Goal: Task Accomplishment & Management: Manage account settings

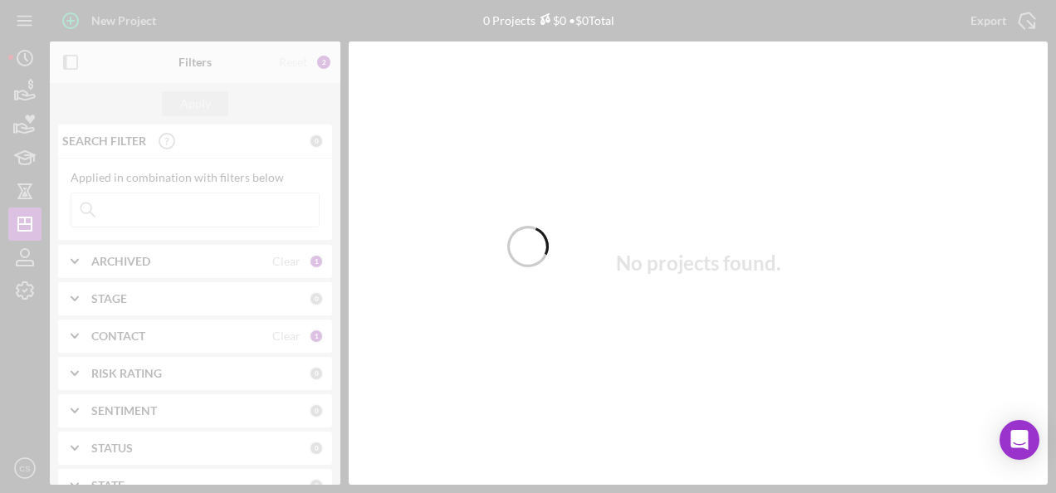
click at [210, 208] on div at bounding box center [528, 246] width 1056 height 493
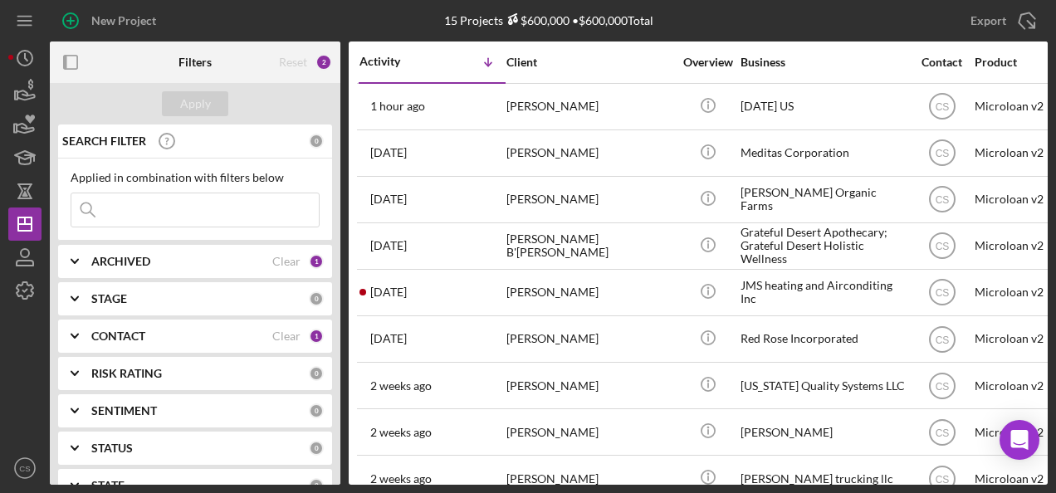
click at [212, 208] on input at bounding box center [194, 209] width 247 height 33
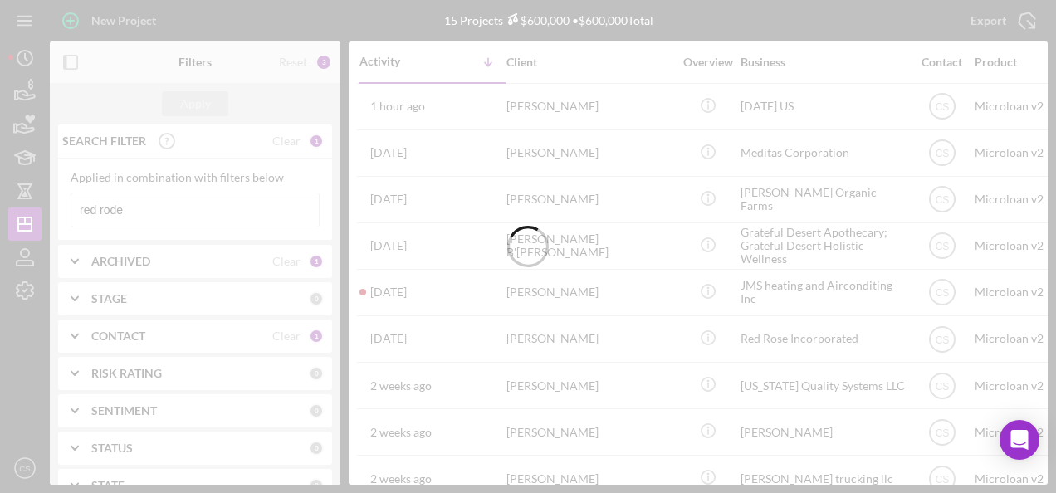
type input "red rode"
click at [217, 209] on div at bounding box center [528, 246] width 1056 height 493
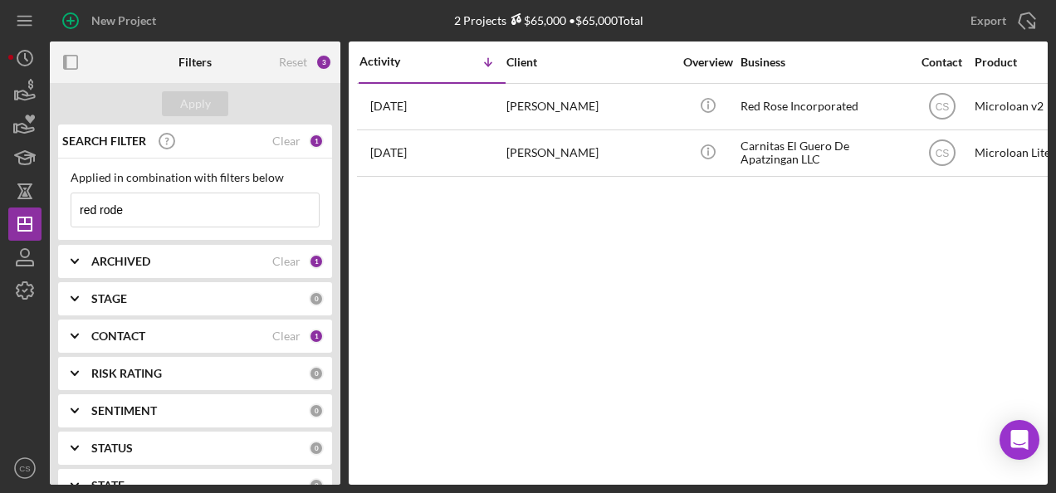
click at [215, 205] on input "red rode" at bounding box center [194, 209] width 247 height 33
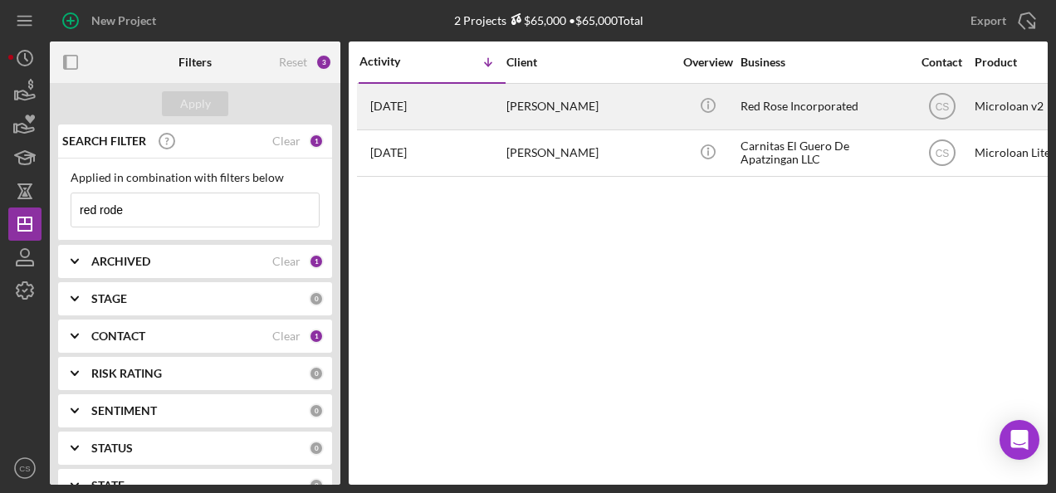
click at [548, 105] on div "[PERSON_NAME]" at bounding box center [589, 107] width 166 height 44
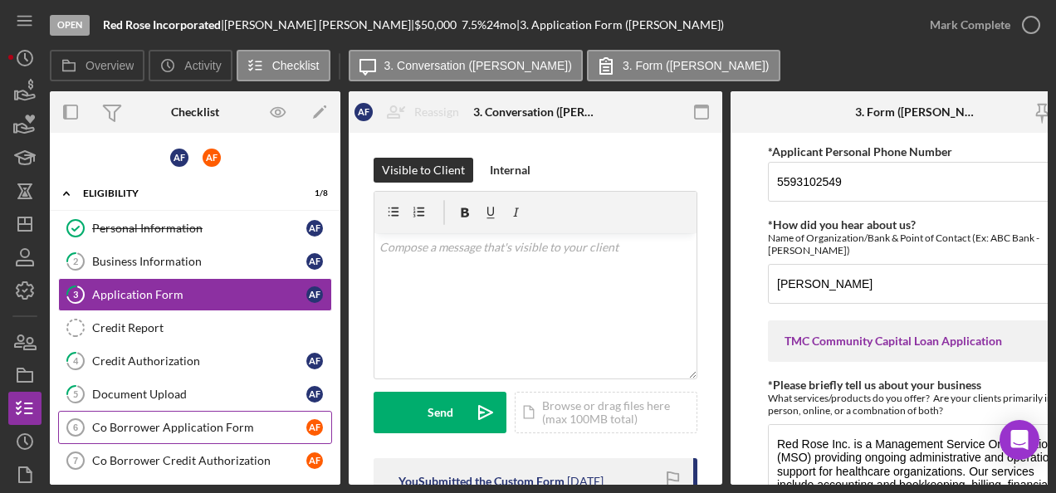
click at [187, 427] on div "Co Borrower Application Form" at bounding box center [199, 427] width 214 height 13
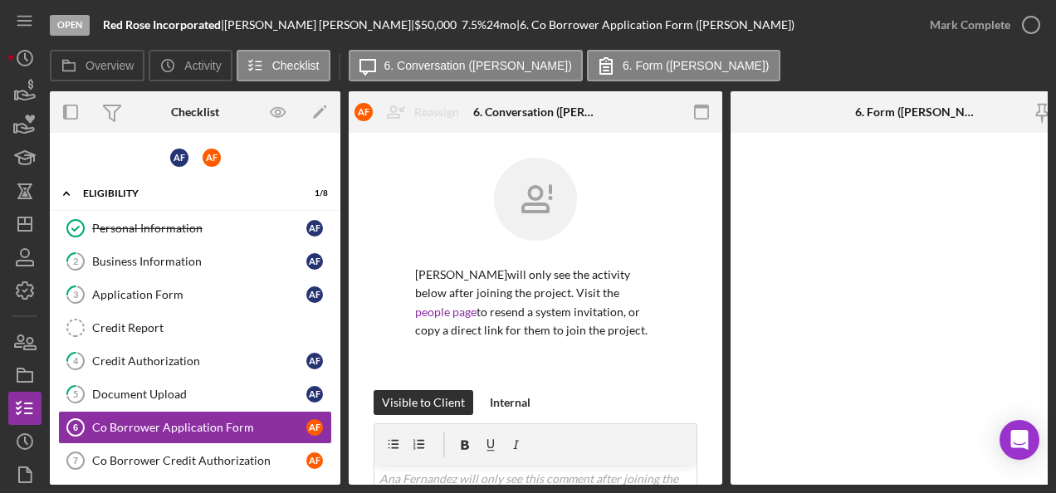
click at [417, 286] on p "Ana Fernandez will only see the activity below after joining the project. Visit…" at bounding box center [535, 303] width 241 height 75
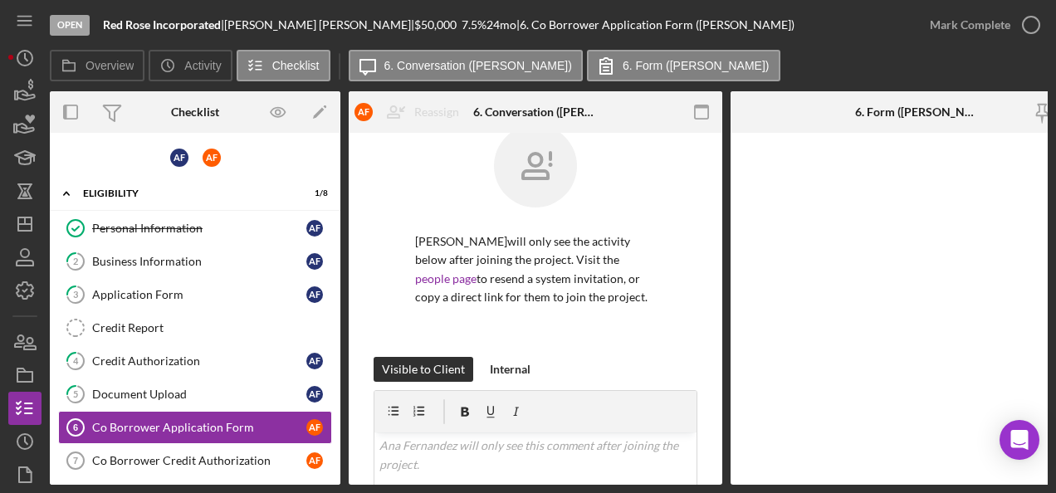
scroll to position [133, 0]
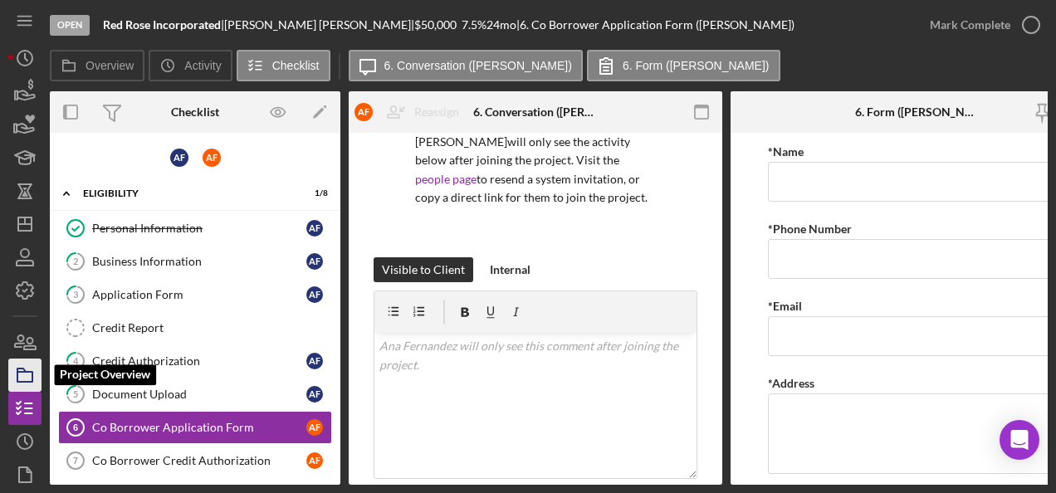
click at [27, 370] on icon "button" at bounding box center [25, 375] width 42 height 42
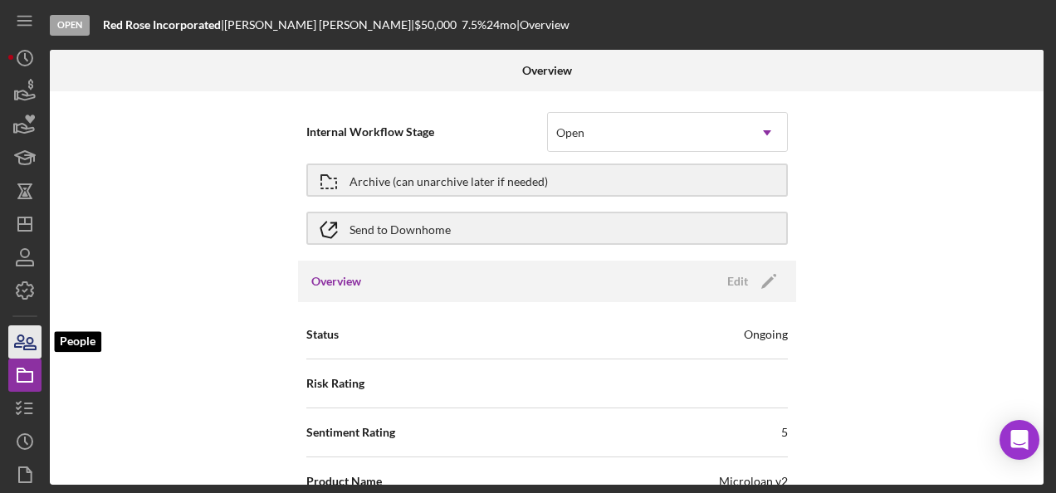
click at [18, 356] on icon "button" at bounding box center [25, 342] width 42 height 42
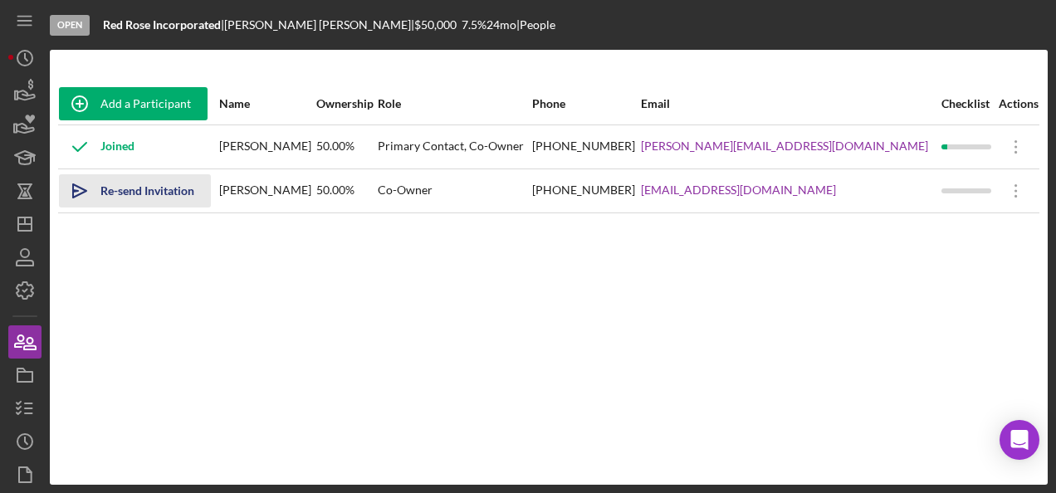
click at [129, 179] on div "Re-send Invitation" at bounding box center [147, 190] width 94 height 33
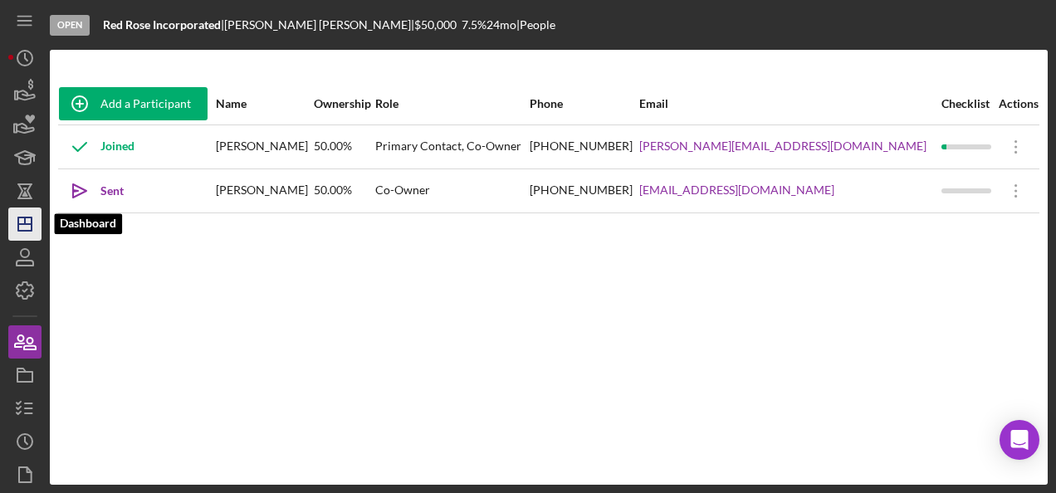
click at [18, 227] on polygon "button" at bounding box center [24, 223] width 13 height 13
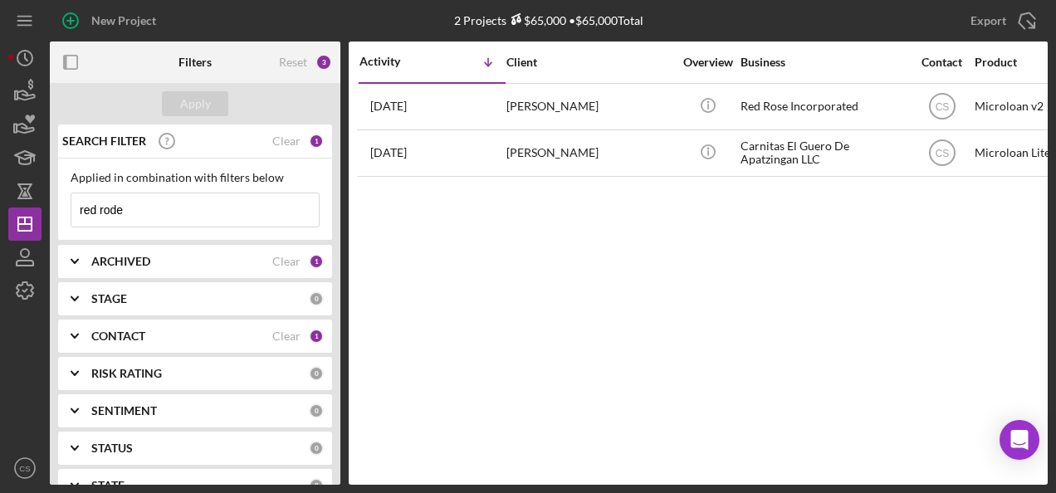
drag, startPoint x: 173, startPoint y: 213, endPoint x: 0, endPoint y: 203, distance: 173.8
click at [0, 203] on html "New Project 2 Projects $65,000 • $65,000 Total red rode Export Icon/Export Filt…" at bounding box center [528, 246] width 1056 height 493
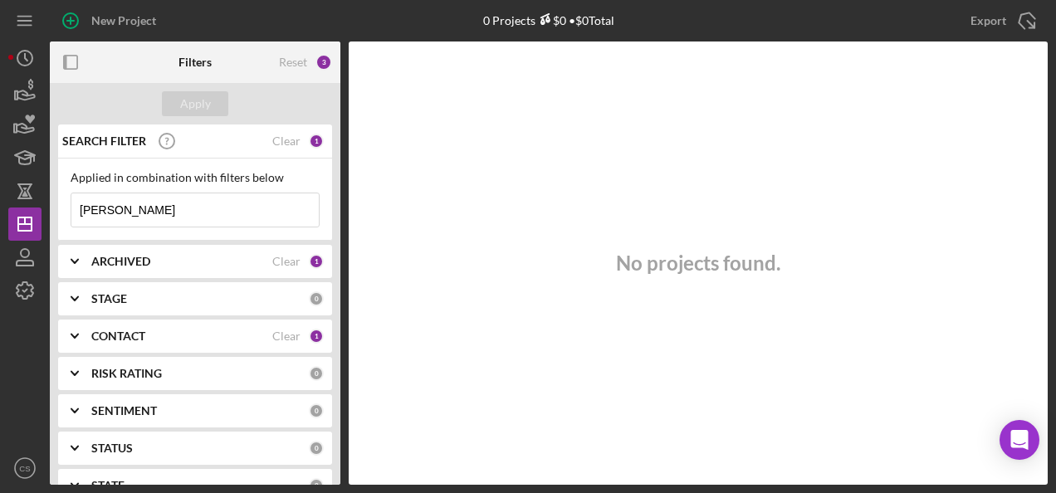
drag, startPoint x: 175, startPoint y: 205, endPoint x: 0, endPoint y: 198, distance: 175.3
click at [0, 198] on html "New Project 0 Projects $0 • $0 Total red rode Export Icon/Export Filters Reset …" at bounding box center [528, 246] width 1056 height 493
type input "monica"
click at [194, 115] on div "Apply" at bounding box center [195, 103] width 31 height 25
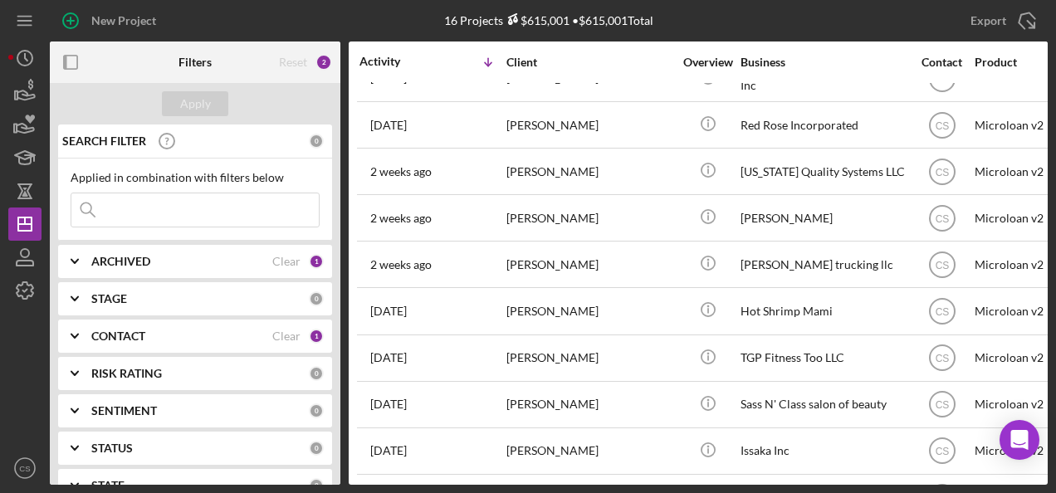
scroll to position [355, 0]
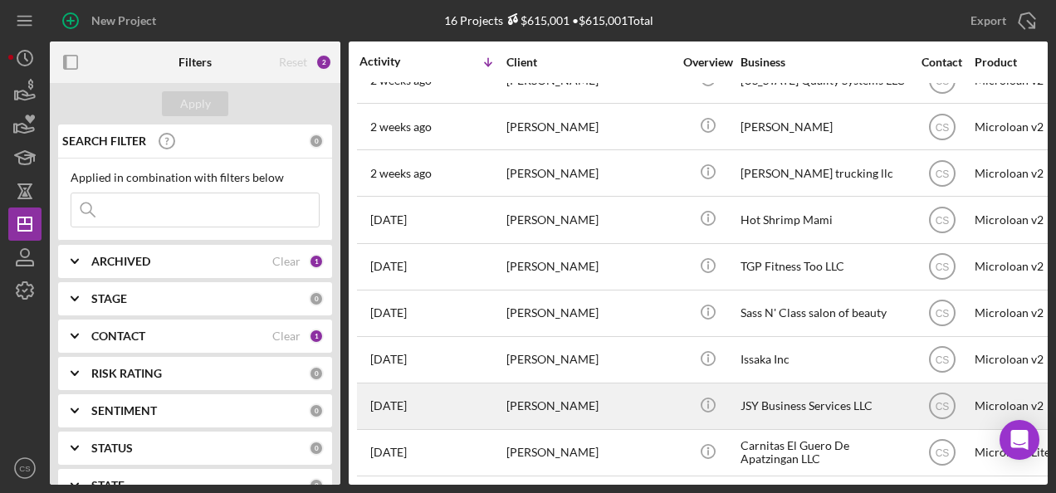
click at [641, 429] on td "[PERSON_NAME]" at bounding box center [590, 452] width 170 height 46
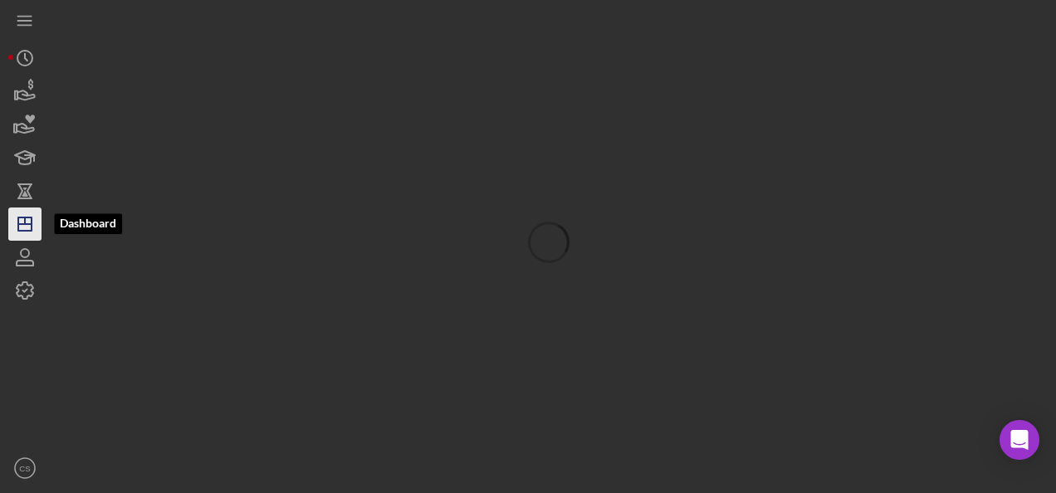
click at [22, 221] on icon "Icon/Dashboard" at bounding box center [25, 224] width 42 height 42
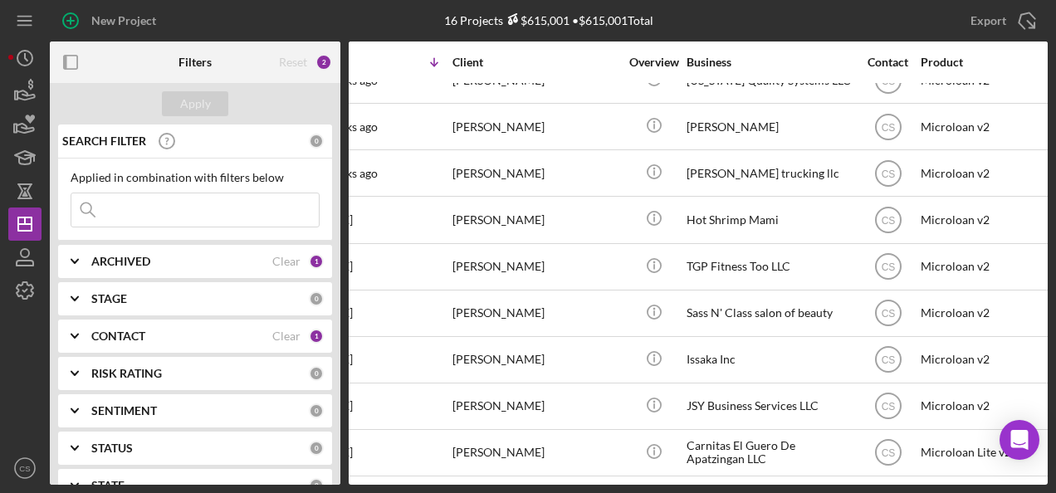
scroll to position [355, 0]
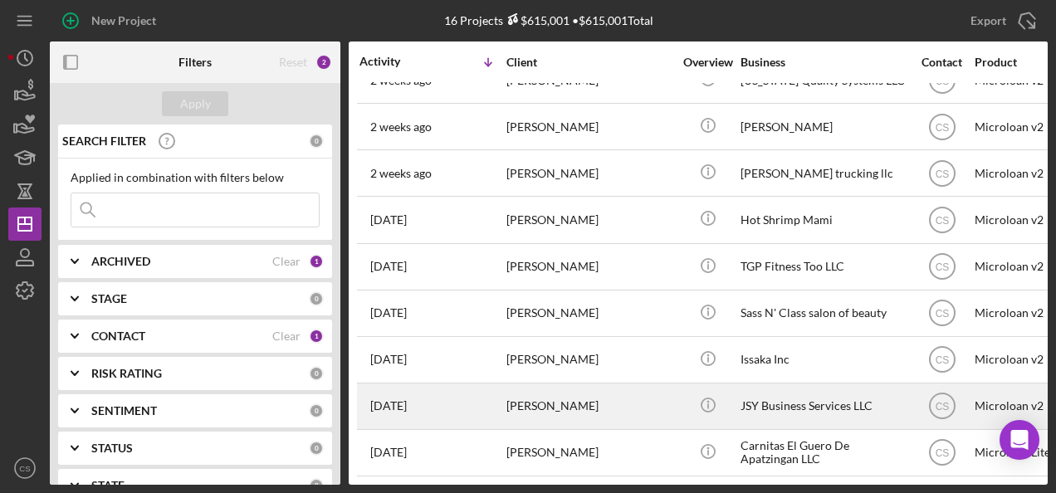
click at [553, 396] on div "[PERSON_NAME]" at bounding box center [589, 406] width 166 height 44
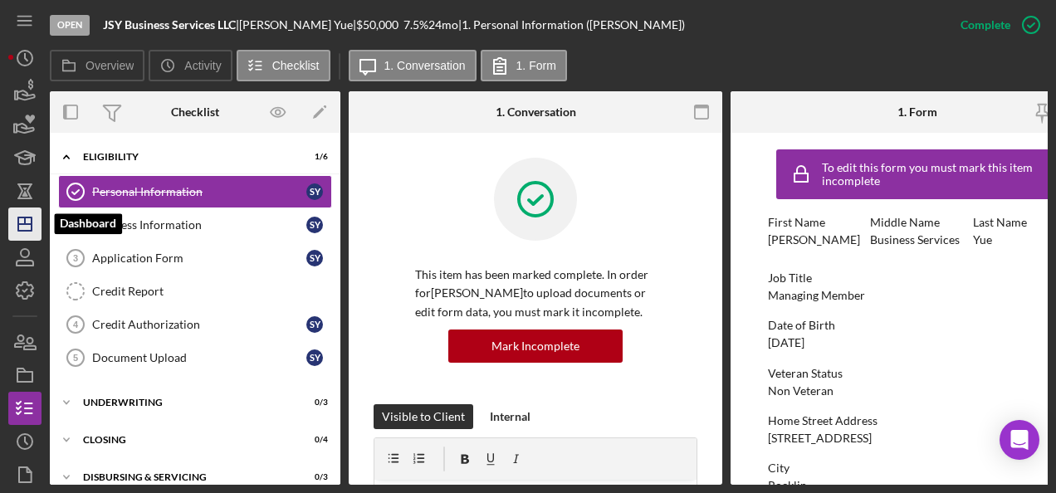
click at [25, 227] on icon "Icon/Dashboard" at bounding box center [25, 224] width 42 height 42
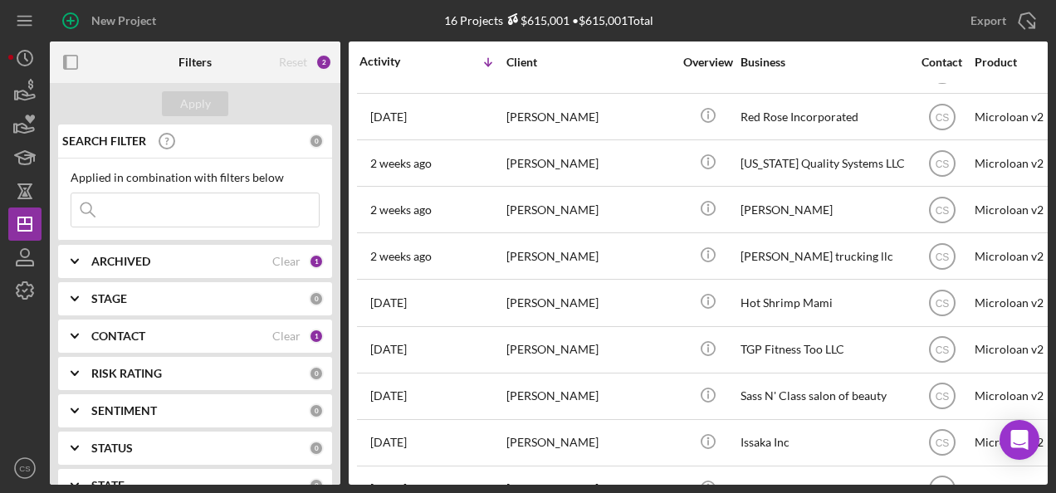
scroll to position [259, 0]
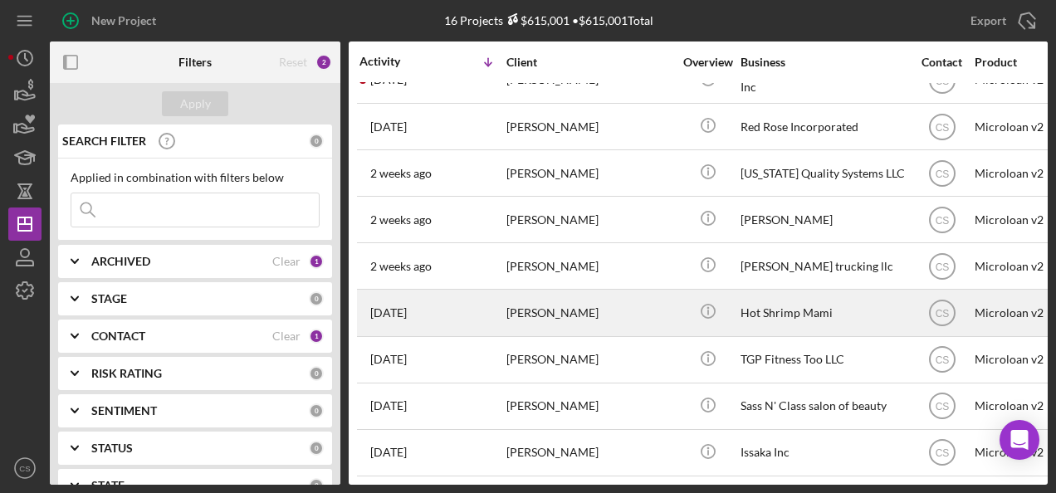
click at [543, 307] on div "Adriana Gomez" at bounding box center [589, 313] width 166 height 44
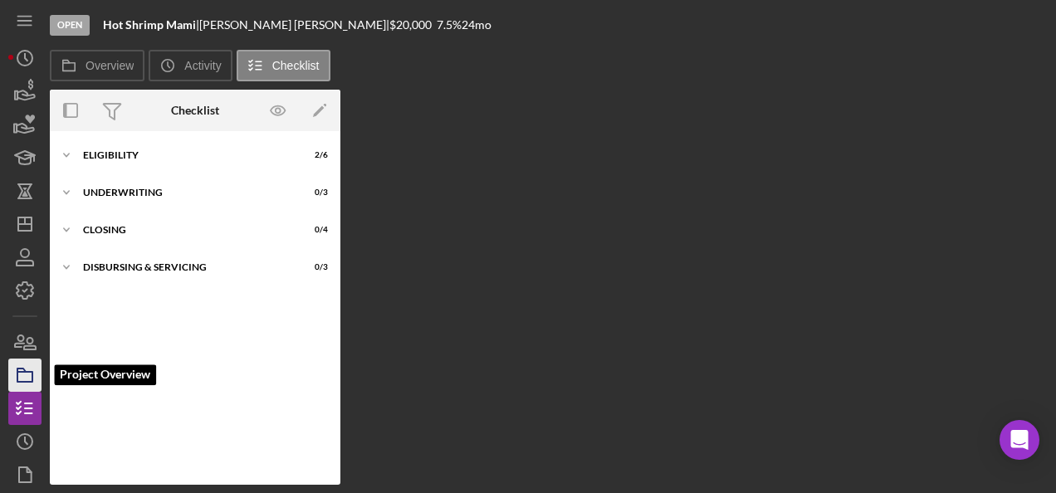
click at [23, 369] on polygon "button" at bounding box center [21, 370] width 8 height 3
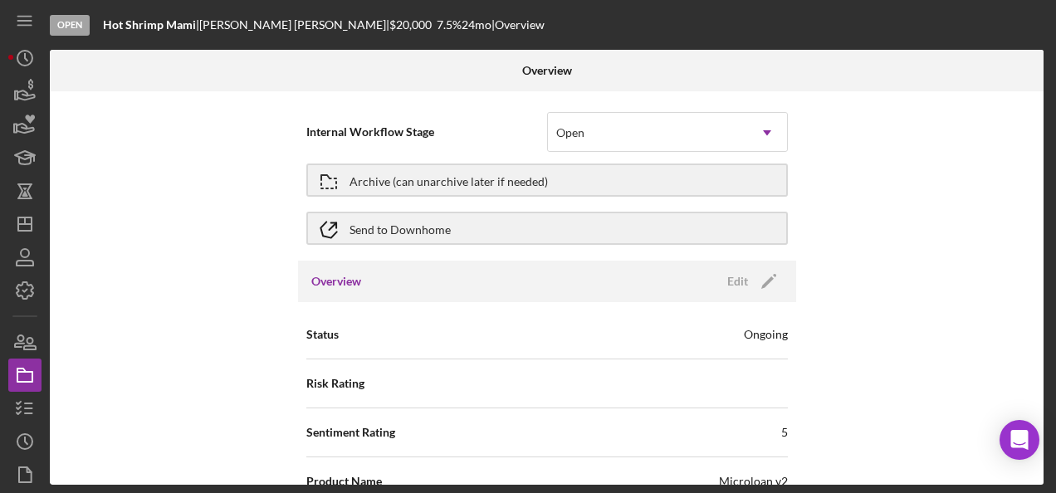
click at [212, 278] on div "Internal Workflow Stage Open Icon/Dropdown Arrow Archive (can unarchive later i…" at bounding box center [547, 287] width 994 height 393
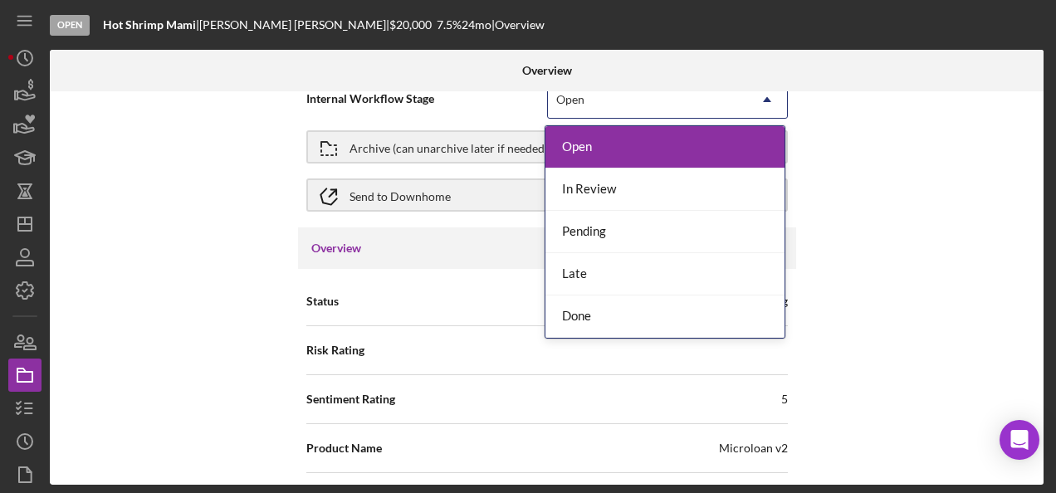
click at [592, 103] on div "Open" at bounding box center [647, 100] width 199 height 38
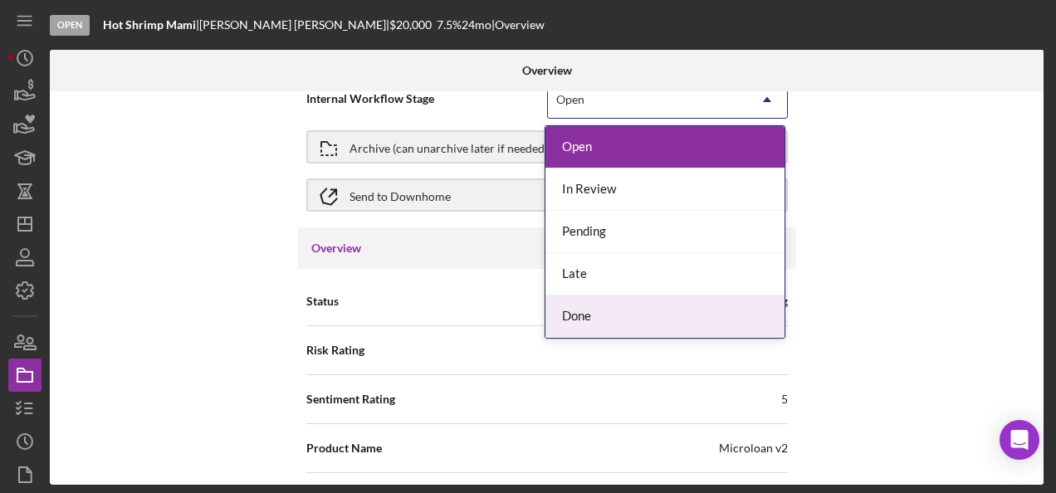
click at [591, 325] on div "Done" at bounding box center [664, 316] width 239 height 42
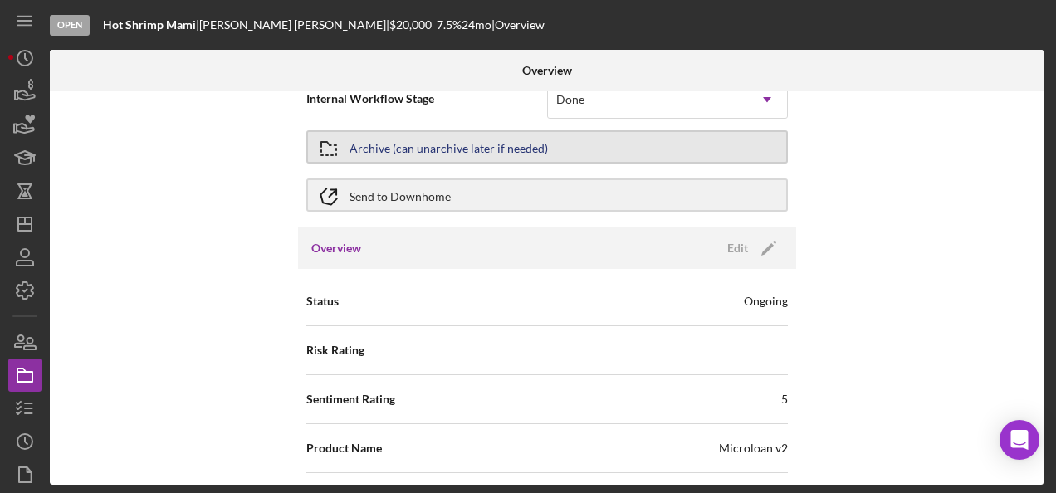
click at [596, 157] on button "Archive (can unarchive later if needed)" at bounding box center [546, 146] width 481 height 33
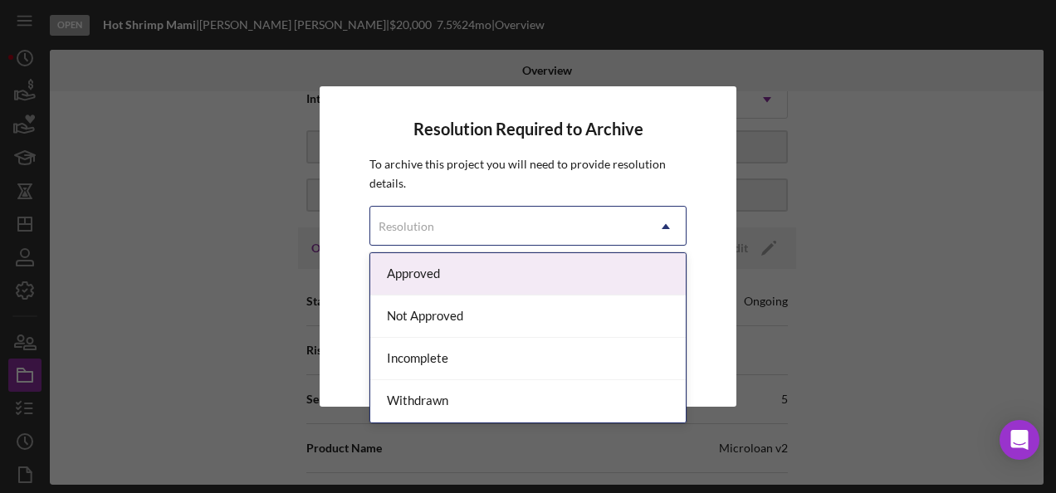
click at [578, 234] on div "Resolution" at bounding box center [508, 227] width 276 height 38
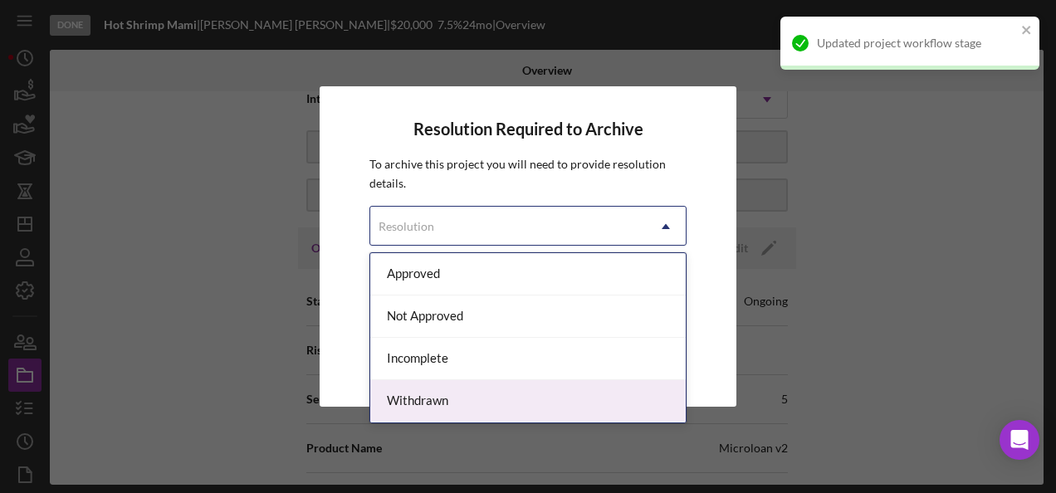
click at [462, 397] on div "Withdrawn" at bounding box center [527, 401] width 315 height 42
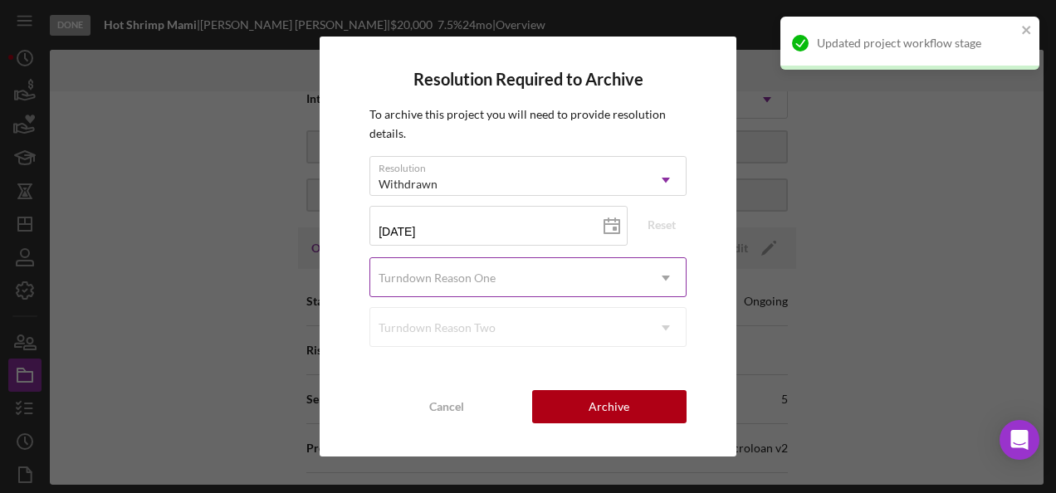
click at [460, 286] on div "Turndown Reason One" at bounding box center [508, 278] width 276 height 38
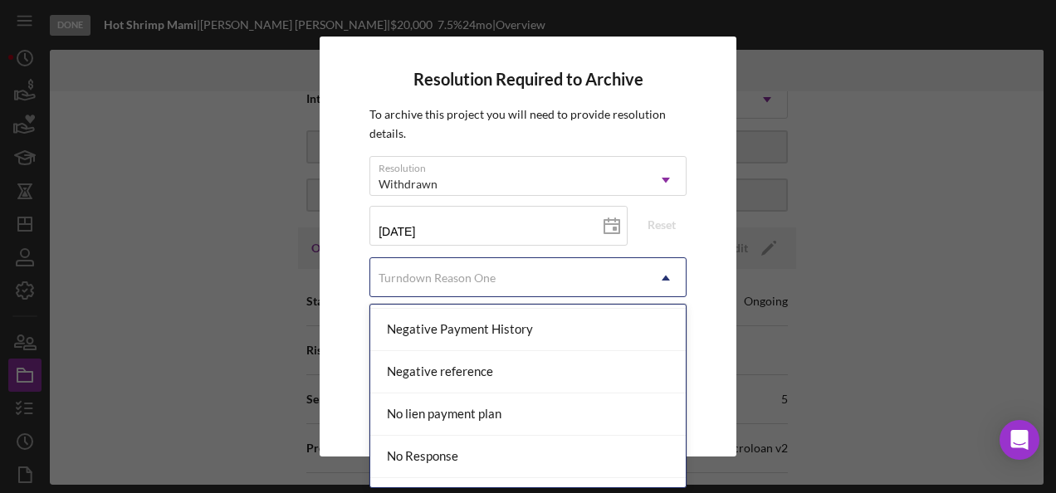
scroll to position [1079, 0]
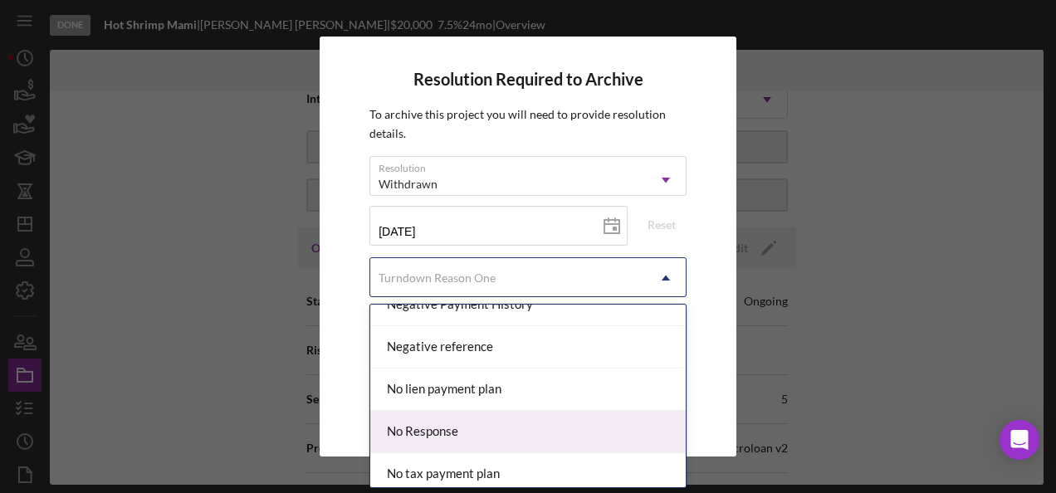
click at [577, 432] on div "No Response" at bounding box center [527, 432] width 315 height 42
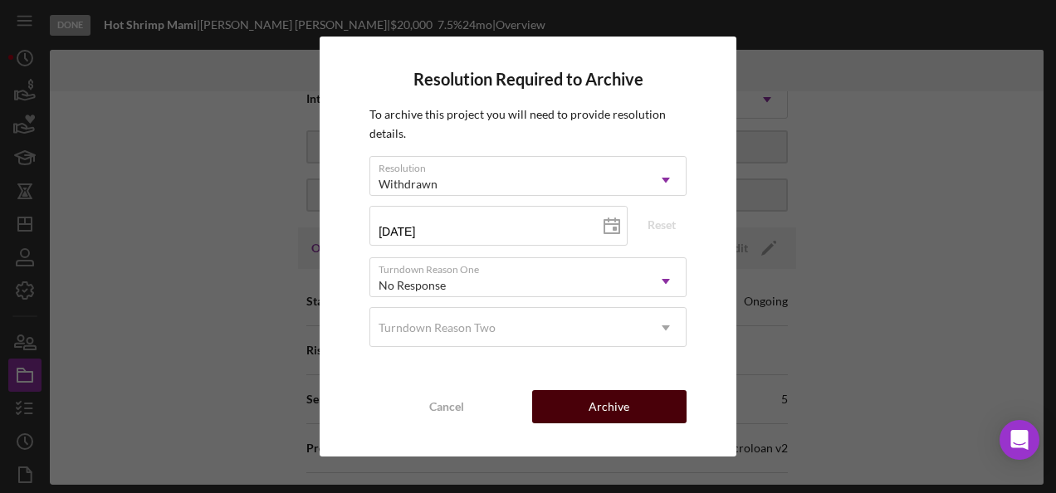
click at [614, 409] on div "Archive" at bounding box center [608, 406] width 41 height 33
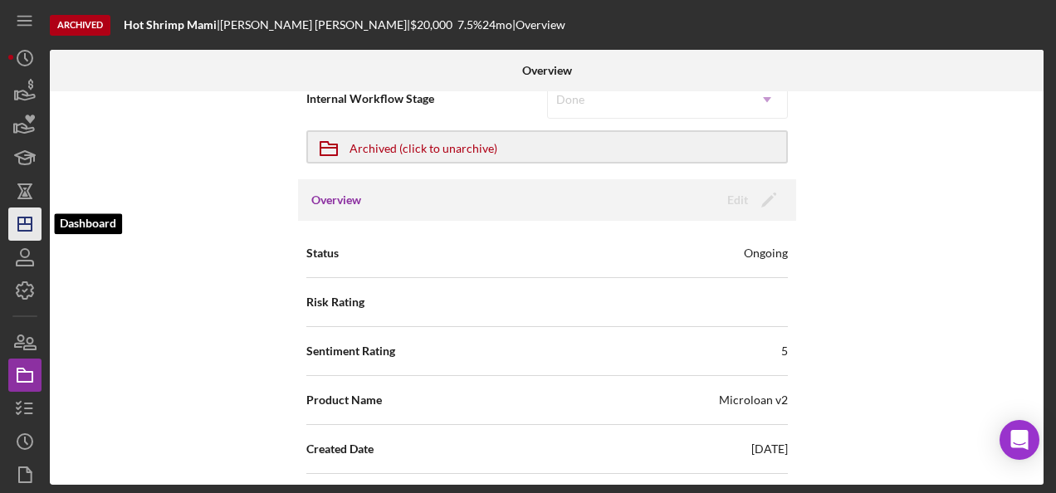
click at [30, 229] on icon "Icon/Dashboard" at bounding box center [25, 224] width 42 height 42
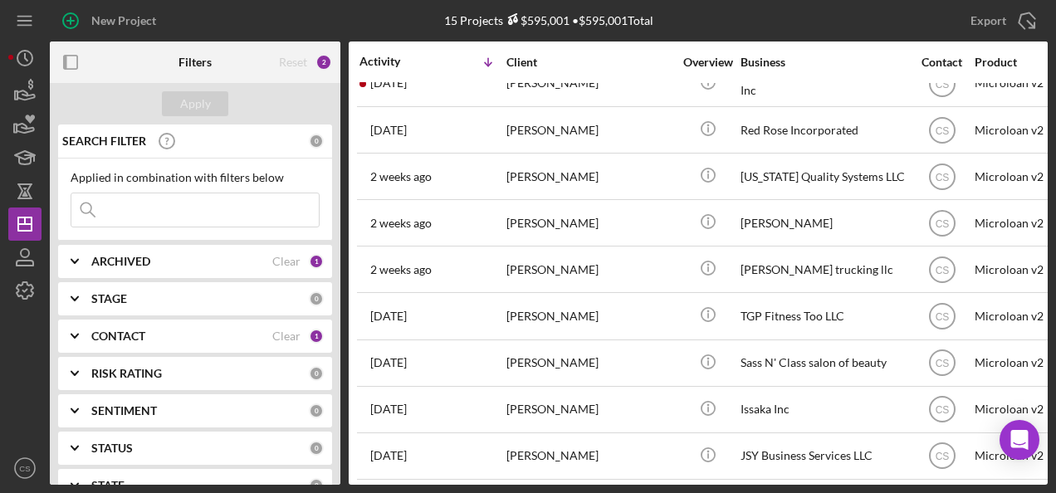
scroll to position [286, 0]
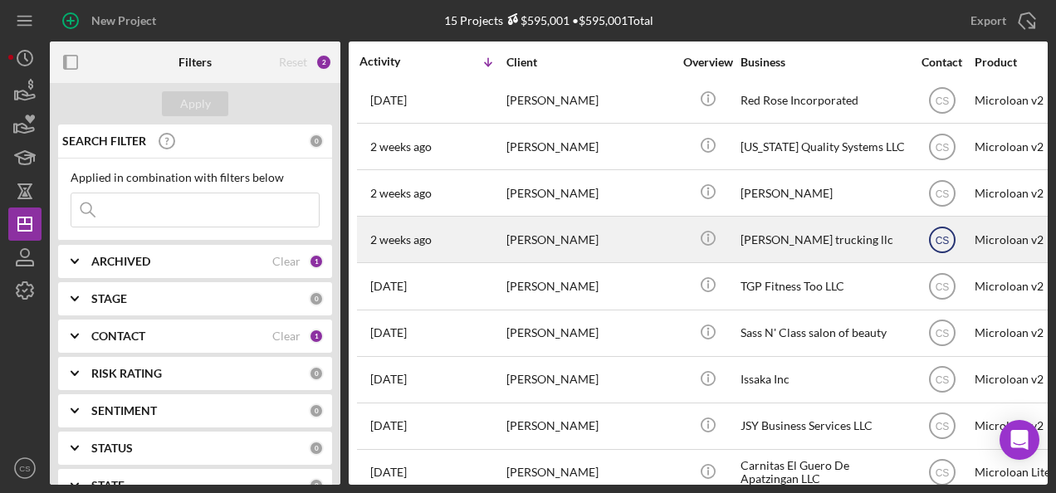
click at [956, 241] on icon "CS" at bounding box center [942, 240] width 42 height 42
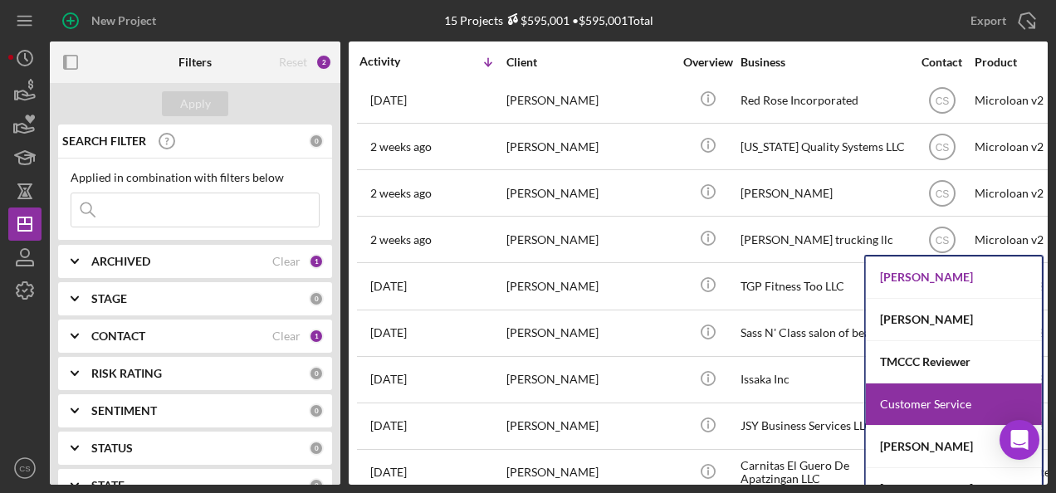
click at [918, 278] on div "[PERSON_NAME]" at bounding box center [954, 277] width 176 height 42
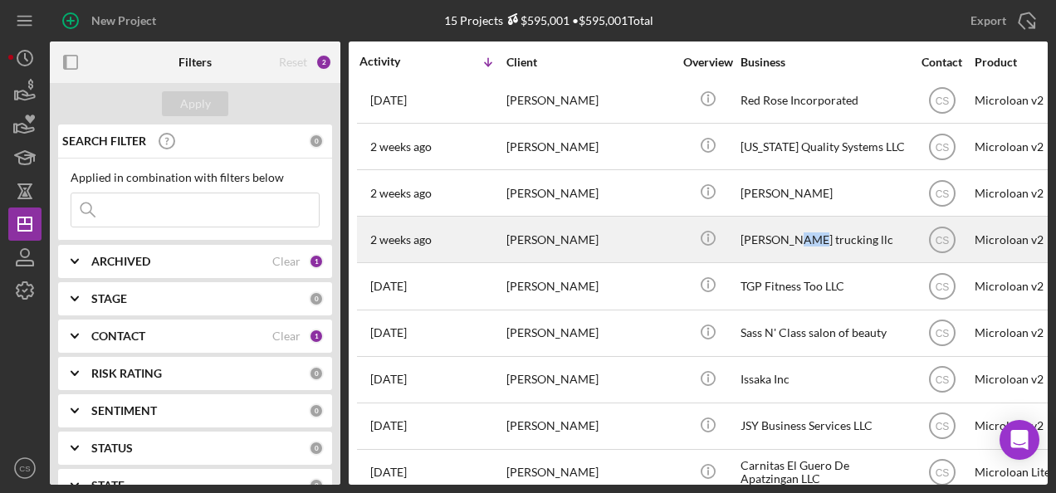
click at [800, 237] on div "tirado trucking llc" at bounding box center [823, 239] width 166 height 44
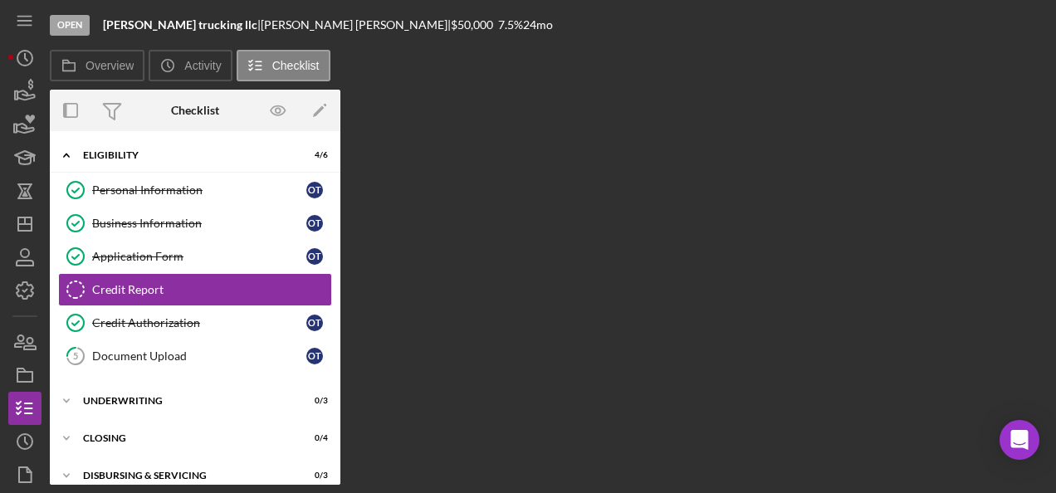
click at [105, 370] on div "Personal Information Personal Information o t Business Information Business Inf…" at bounding box center [195, 277] width 291 height 208
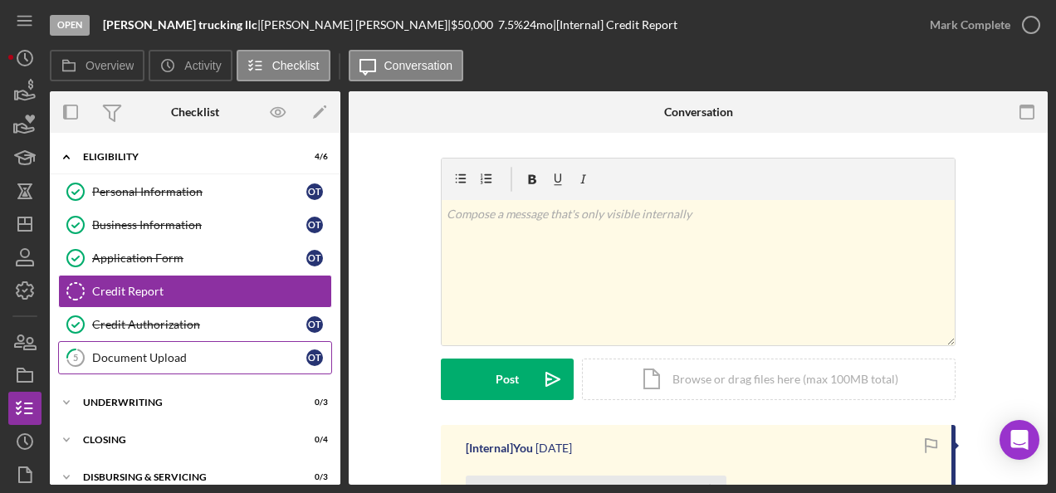
click at [104, 351] on div "Document Upload" at bounding box center [199, 357] width 214 height 13
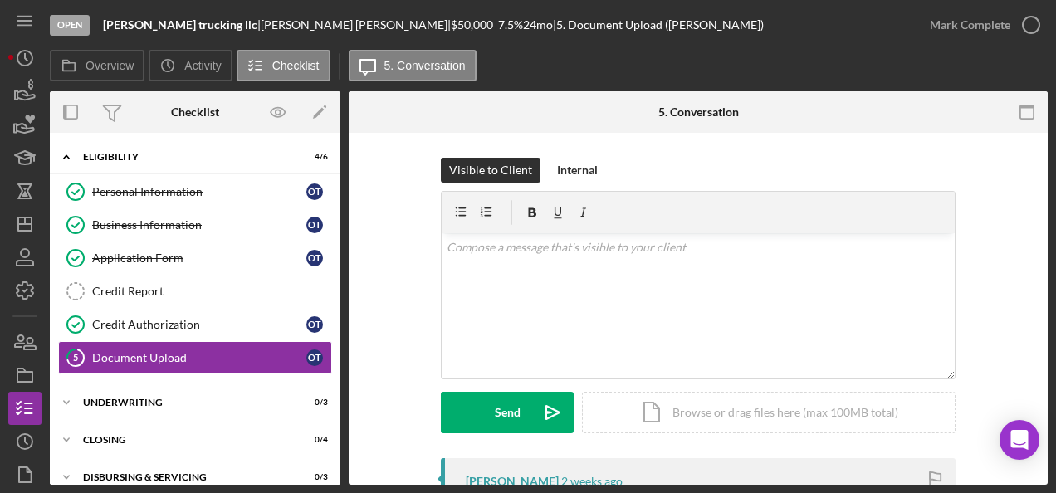
click at [957, 246] on div "Visible to Client Internal v Color teal Color pink Remove color Add row above A…" at bounding box center [698, 308] width 649 height 300
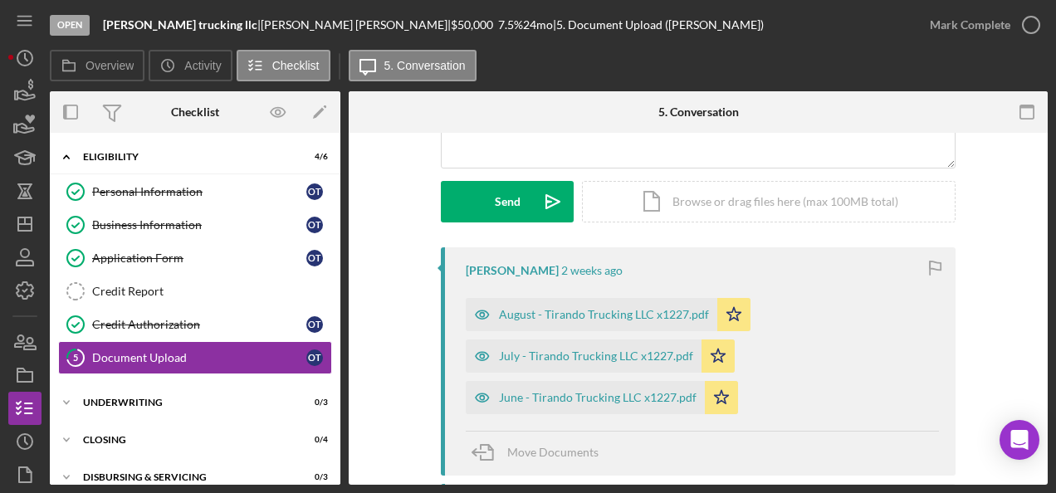
scroll to position [212, 0]
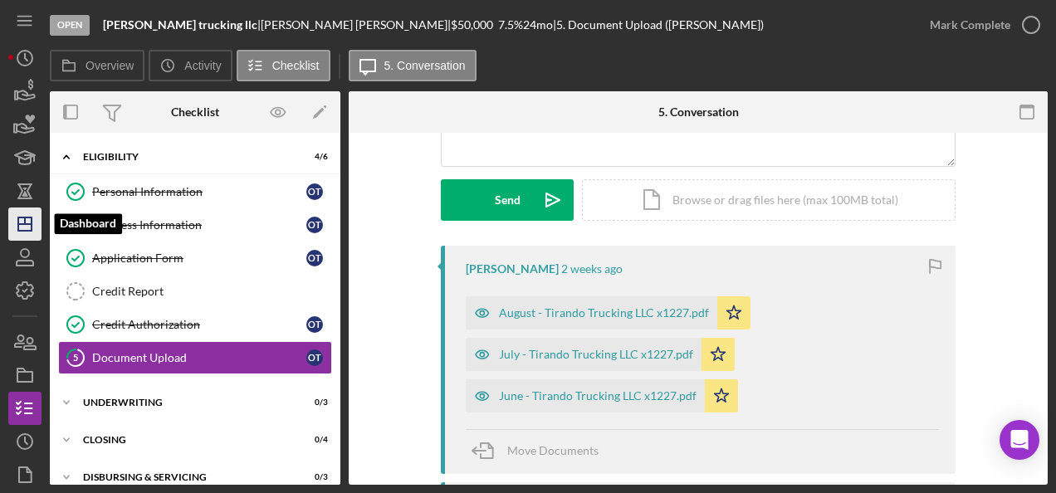
click at [22, 227] on icon "Icon/Dashboard" at bounding box center [25, 224] width 42 height 42
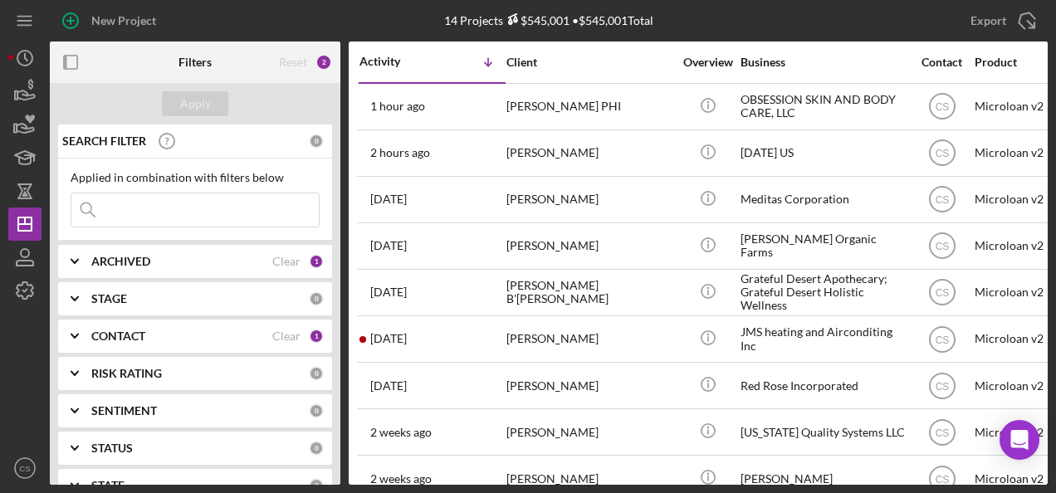
drag, startPoint x: 177, startPoint y: 209, endPoint x: 159, endPoint y: 198, distance: 20.9
click at [177, 209] on input at bounding box center [194, 209] width 247 height 33
type input "tirado"
click at [153, 316] on div "SEARCH FILTER Clear 1 Applied in combination with filters below tirado Icon/Men…" at bounding box center [195, 305] width 291 height 360
click at [154, 333] on div "CONTACT" at bounding box center [181, 336] width 181 height 13
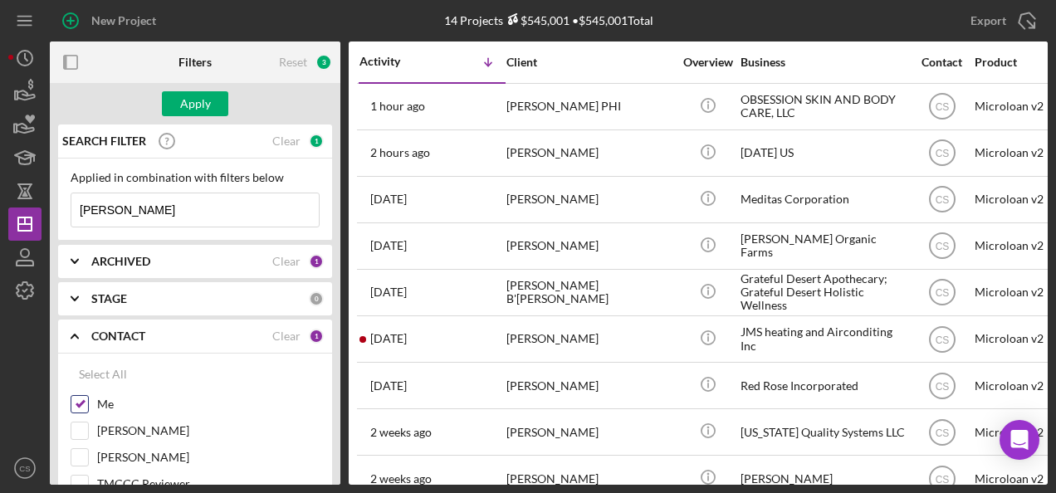
click at [90, 404] on div "Me" at bounding box center [195, 408] width 249 height 27
click at [86, 403] on input "Me" at bounding box center [79, 404] width 17 height 17
checkbox input "false"
click at [121, 264] on b "ARCHIVED" at bounding box center [120, 261] width 59 height 13
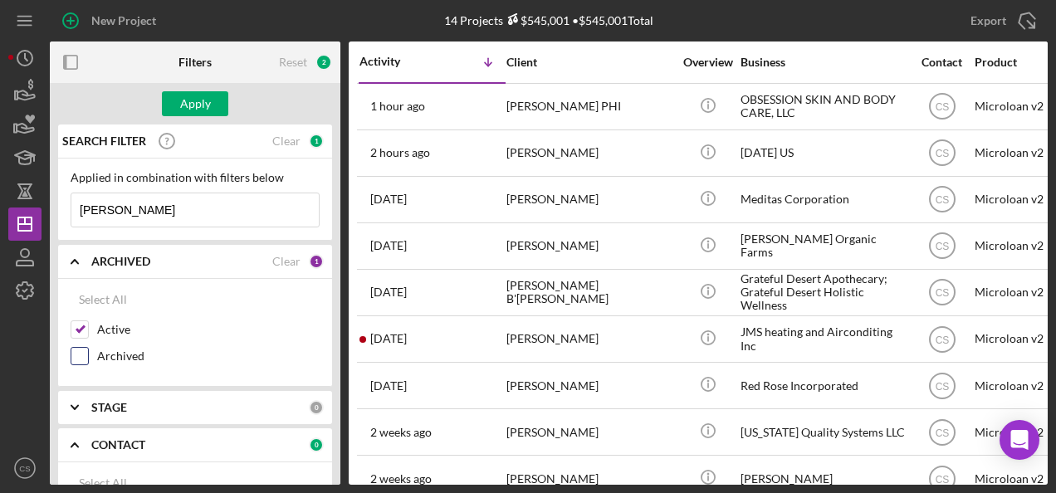
click at [85, 352] on input "Archived" at bounding box center [79, 356] width 17 height 17
checkbox input "true"
click at [193, 101] on div "Apply" at bounding box center [195, 103] width 31 height 25
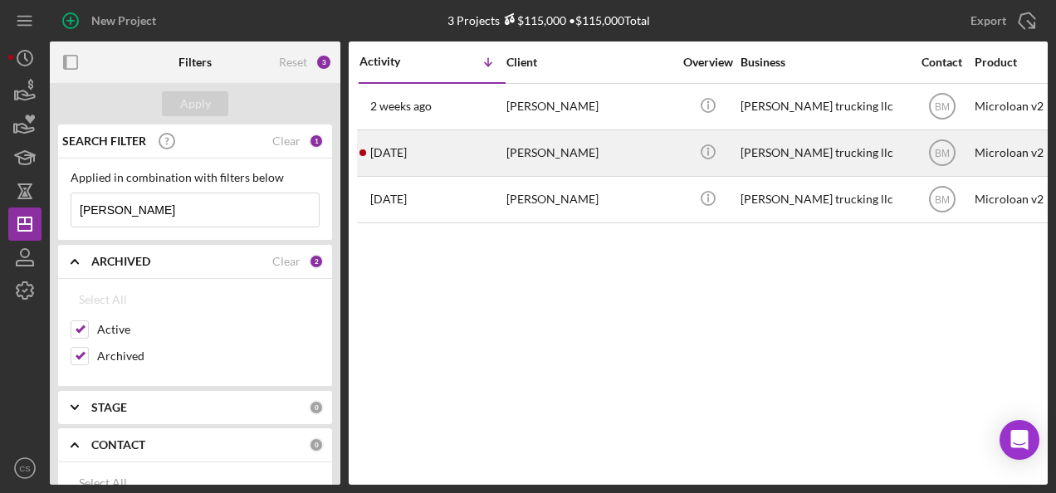
click at [563, 154] on div "octavio tirado" at bounding box center [589, 153] width 166 height 44
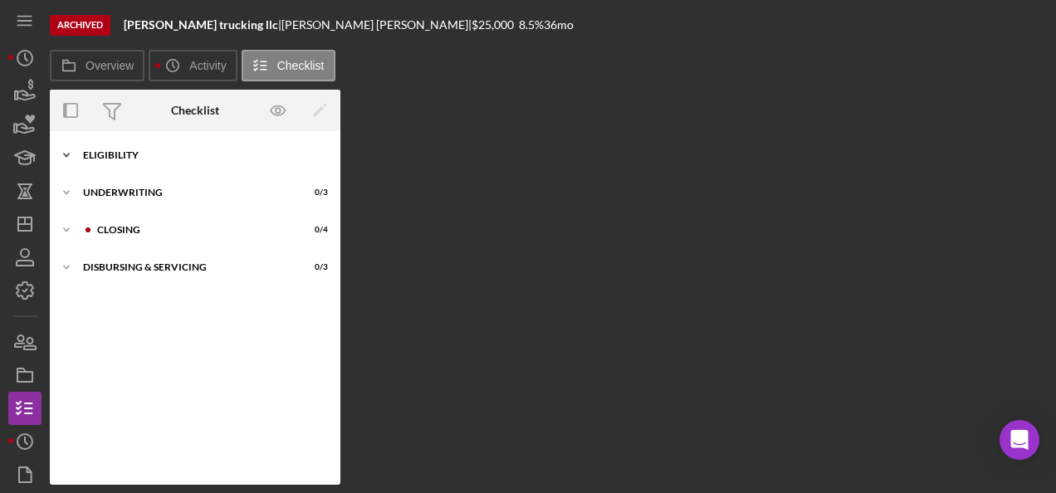
click at [129, 166] on div "Icon/Expander Eligibility 6 / 6" at bounding box center [195, 155] width 291 height 33
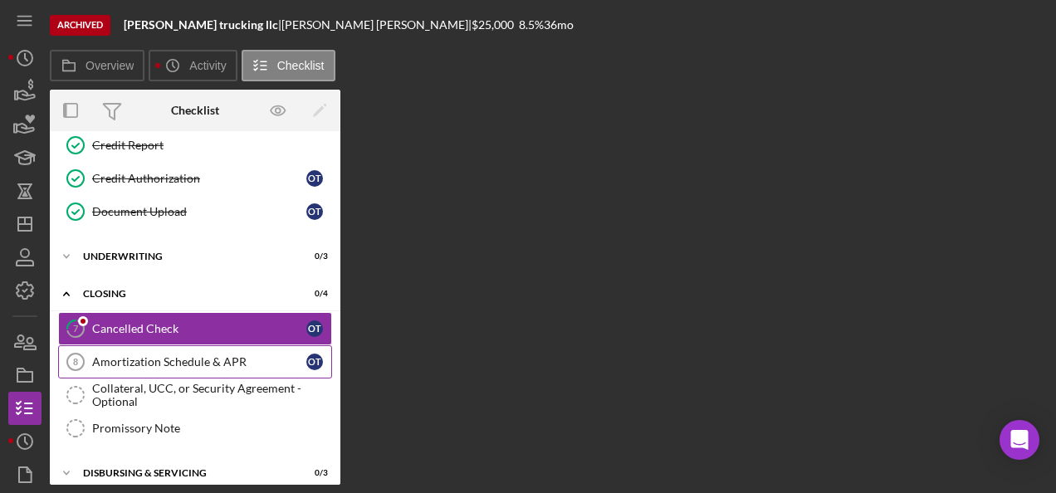
scroll to position [153, 0]
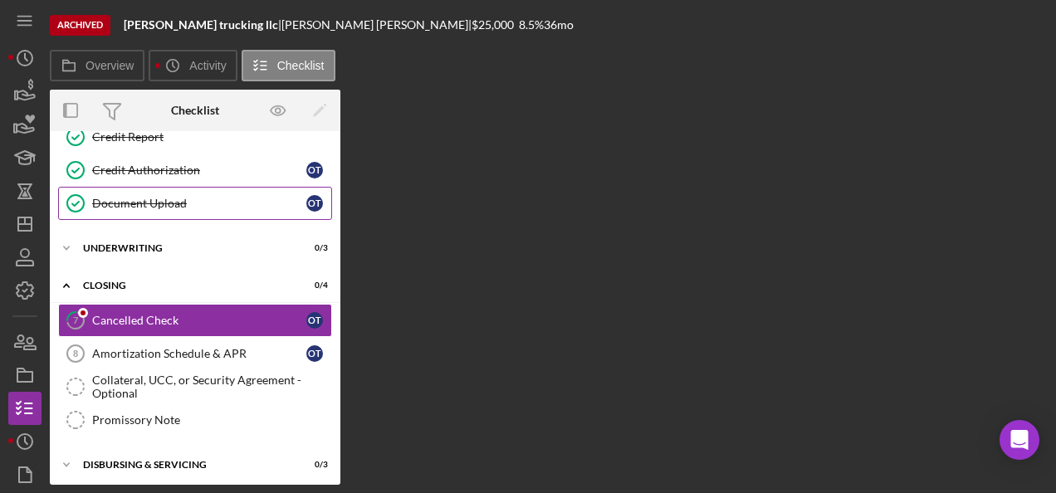
drag, startPoint x: 121, startPoint y: 203, endPoint x: 113, endPoint y: 198, distance: 9.7
click at [121, 203] on div "Document Upload" at bounding box center [199, 203] width 214 height 13
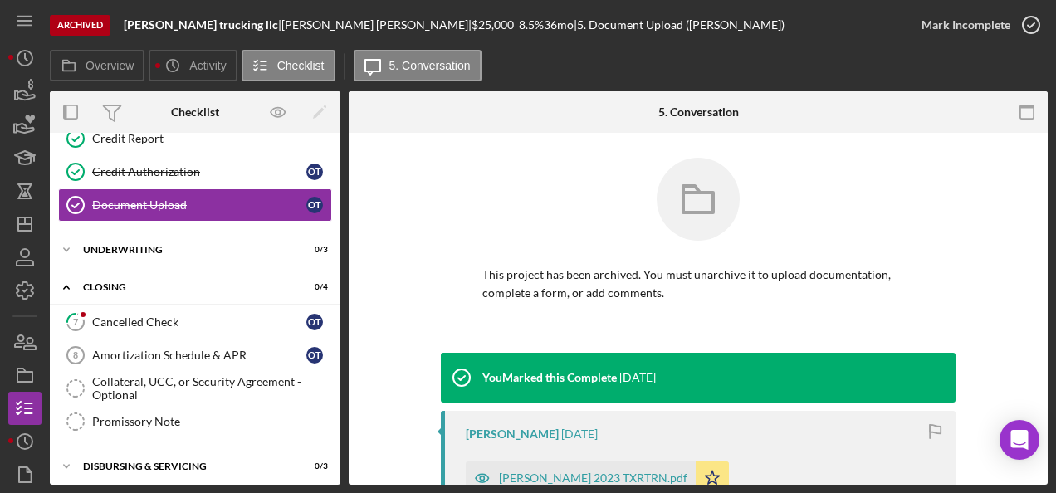
click at [424, 349] on div "This project has been archived. You must unarchive it to upload documentation, …" at bounding box center [698, 255] width 649 height 195
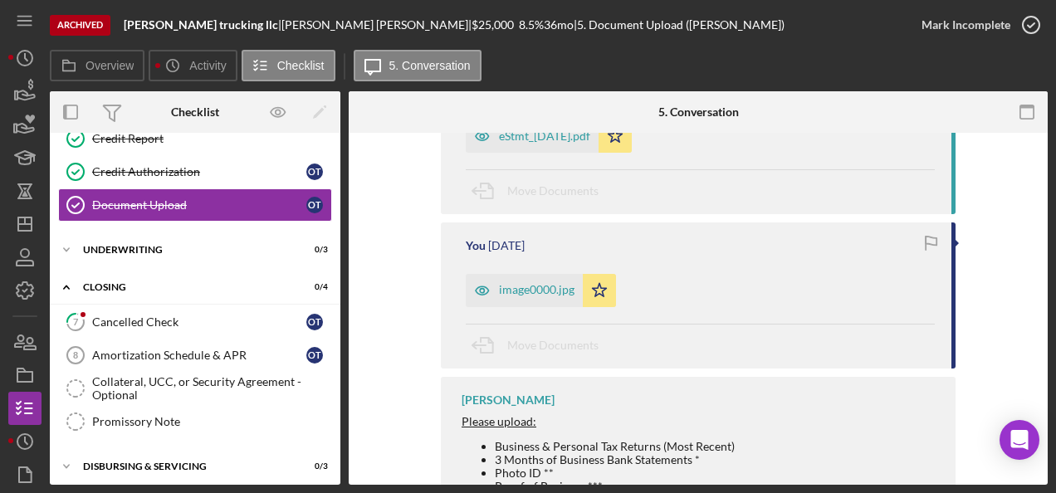
scroll to position [664, 0]
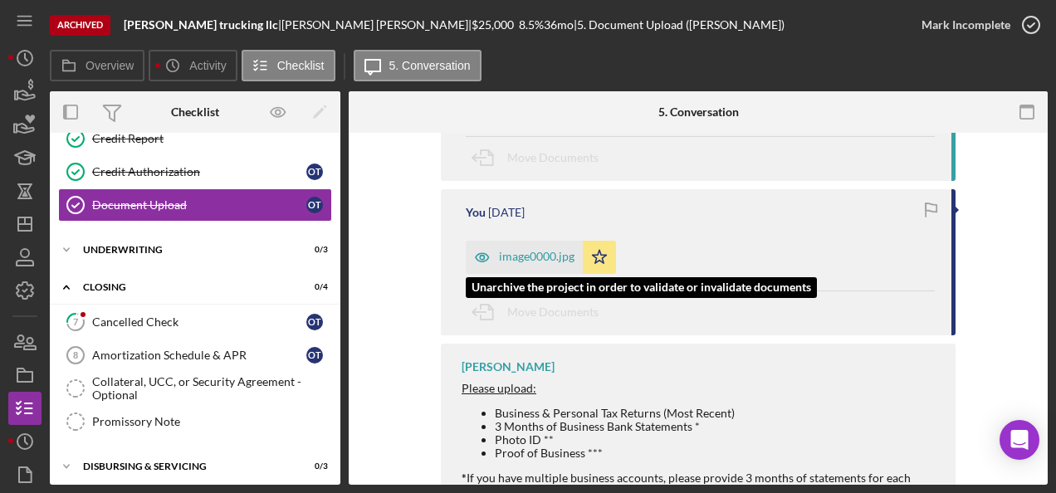
click at [530, 265] on div "image0000.jpg" at bounding box center [524, 257] width 117 height 33
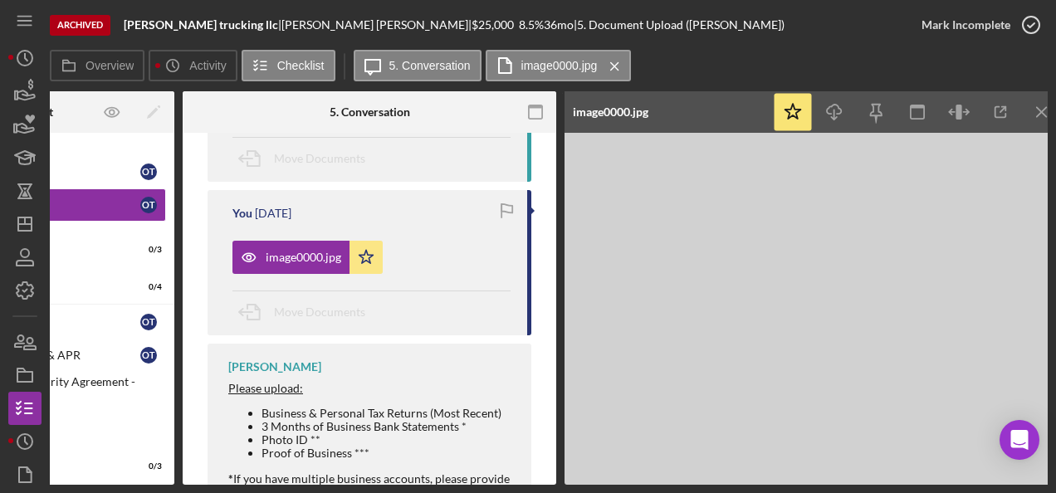
scroll to position [0, 181]
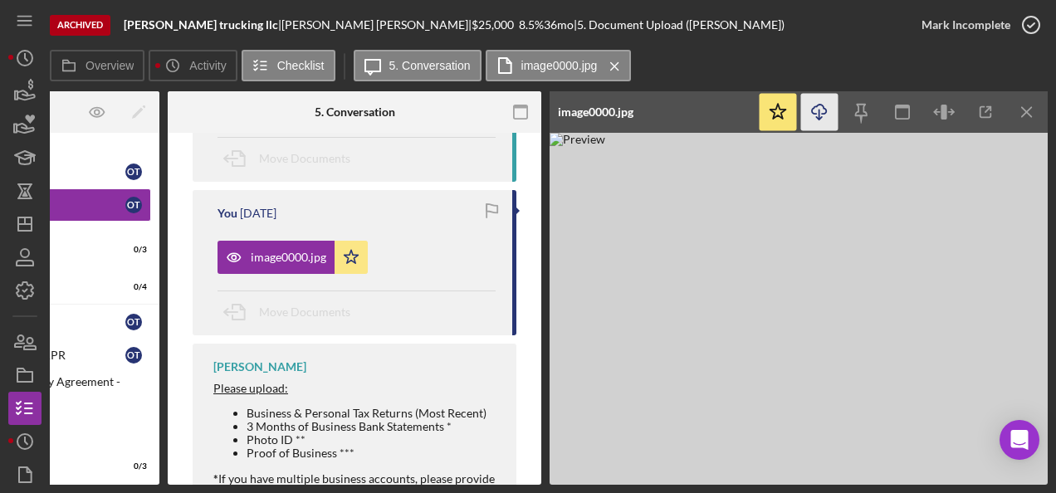
click at [827, 111] on icon "Icon/Download" at bounding box center [819, 112] width 37 height 37
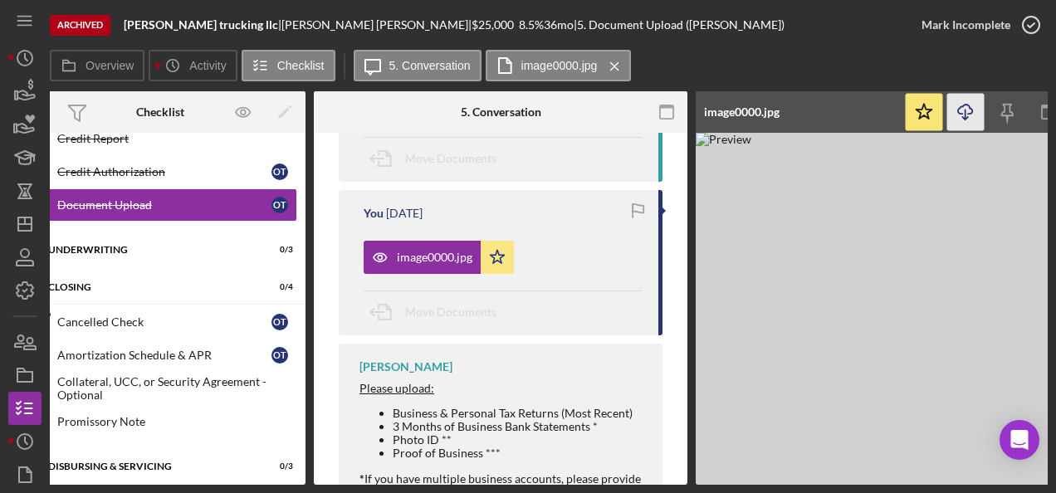
scroll to position [0, 0]
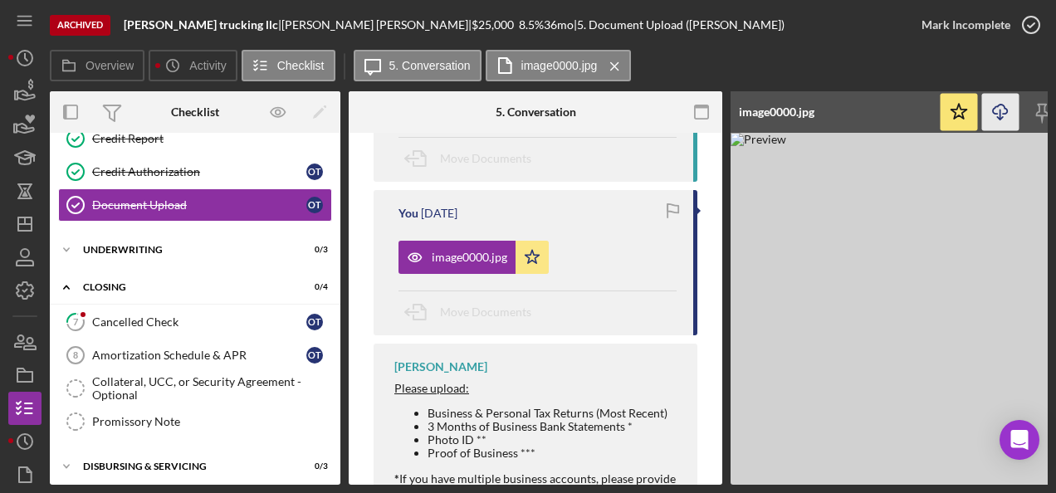
click at [361, 237] on div "This project has been archived. You must unarchive it to upload documentation, …" at bounding box center [536, 47] width 374 height 1277
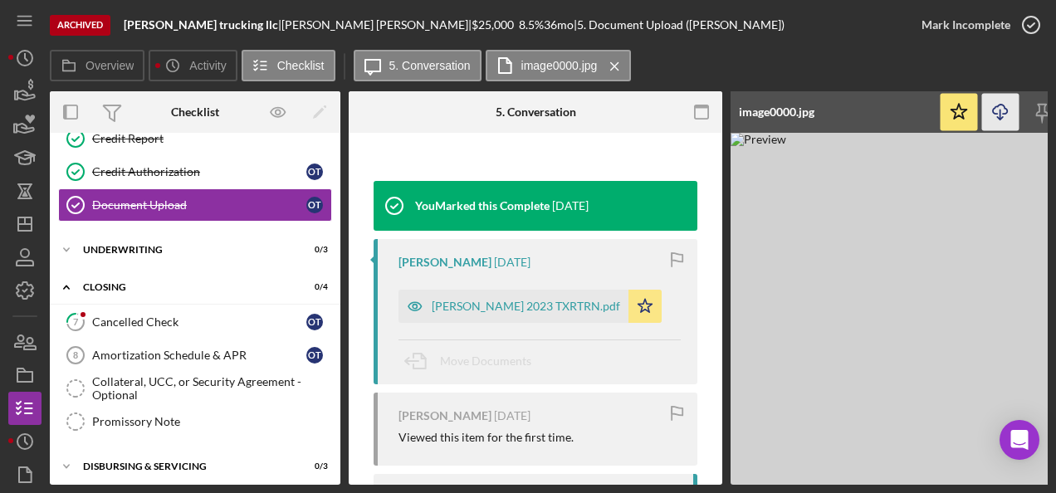
scroll to position [159, 0]
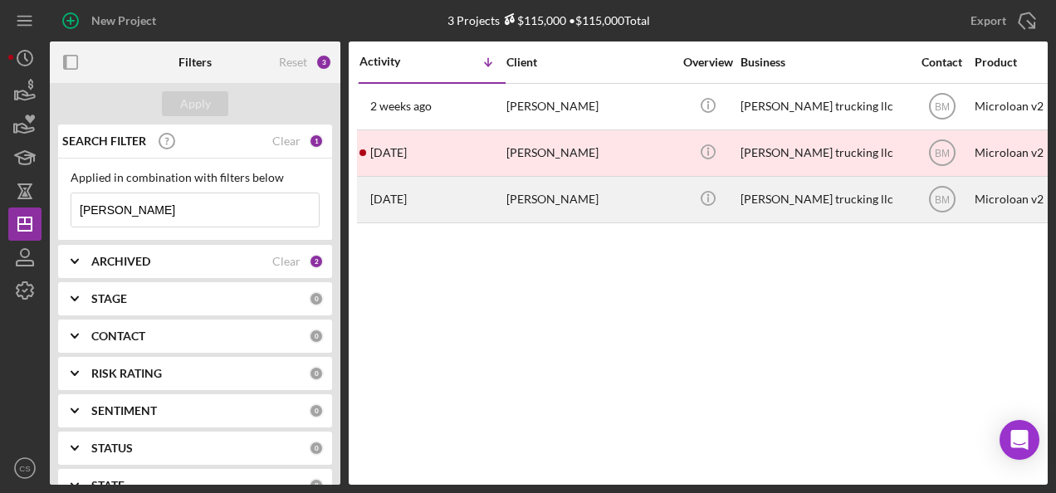
click at [505, 203] on td "octavio tirado" at bounding box center [590, 199] width 170 height 46
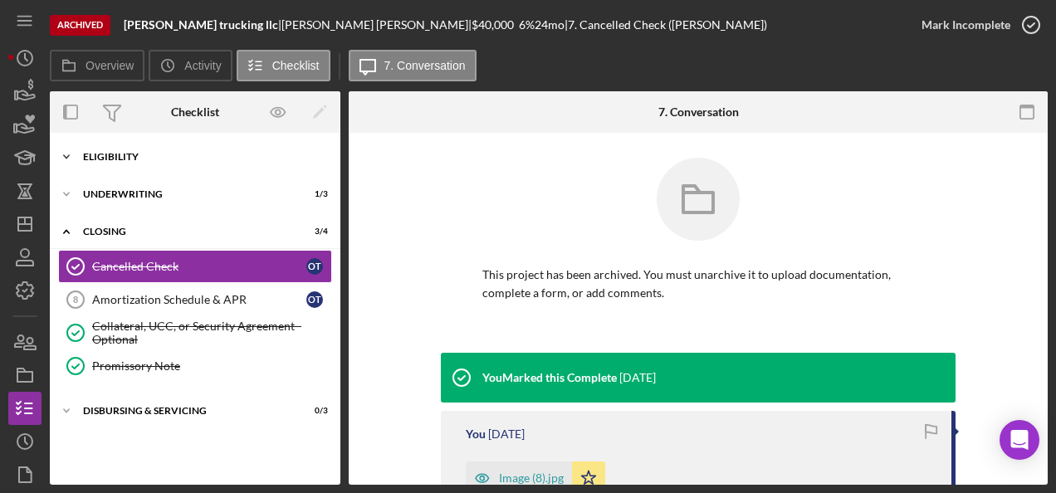
click at [153, 148] on div "Icon/Expander Eligibility 6 / 6" at bounding box center [195, 156] width 291 height 33
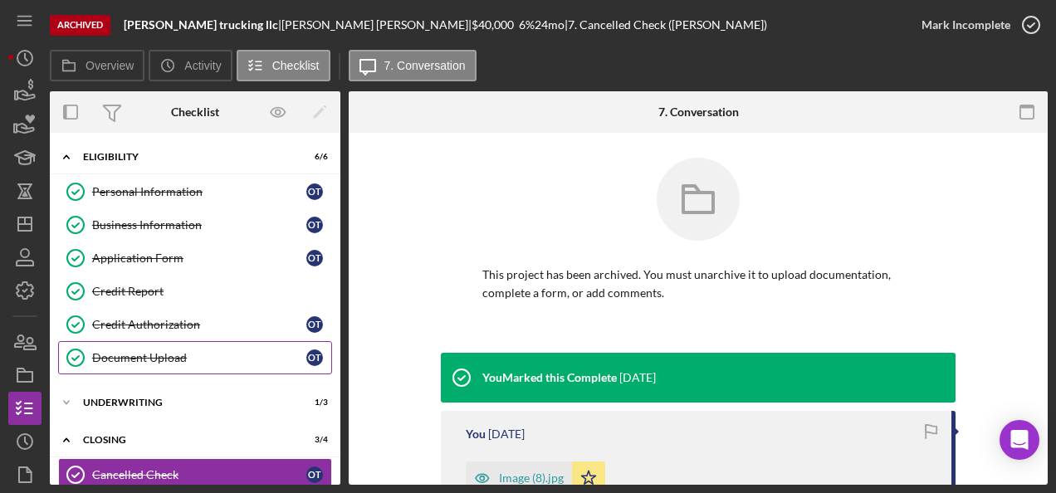
click at [123, 360] on div "Document Upload" at bounding box center [199, 357] width 214 height 13
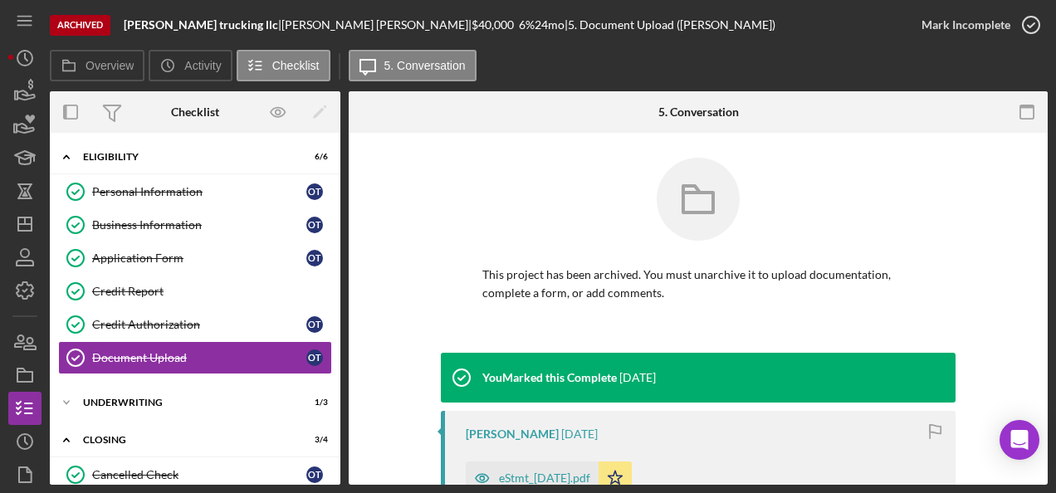
click at [506, 297] on p "This project has been archived. You must unarchive it to upload documentation, …" at bounding box center [698, 284] width 432 height 37
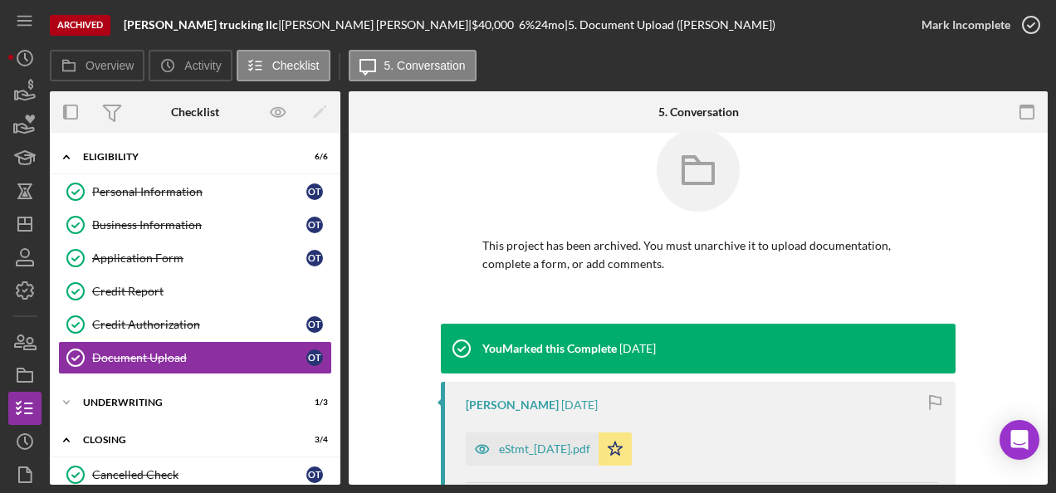
click at [502, 295] on div "This project has been archived. You must unarchive it to upload documentation, …" at bounding box center [698, 226] width 515 height 195
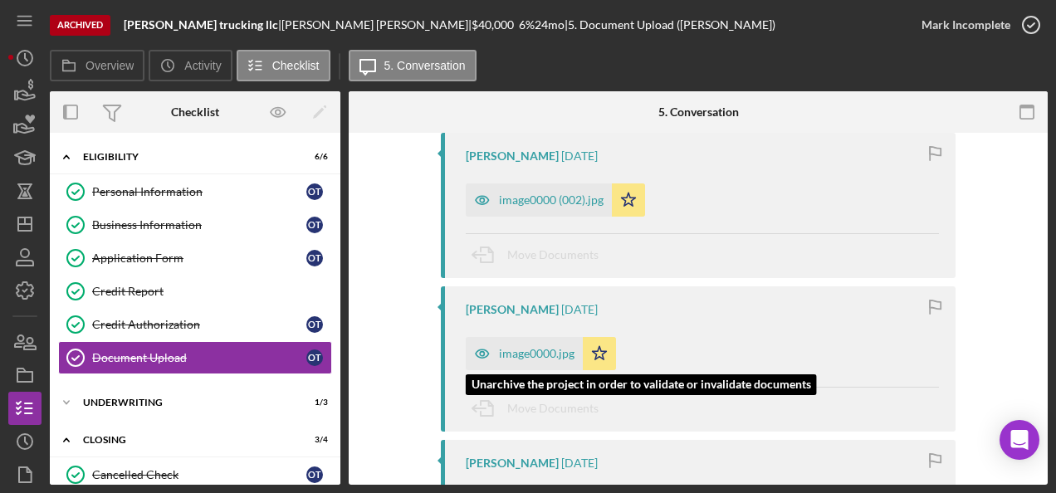
click at [536, 347] on div "image0000.jpg" at bounding box center [537, 353] width 76 height 13
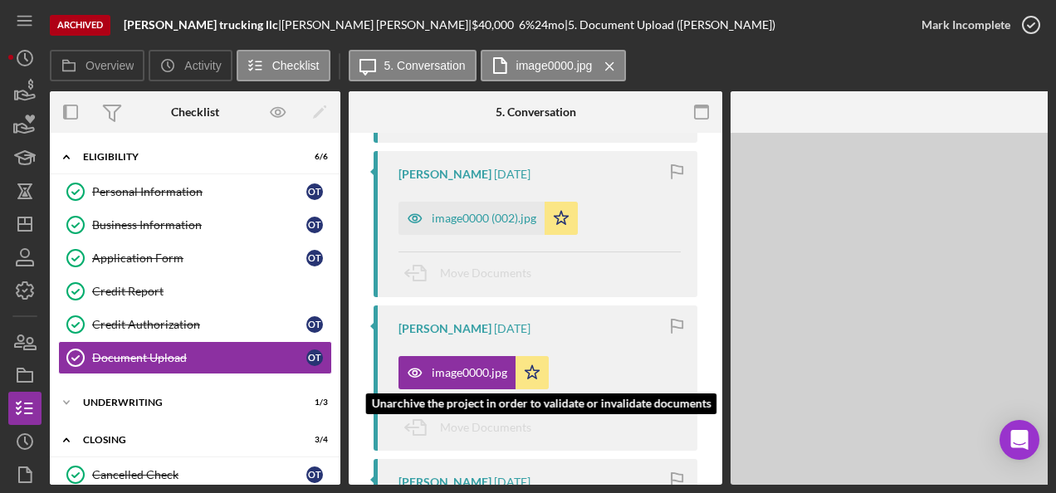
scroll to position [450, 0]
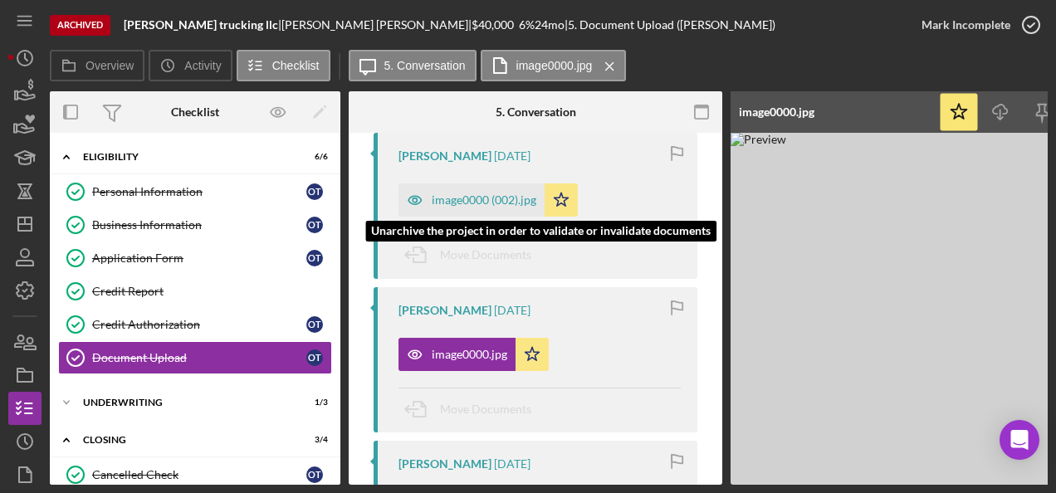
click at [495, 192] on div "image0000 (002).jpg" at bounding box center [471, 199] width 146 height 33
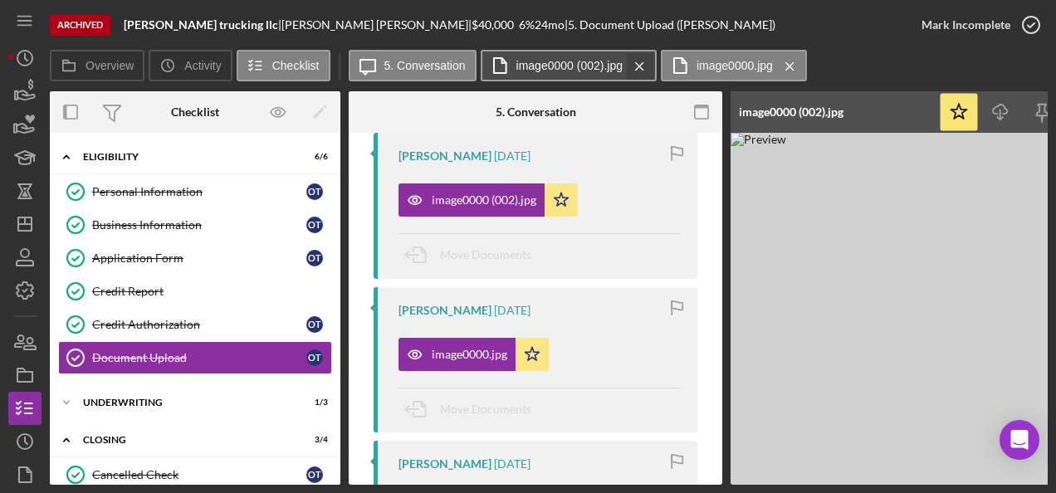
click at [648, 67] on icon "Icon/Menu Close" at bounding box center [639, 67] width 29 height 42
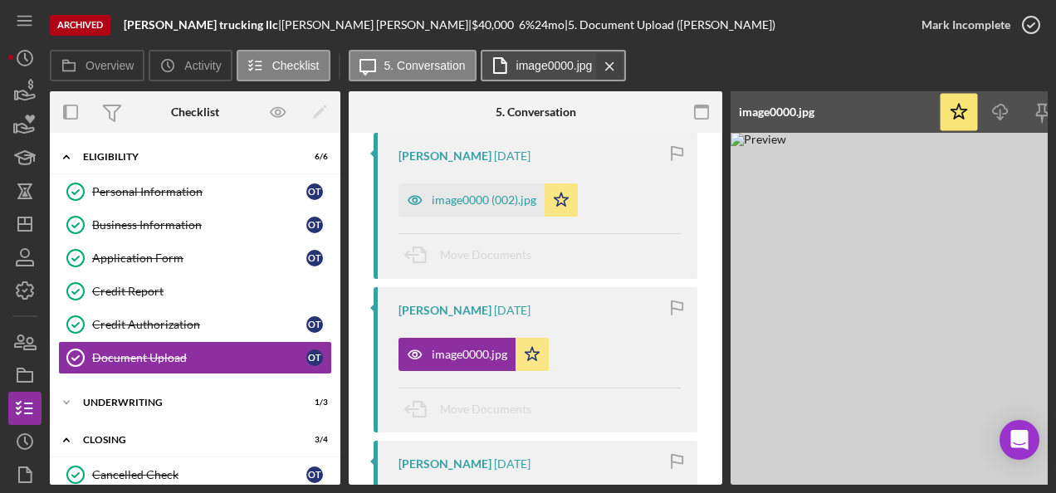
click at [607, 69] on icon "Icon/Menu Close" at bounding box center [609, 67] width 29 height 42
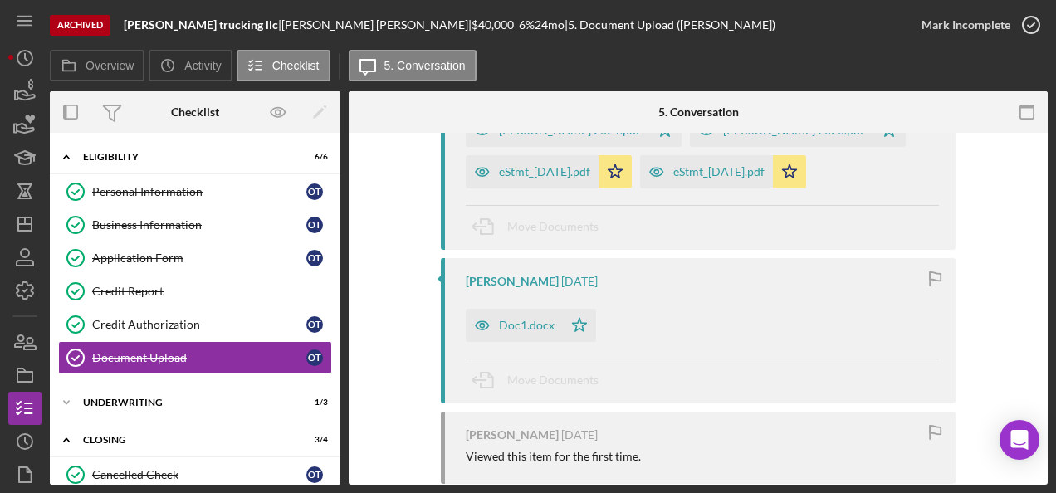
scroll to position [1262, 0]
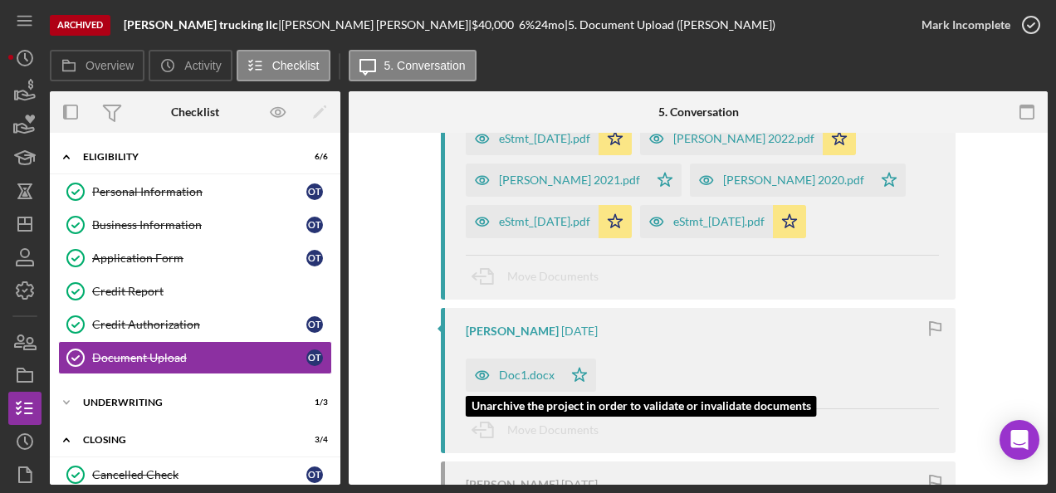
click at [540, 360] on div "Doc1.docx" at bounding box center [514, 375] width 97 height 33
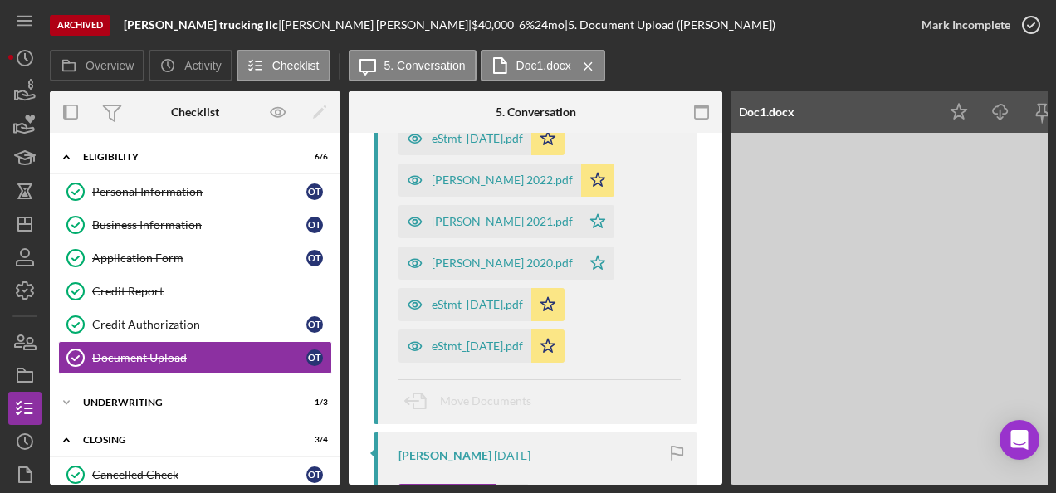
click at [682, 276] on div "octavio tirado 2 years ago eStmt_2023-10-31.pdf Icon/Star octavio tirado 2022.p…" at bounding box center [536, 247] width 324 height 353
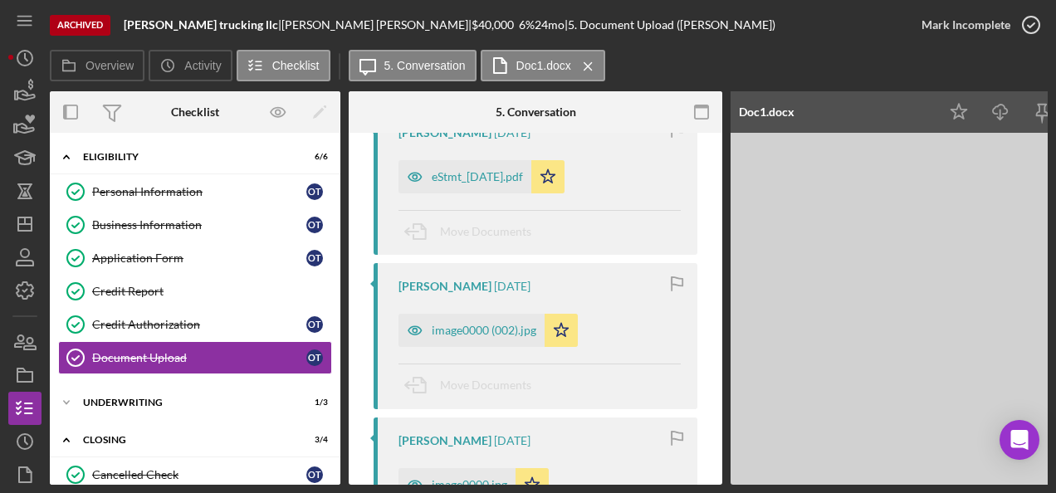
scroll to position [184, 0]
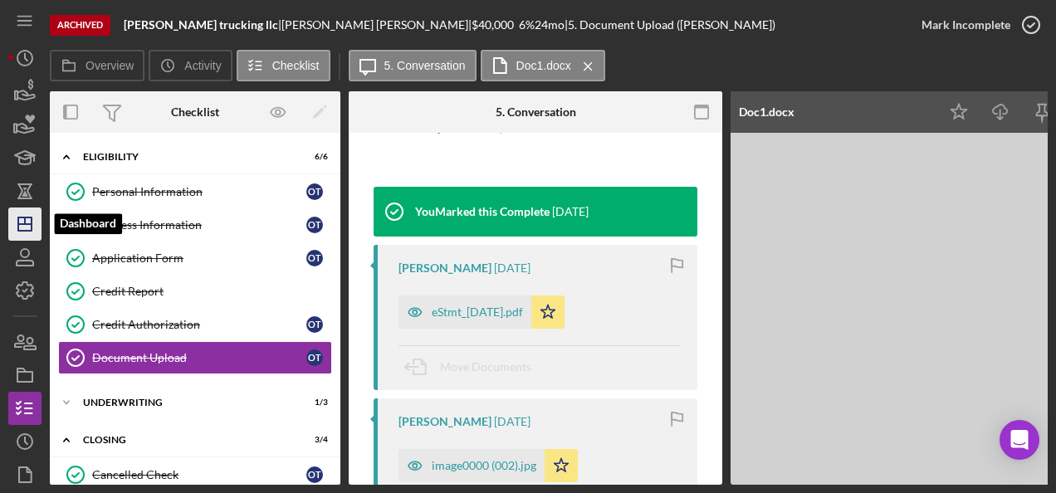
click at [40, 225] on icon "Icon/Dashboard" at bounding box center [25, 224] width 42 height 42
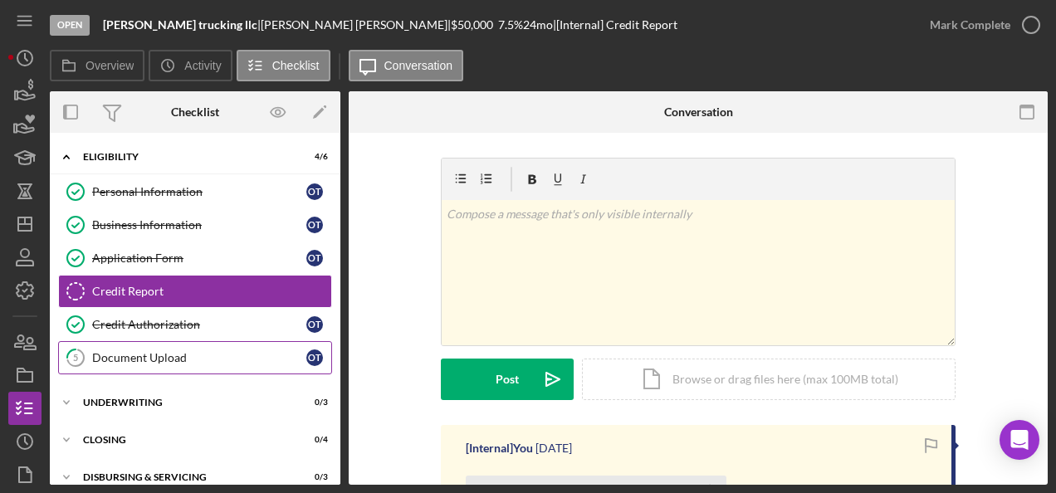
click at [203, 351] on div "Document Upload" at bounding box center [199, 357] width 214 height 13
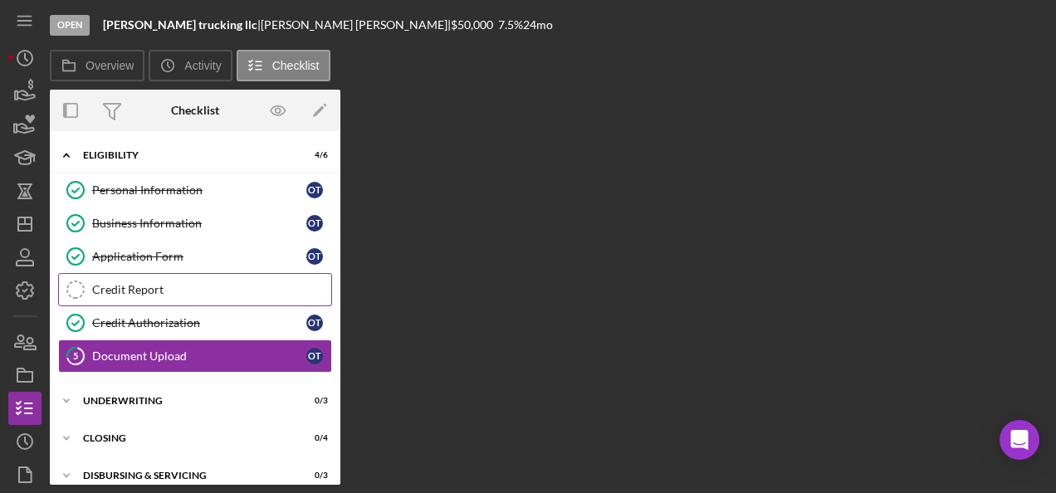
click at [222, 284] on div "Credit Report" at bounding box center [211, 289] width 239 height 13
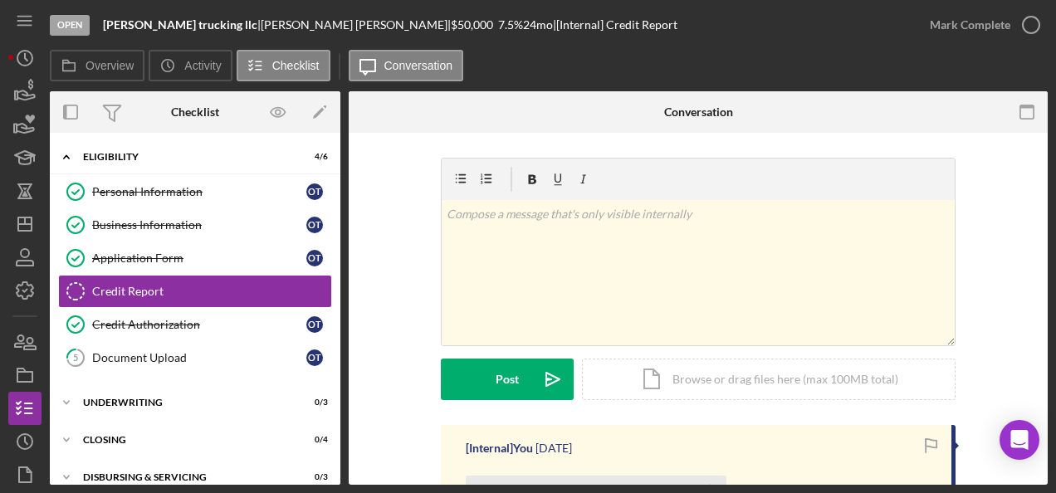
click at [390, 360] on div "v Color teal Color pink Remove color Add row above Add row below Add column bef…" at bounding box center [698, 291] width 649 height 267
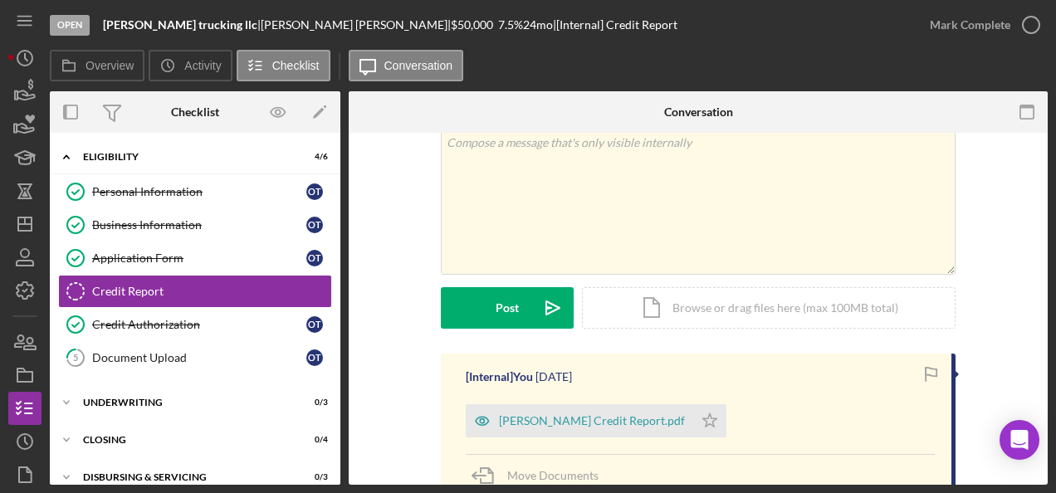
scroll to position [100, 0]
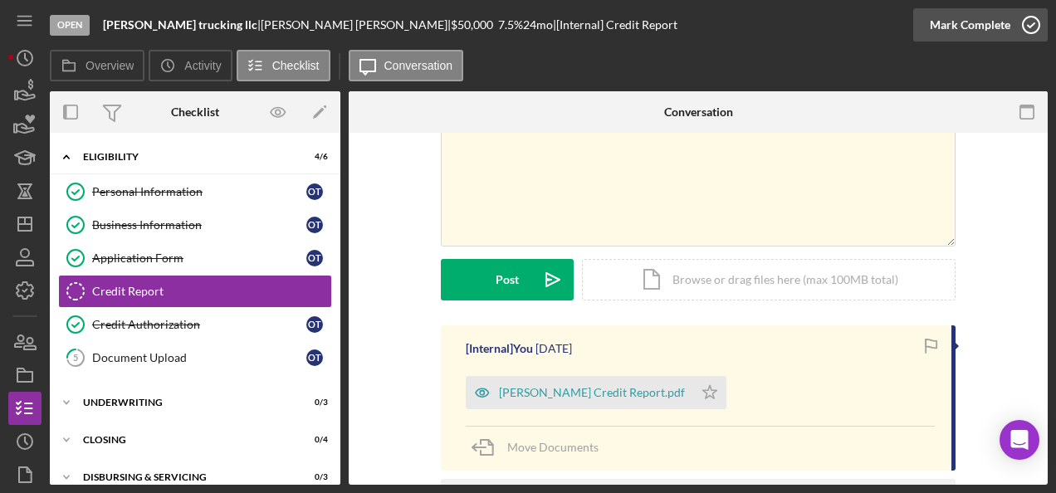
click at [970, 37] on div "Mark Complete" at bounding box center [970, 24] width 81 height 33
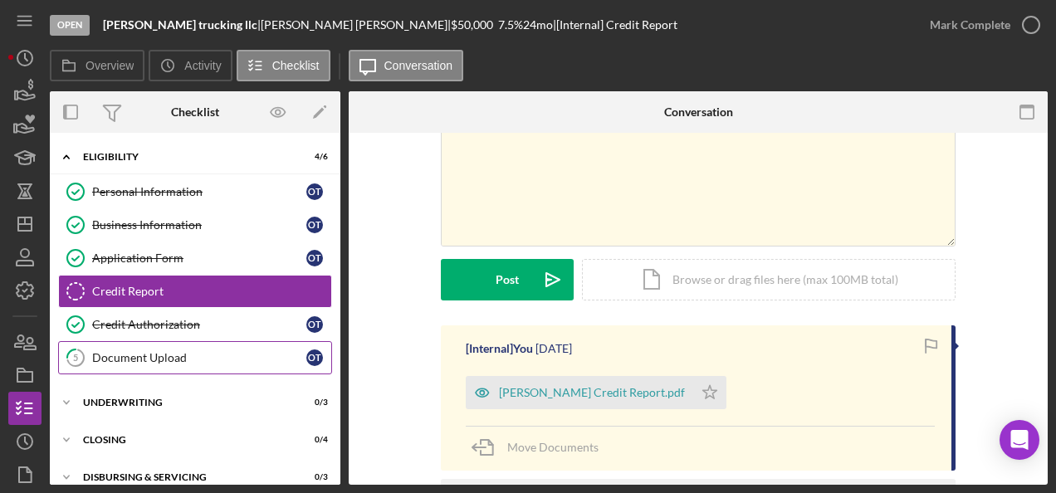
click at [229, 343] on link "5 Document Upload o t" at bounding box center [195, 357] width 274 height 33
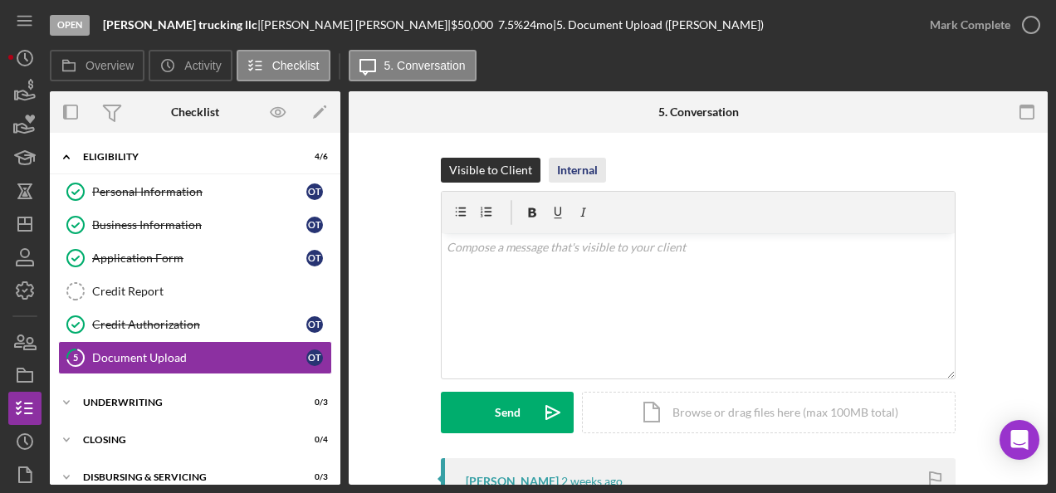
click at [582, 164] on div "Internal" at bounding box center [577, 170] width 41 height 25
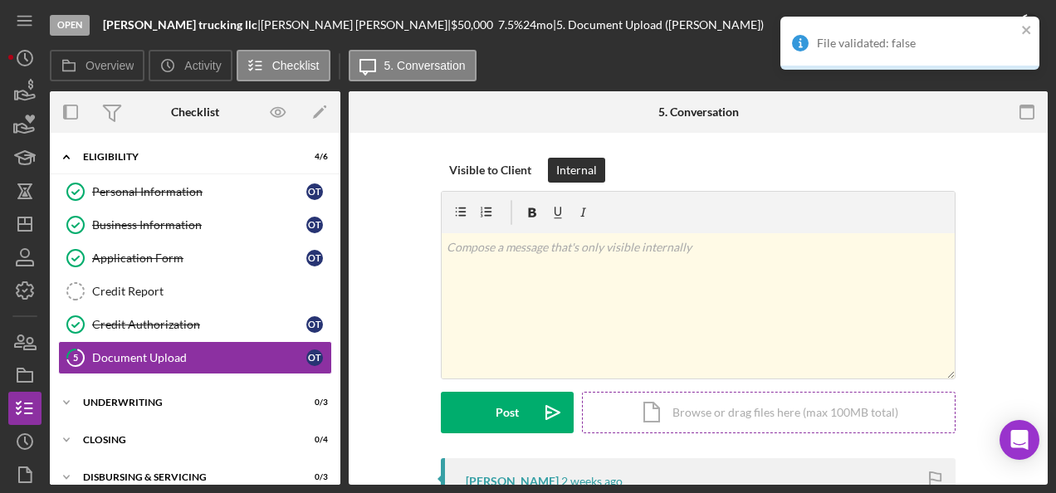
click at [667, 402] on div "Icon/Document Browse or drag files here (max 100MB total) Tap to choose files o…" at bounding box center [769, 413] width 374 height 42
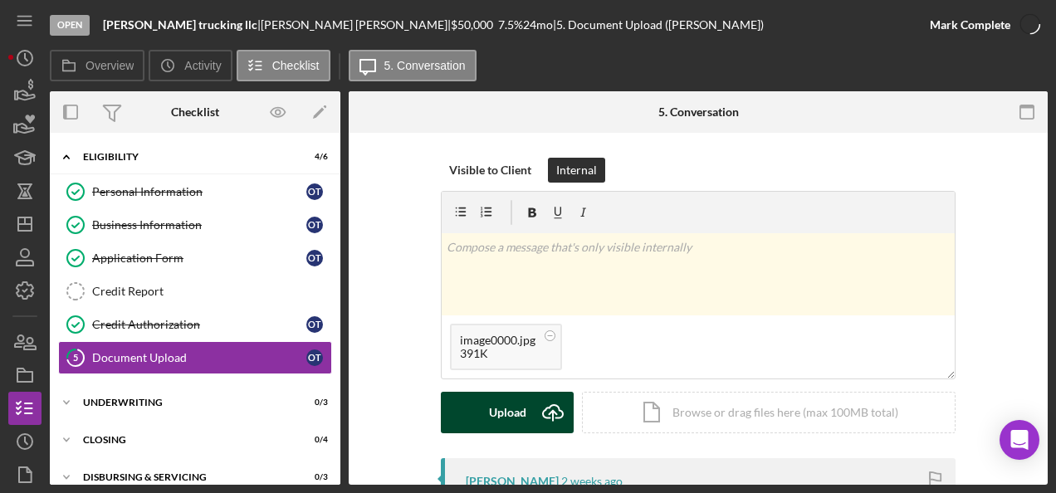
click at [528, 403] on button "Upload Icon/Upload" at bounding box center [507, 413] width 133 height 42
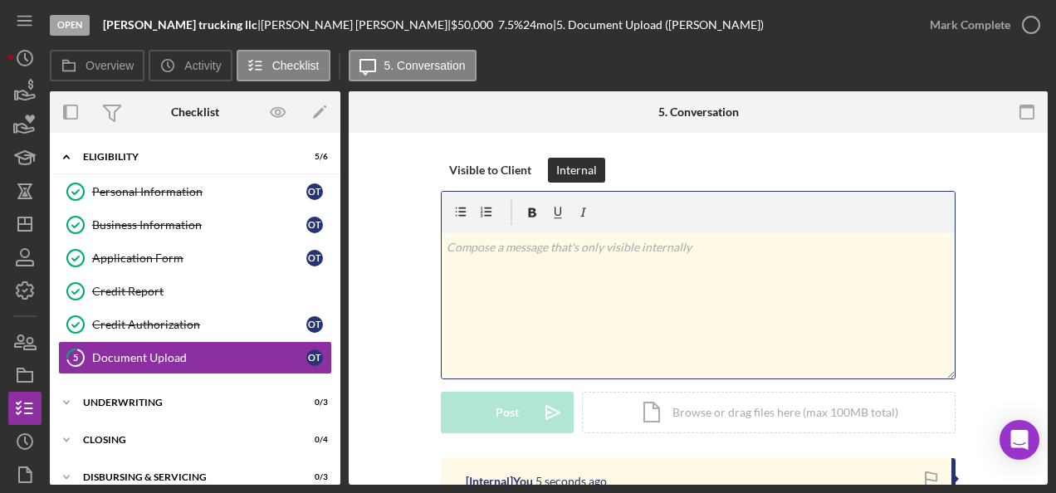
click at [976, 284] on div "Visible to Client Internal v Color teal Color pink Remove color Add row above A…" at bounding box center [698, 308] width 649 height 300
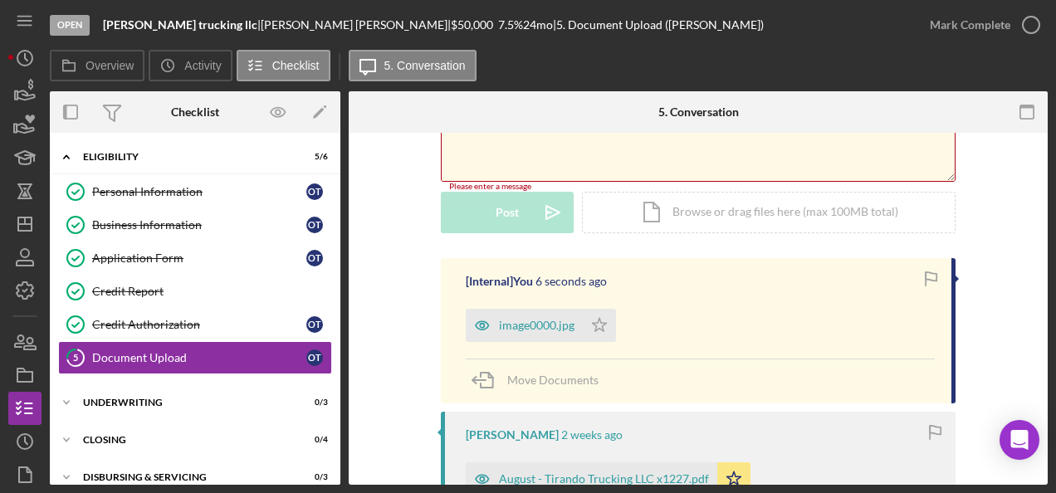
scroll to position [199, 0]
click at [600, 319] on icon "Icon/Star" at bounding box center [599, 323] width 33 height 33
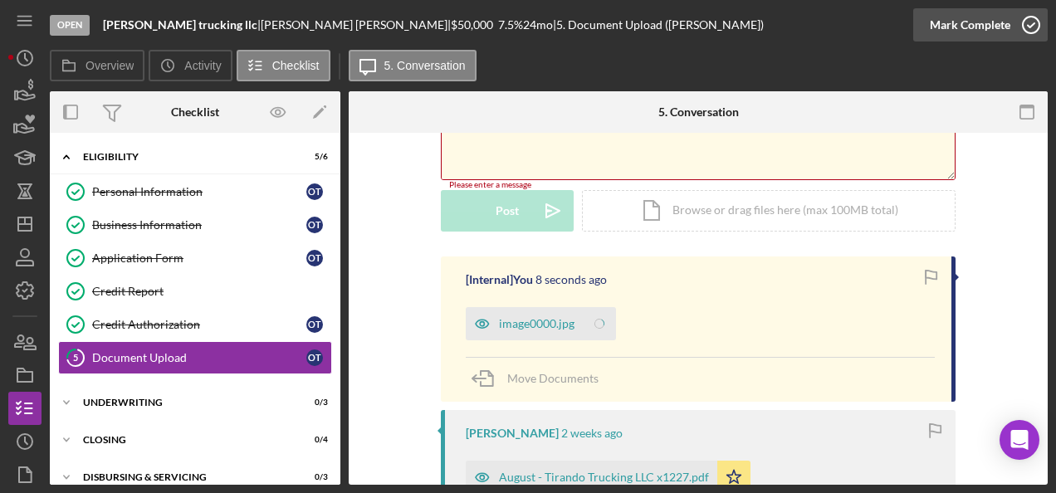
click at [1023, 23] on icon "button" at bounding box center [1031, 25] width 42 height 42
click at [590, 320] on icon "Icon/Star" at bounding box center [599, 323] width 33 height 33
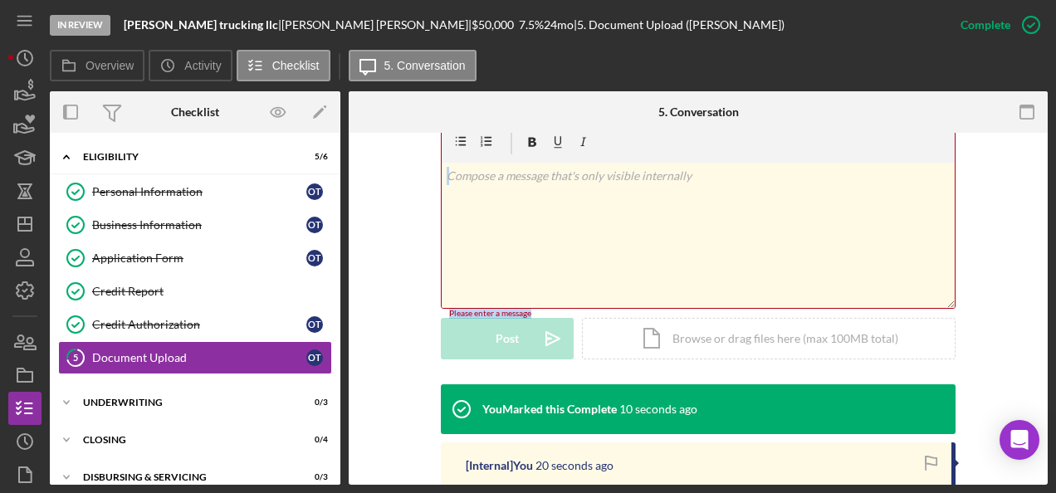
scroll to position [0, 0]
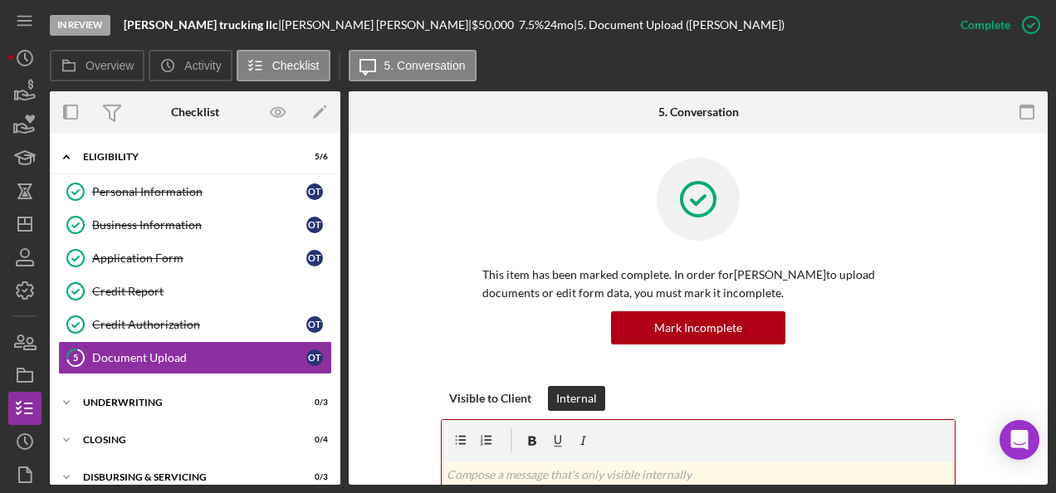
click at [418, 262] on div "This item has been marked complete. In order for octavio tirado to upload docum…" at bounding box center [698, 272] width 649 height 228
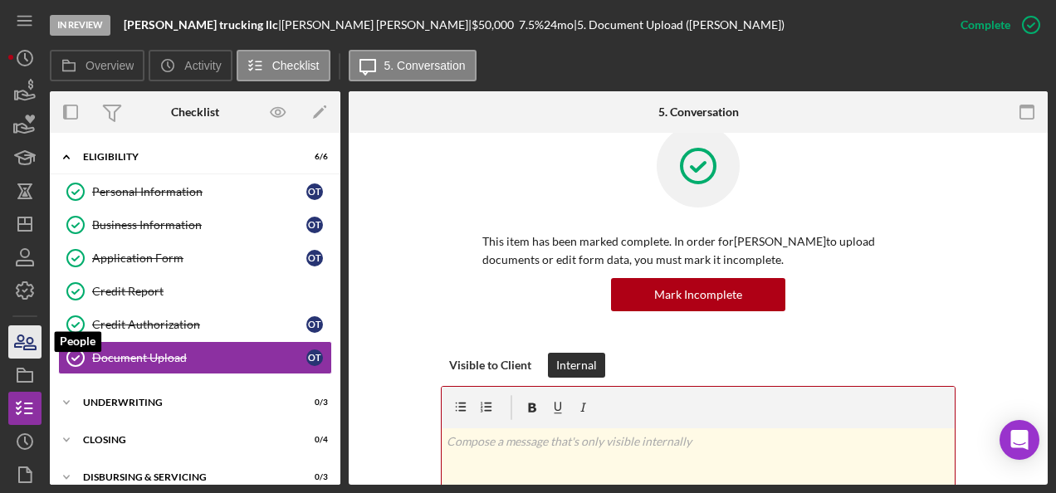
click at [25, 353] on icon "button" at bounding box center [25, 342] width 42 height 42
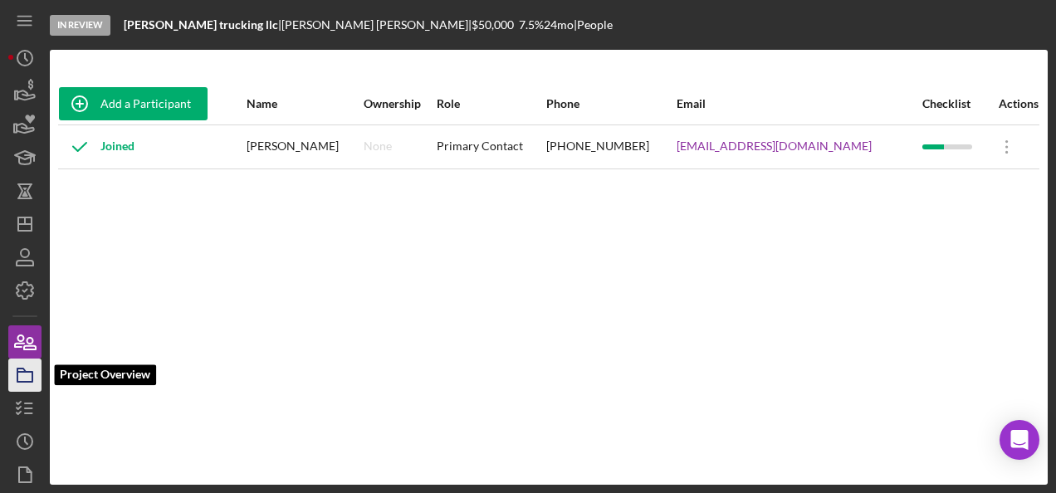
click at [23, 376] on icon "button" at bounding box center [25, 375] width 42 height 42
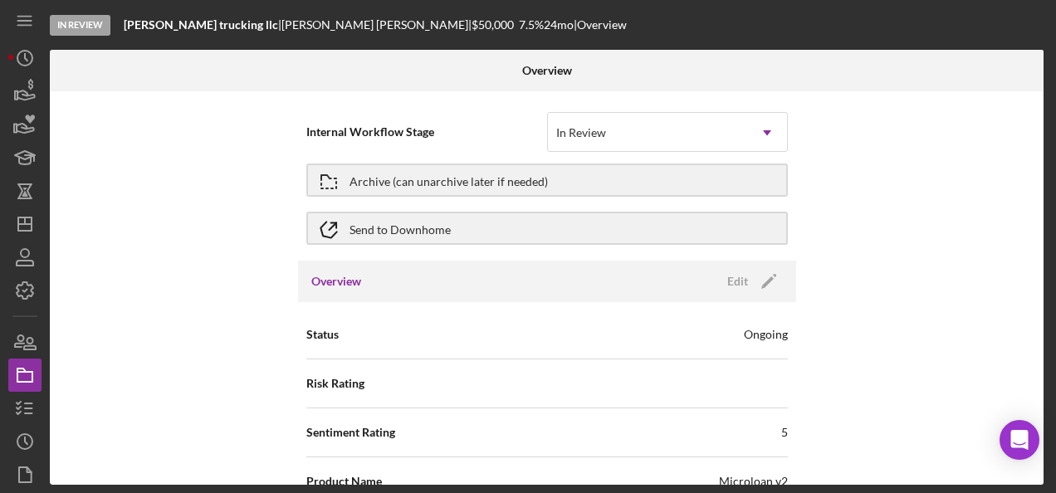
click at [133, 328] on div "Internal Workflow Stage In Review Icon/Dropdown Arrow Archive (can unarchive la…" at bounding box center [547, 287] width 994 height 393
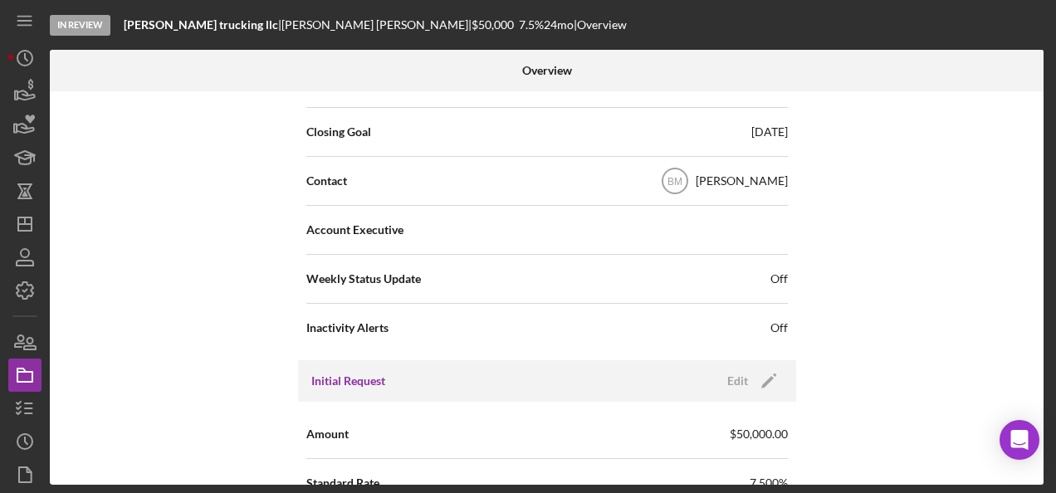
scroll to position [498, 0]
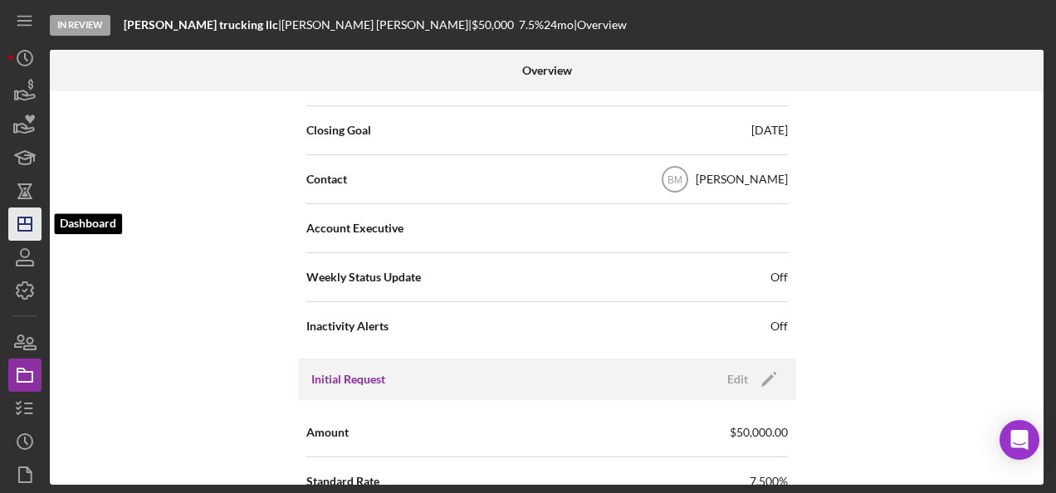
click at [20, 224] on line "button" at bounding box center [24, 224] width 13 height 0
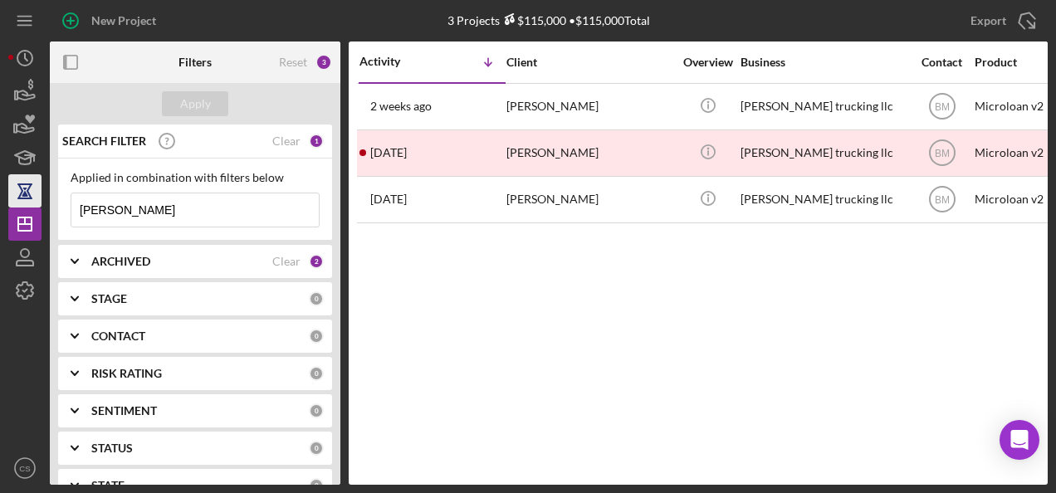
drag, startPoint x: 203, startPoint y: 204, endPoint x: 22, endPoint y: 196, distance: 181.1
click at [22, 196] on div "New Project 3 Projects $115,000 • $115,000 Total tirado Export Icon/Export Filt…" at bounding box center [527, 242] width 1039 height 485
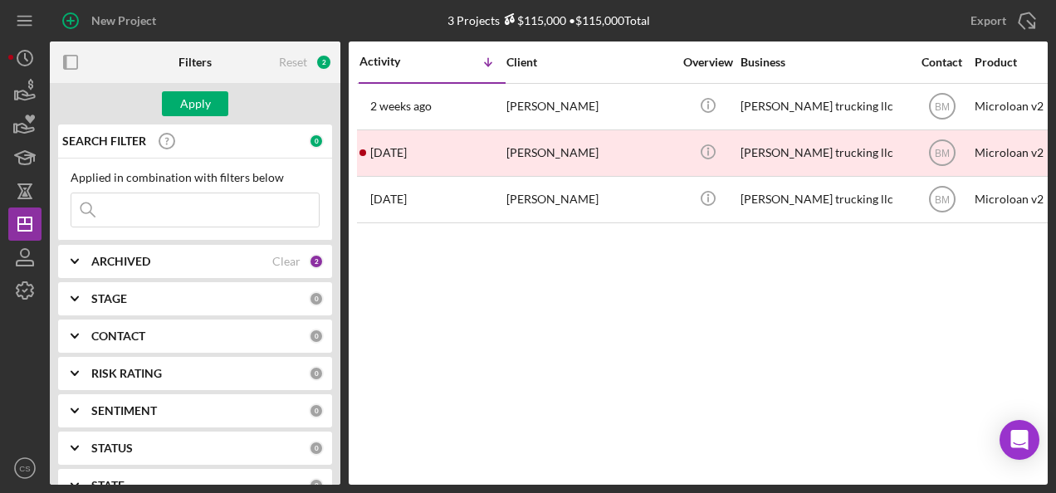
click at [148, 259] on b "ARCHIVED" at bounding box center [120, 261] width 59 height 13
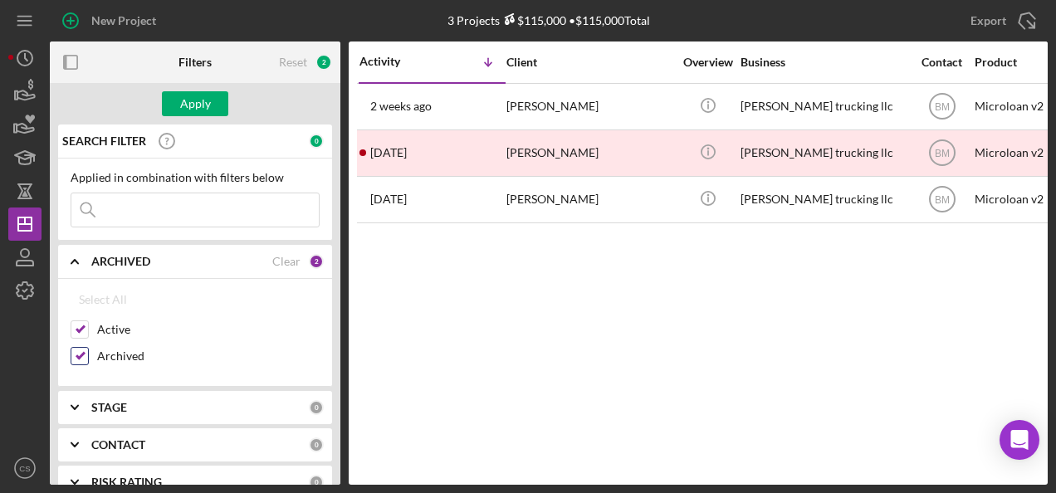
click at [76, 352] on input "Archived" at bounding box center [79, 356] width 17 height 17
checkbox input "false"
click at [98, 438] on b "CONTACT" at bounding box center [118, 444] width 54 height 13
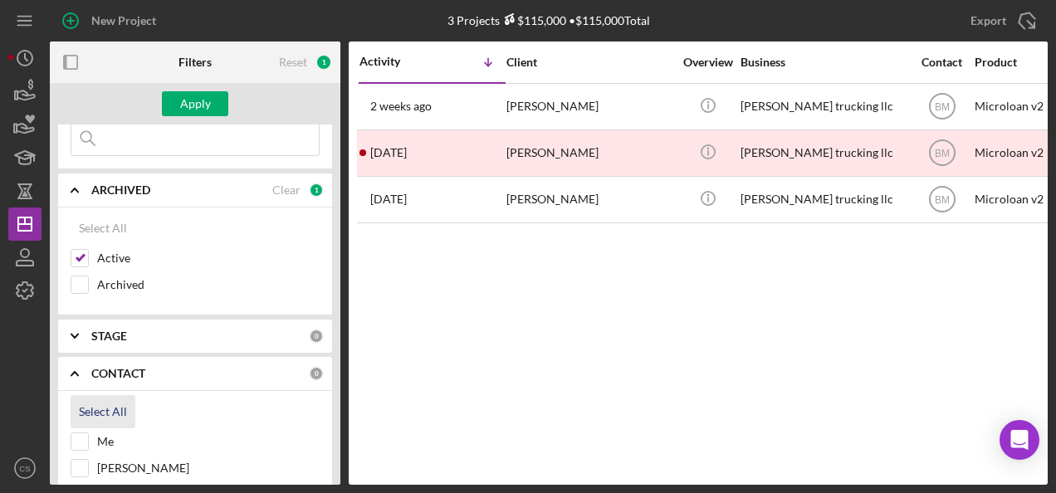
scroll to position [100, 0]
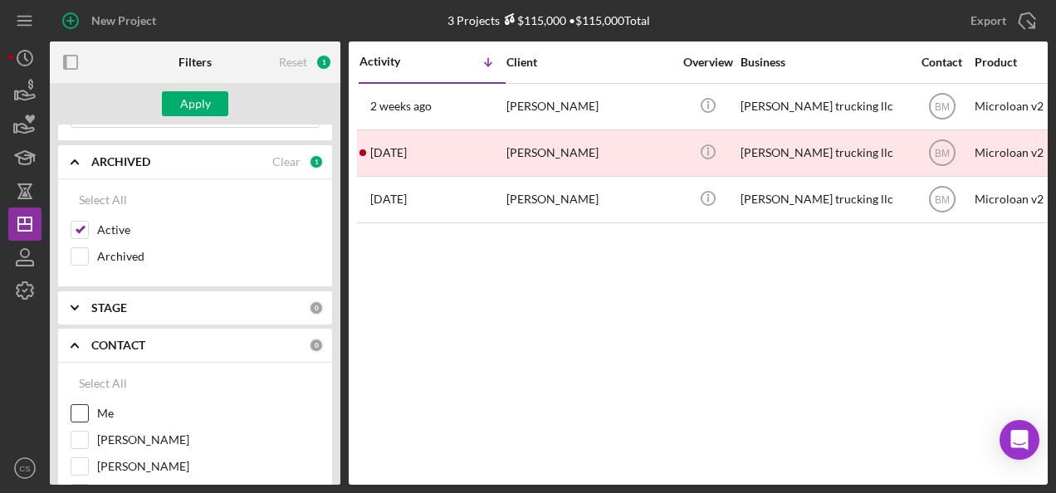
click at [80, 405] on input "Me" at bounding box center [79, 413] width 17 height 17
checkbox input "true"
click at [205, 97] on div "Apply" at bounding box center [195, 103] width 31 height 25
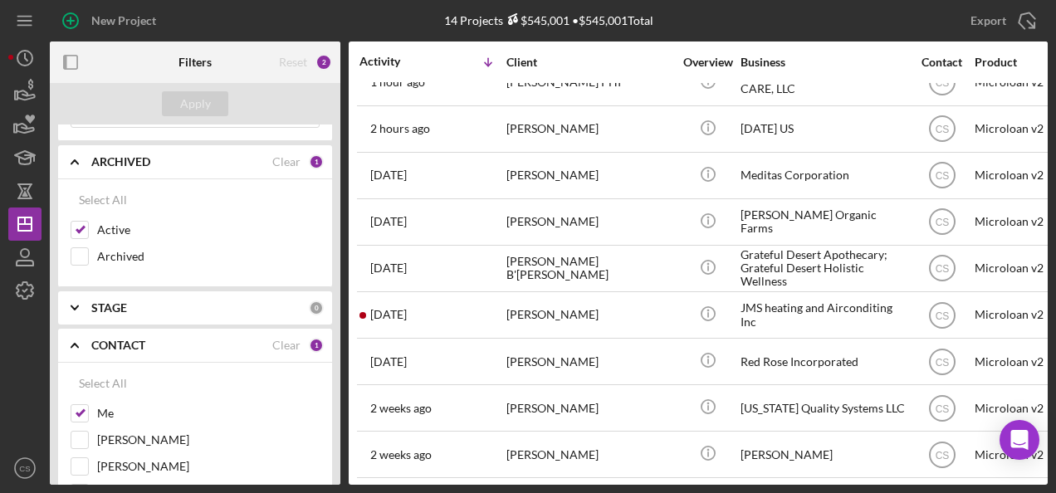
scroll to position [12, 0]
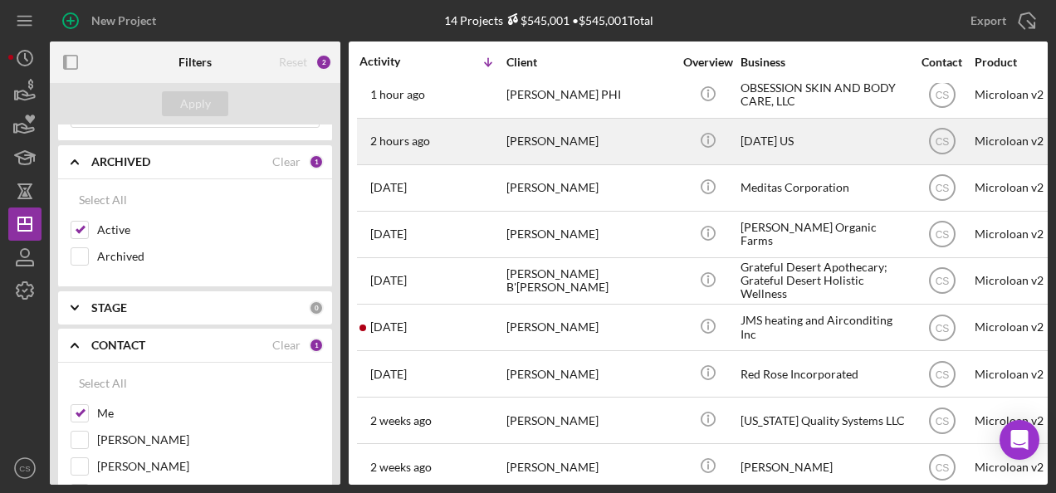
click at [447, 154] on div "2 hours ago KIM DINH" at bounding box center [431, 142] width 145 height 44
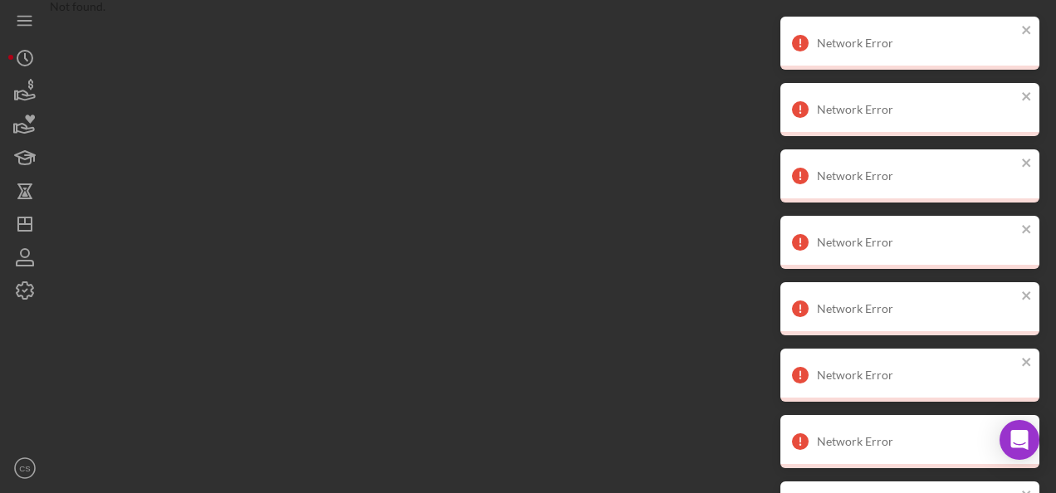
click at [340, 141] on div "Not found. Icon/Menu Icon/Dashboard Dashboard Clients Product Templates CS Cust…" at bounding box center [527, 242] width 1039 height 485
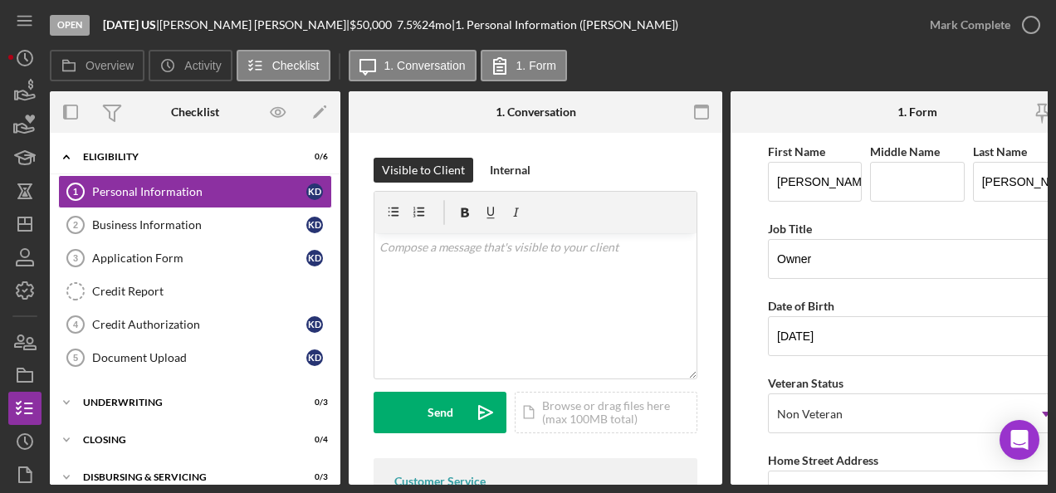
click at [707, 261] on div "Visible to Client Internal v Color teal Color pink Remove color Add row above A…" at bounding box center [536, 354] width 374 height 442
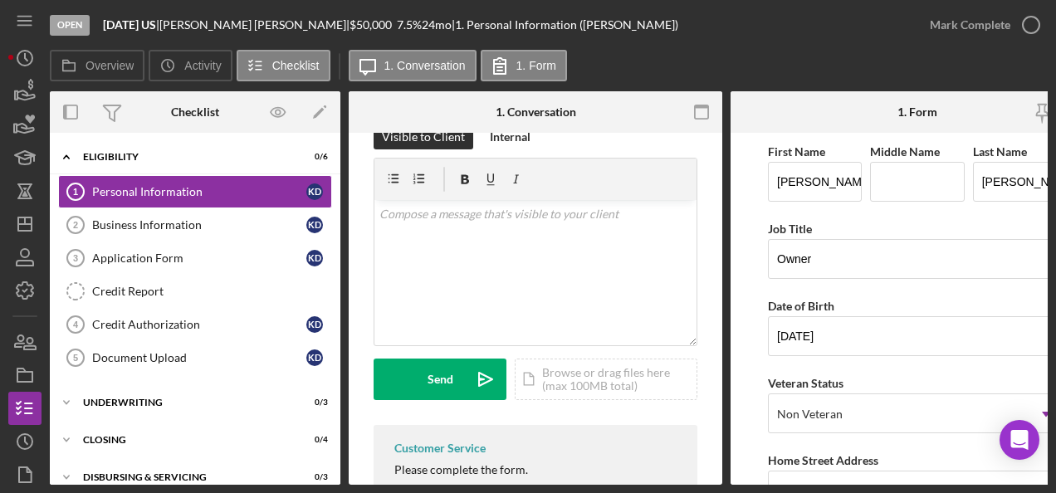
click at [707, 261] on div "Visible to Client Internal v Color teal Color pink Remove color Add row above A…" at bounding box center [536, 321] width 374 height 442
click at [742, 271] on form "First Name [PERSON_NAME] Middle Name Last Name [PERSON_NAME] Job Title Owner Da…" at bounding box center [917, 309] width 374 height 352
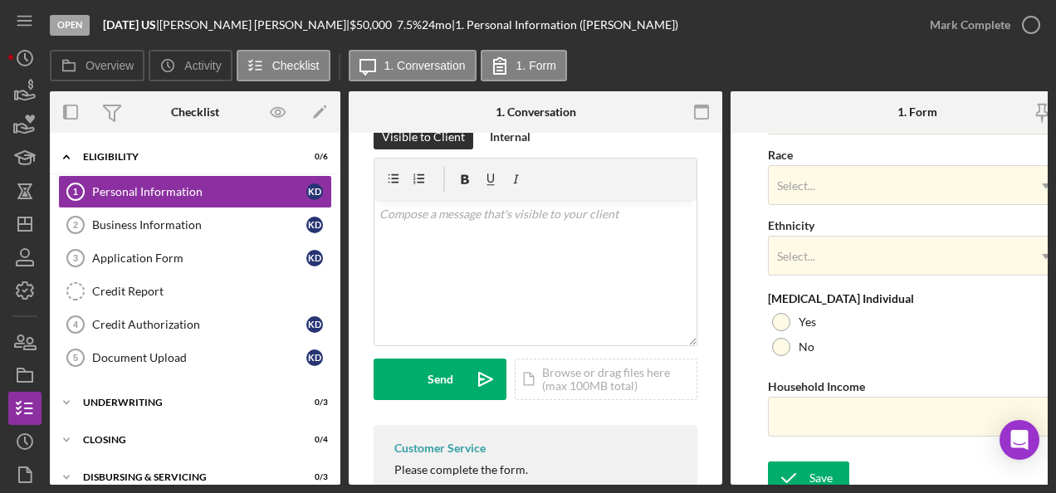
scroll to position [756, 0]
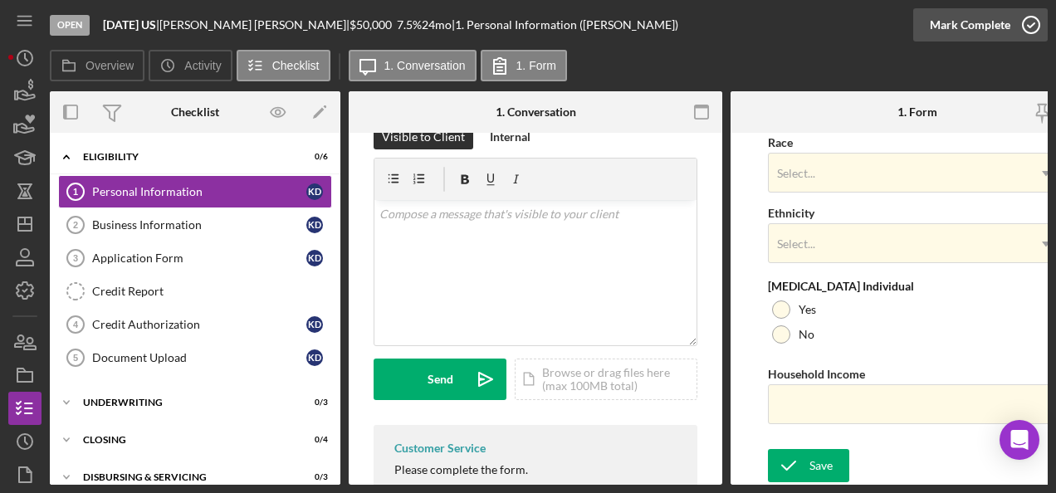
click at [951, 23] on div "Mark Complete" at bounding box center [970, 24] width 81 height 33
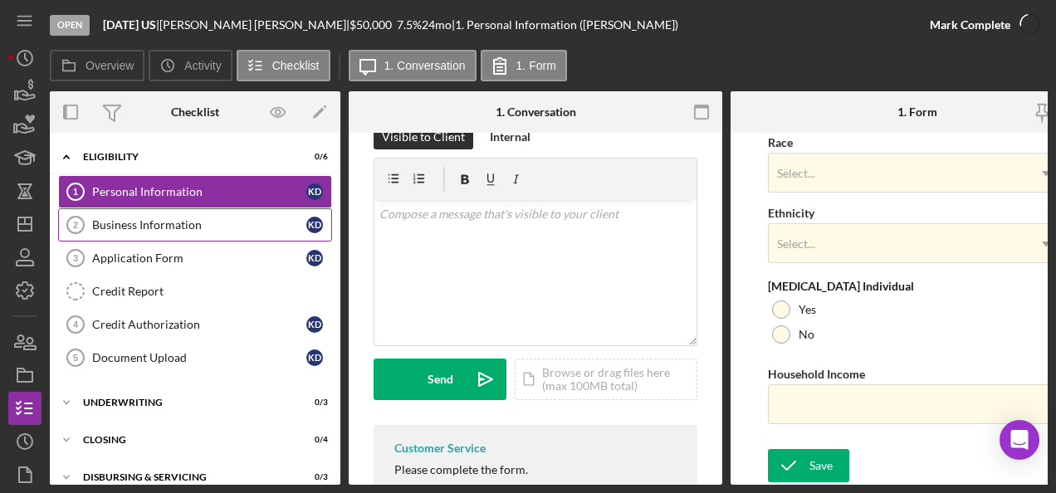
click at [292, 212] on link "Business Information 2 Business Information K D" at bounding box center [195, 224] width 274 height 33
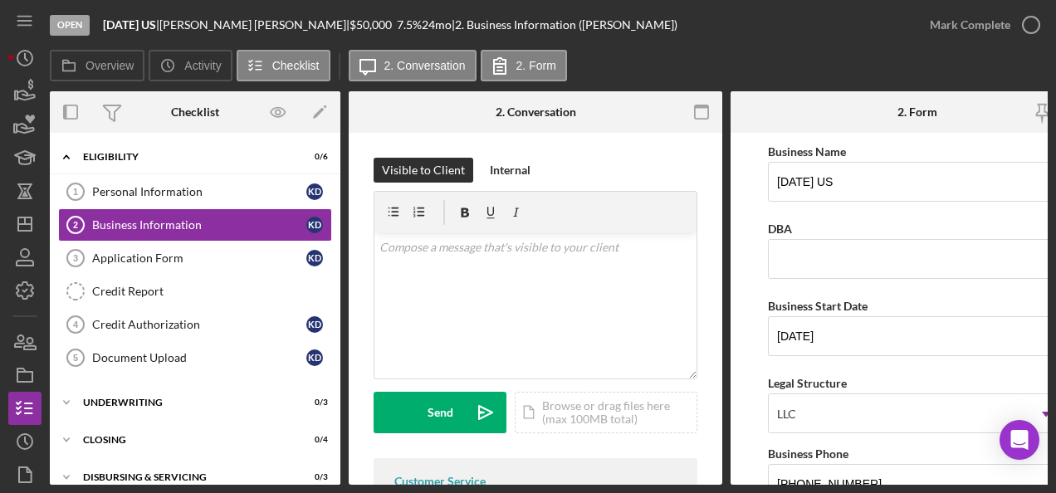
click at [729, 301] on div "Overview Internal Workflow Stage Open Icon/Dropdown Arrow Archive (can unarchiv…" at bounding box center [549, 287] width 998 height 393
click at [730, 301] on form "Business Name [DATE] US DBA Business Start Date [DATE] Legal Structure LLC Icon…" at bounding box center [917, 309] width 374 height 352
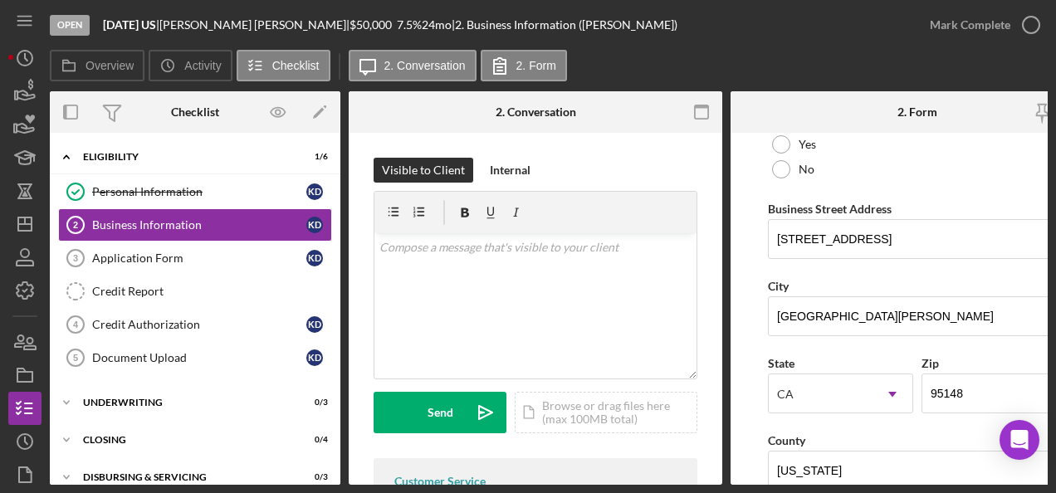
scroll to position [930, 0]
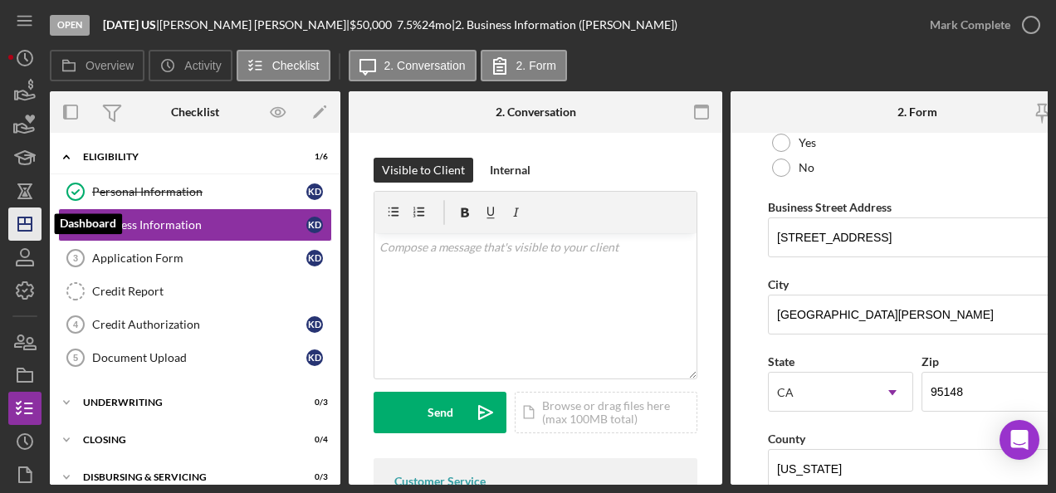
click at [35, 232] on icon "Icon/Dashboard" at bounding box center [25, 224] width 42 height 42
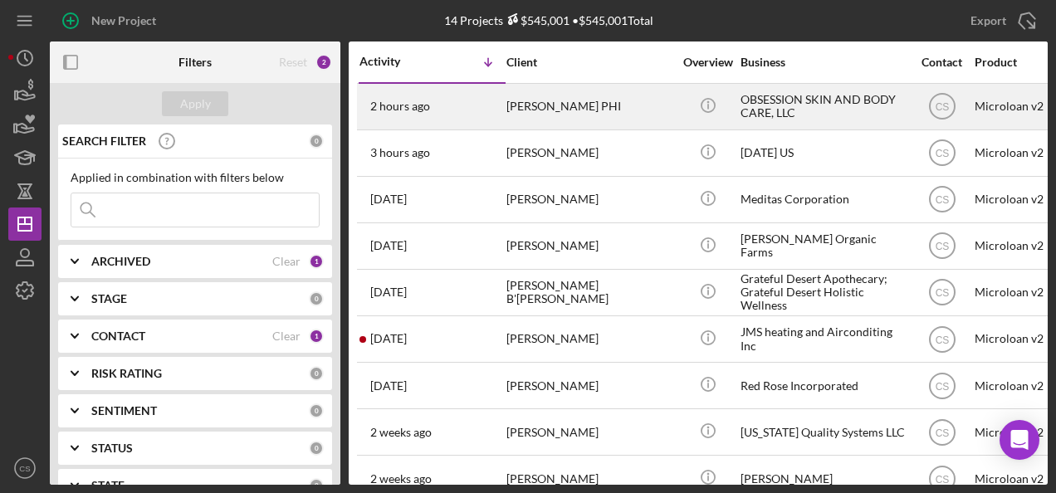
click at [566, 123] on div "[PERSON_NAME] PHI" at bounding box center [589, 107] width 166 height 44
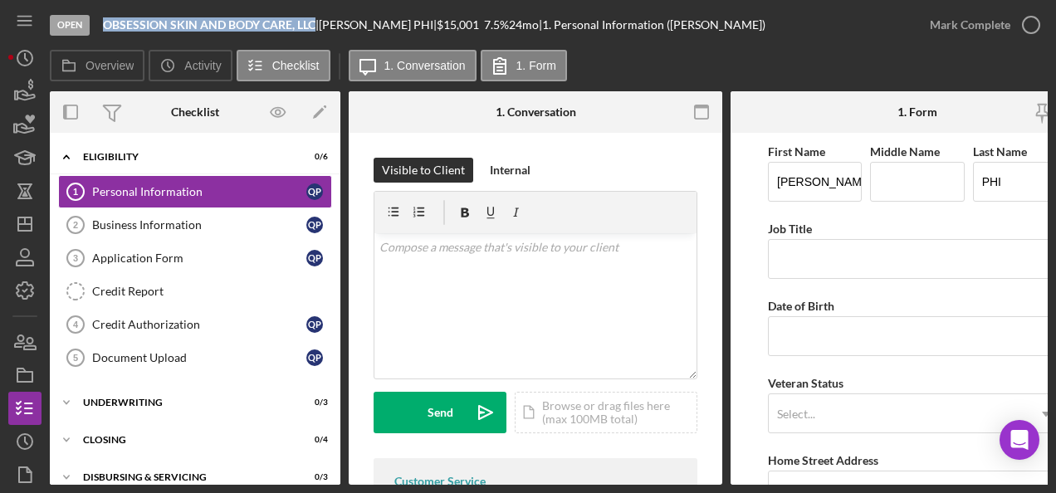
drag, startPoint x: 316, startPoint y: 30, endPoint x: 106, endPoint y: 25, distance: 210.1
click at [106, 25] on div "OBSESSION SKIN AND BODY CARE, LLC |" at bounding box center [211, 24] width 216 height 13
copy b "OBSESSION SKIN AND BODY CARE, LLC"
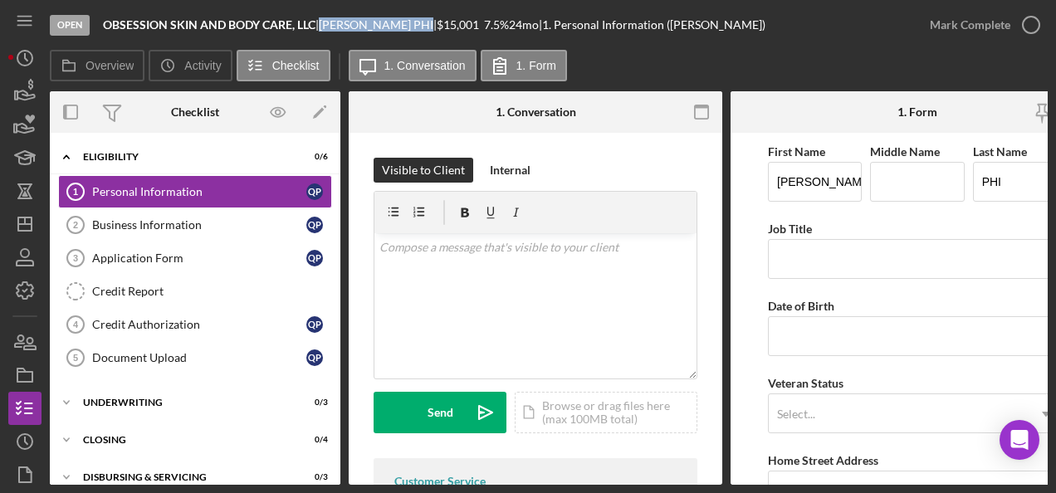
drag, startPoint x: 391, startPoint y: 22, endPoint x: 328, endPoint y: 27, distance: 63.3
click at [328, 27] on div "[PERSON_NAME] PHI |" at bounding box center [378, 24] width 118 height 13
copy div "[PERSON_NAME] PHI"
click at [22, 346] on icon "button" at bounding box center [25, 342] width 42 height 42
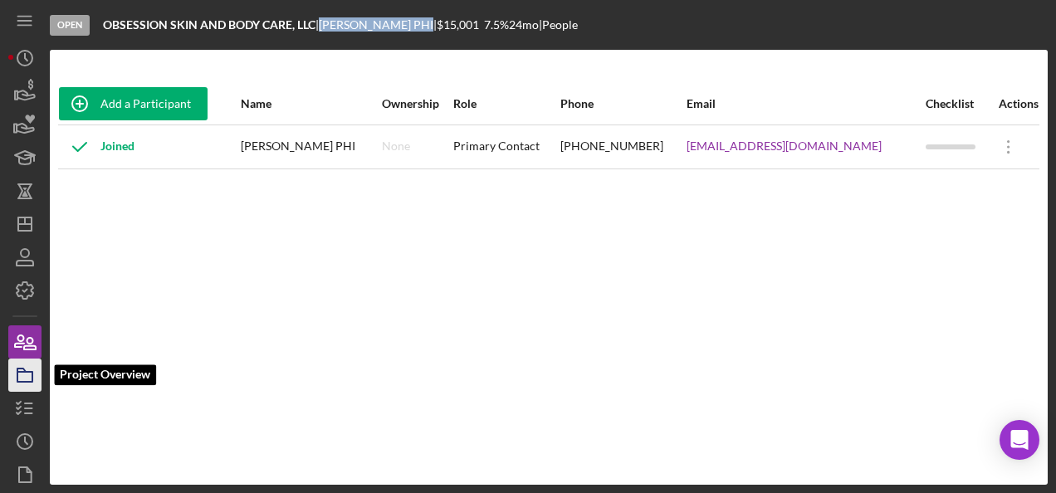
click at [28, 376] on icon "button" at bounding box center [25, 375] width 42 height 42
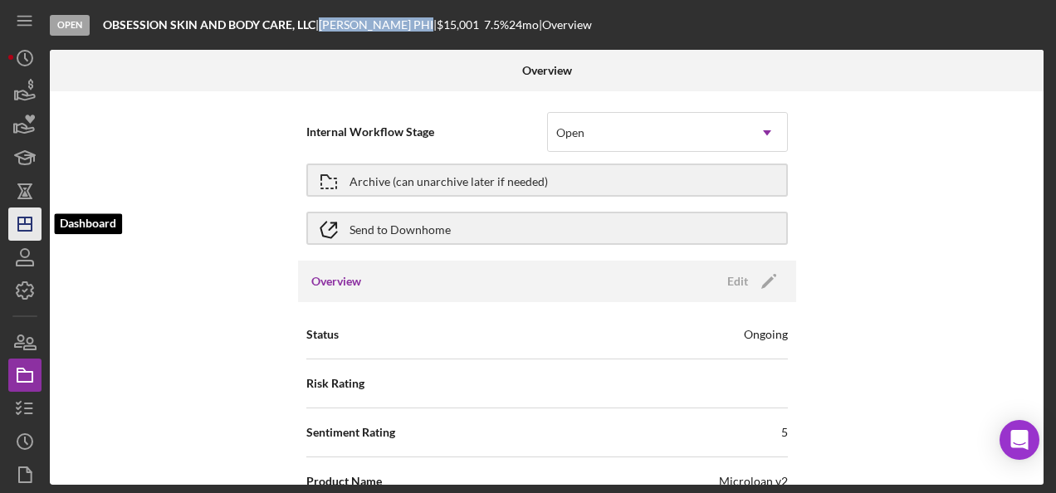
click at [37, 214] on icon "Icon/Dashboard" at bounding box center [25, 224] width 42 height 42
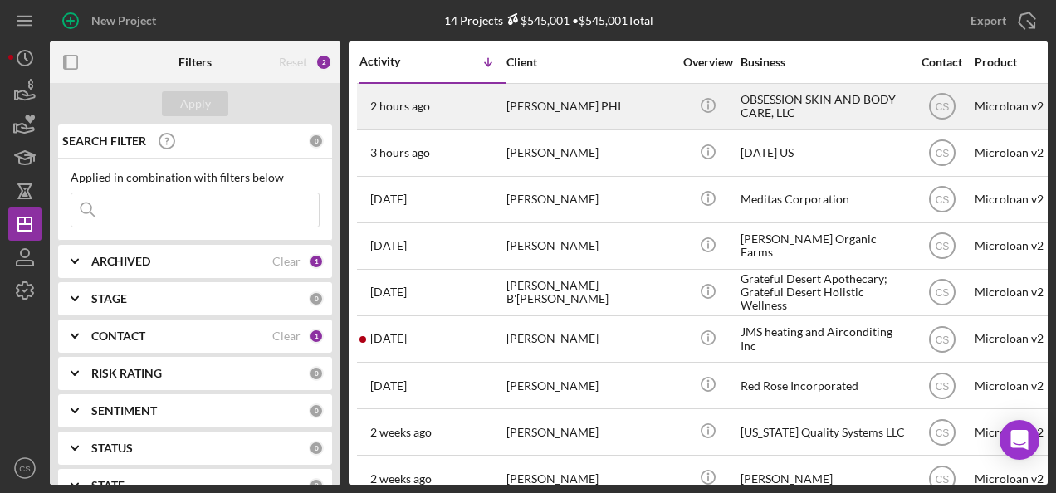
click at [565, 115] on div "[PERSON_NAME] PHI" at bounding box center [589, 107] width 166 height 44
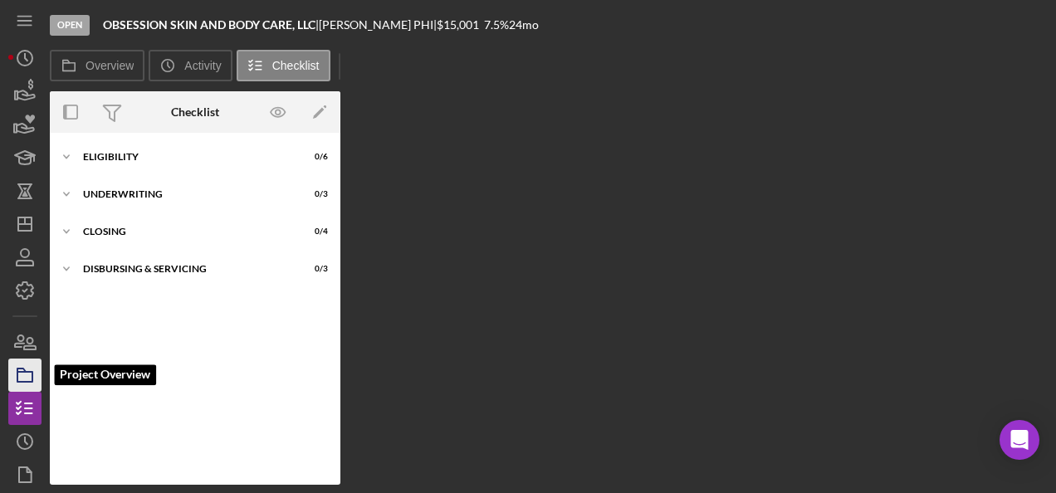
click at [20, 383] on icon "button" at bounding box center [25, 375] width 42 height 42
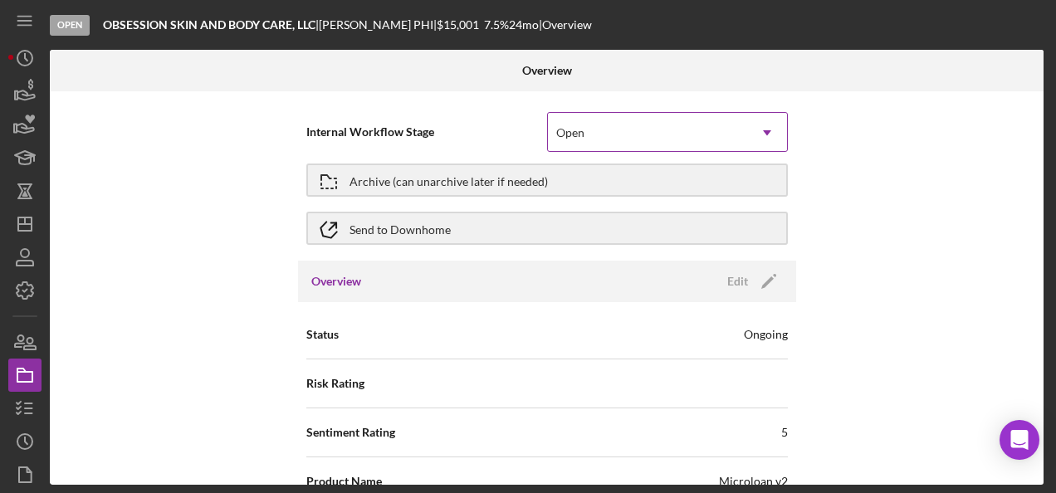
click at [711, 136] on div "Open" at bounding box center [647, 133] width 199 height 38
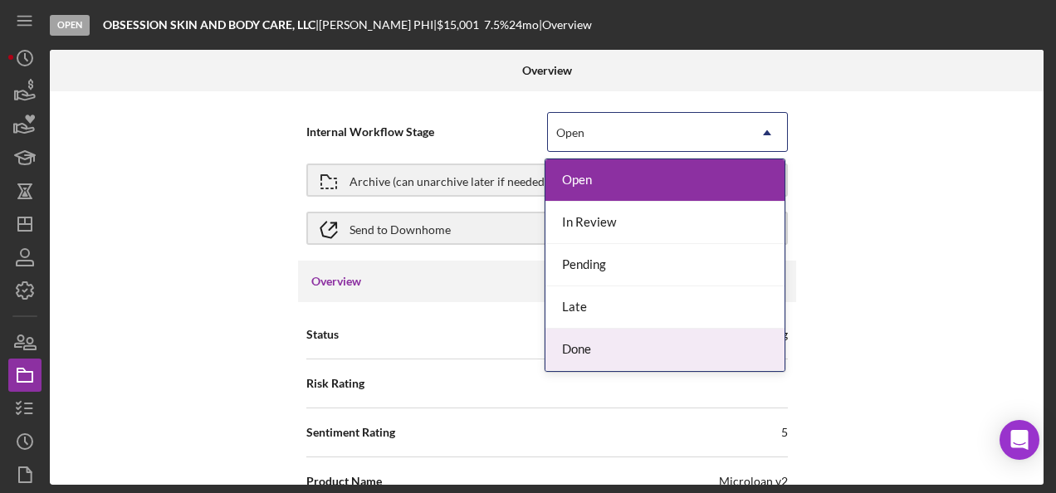
click at [595, 359] on div "Done" at bounding box center [664, 350] width 239 height 42
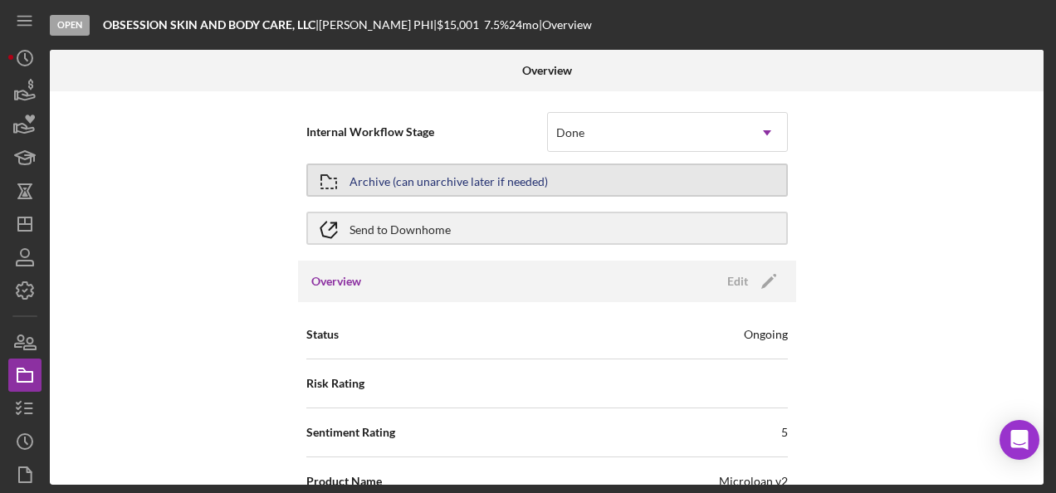
click at [579, 186] on button "Archive (can unarchive later if needed)" at bounding box center [546, 180] width 481 height 33
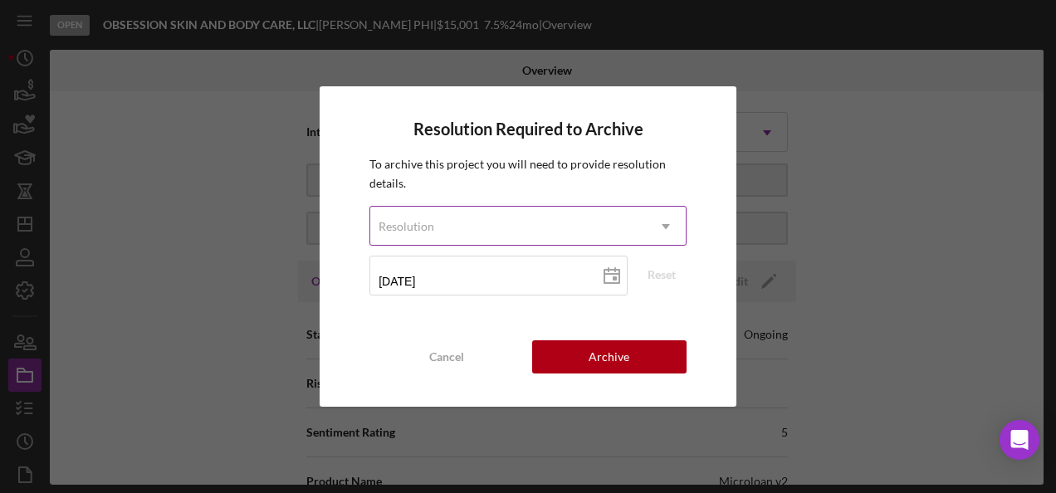
click at [570, 227] on div "Resolution" at bounding box center [508, 227] width 276 height 38
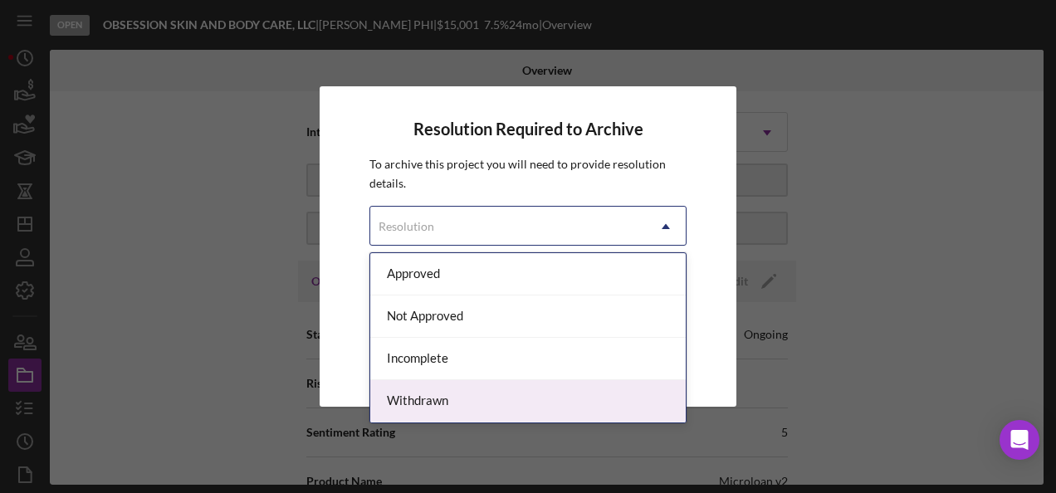
click at [437, 405] on div "Withdrawn" at bounding box center [527, 401] width 315 height 42
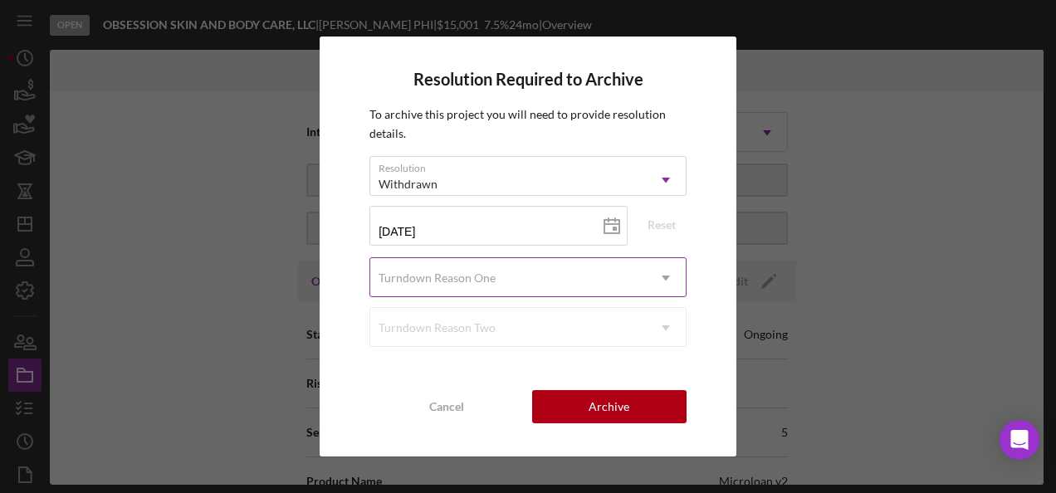
click at [478, 281] on div "Turndown Reason One" at bounding box center [436, 277] width 117 height 13
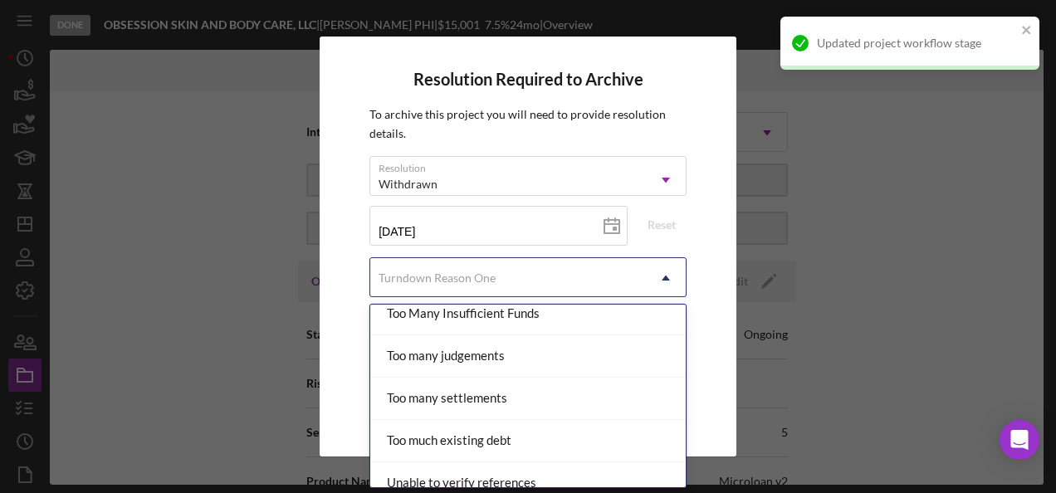
scroll to position [1877, 0]
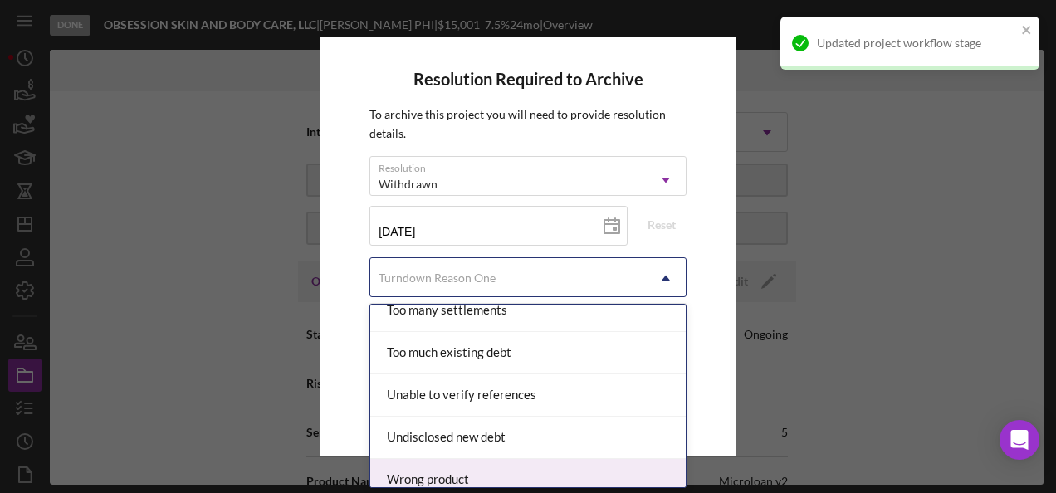
click at [611, 471] on div "Wrong product" at bounding box center [527, 480] width 315 height 42
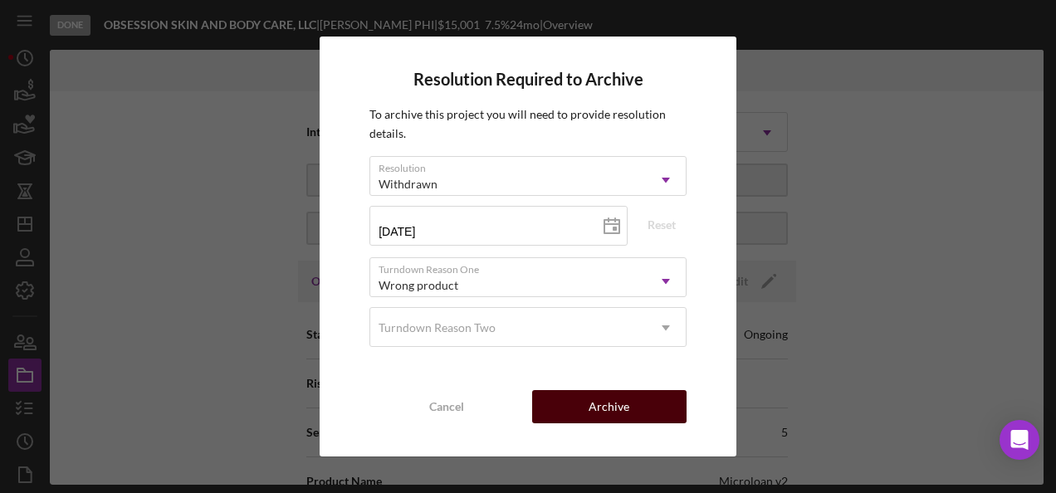
click at [588, 413] on button "Archive" at bounding box center [609, 406] width 154 height 33
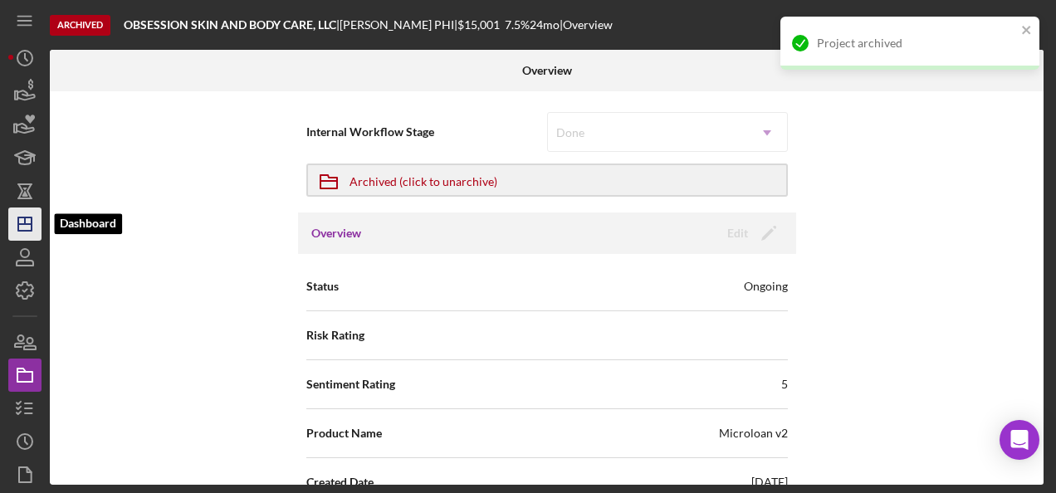
click at [30, 219] on icon "Icon/Dashboard" at bounding box center [25, 224] width 42 height 42
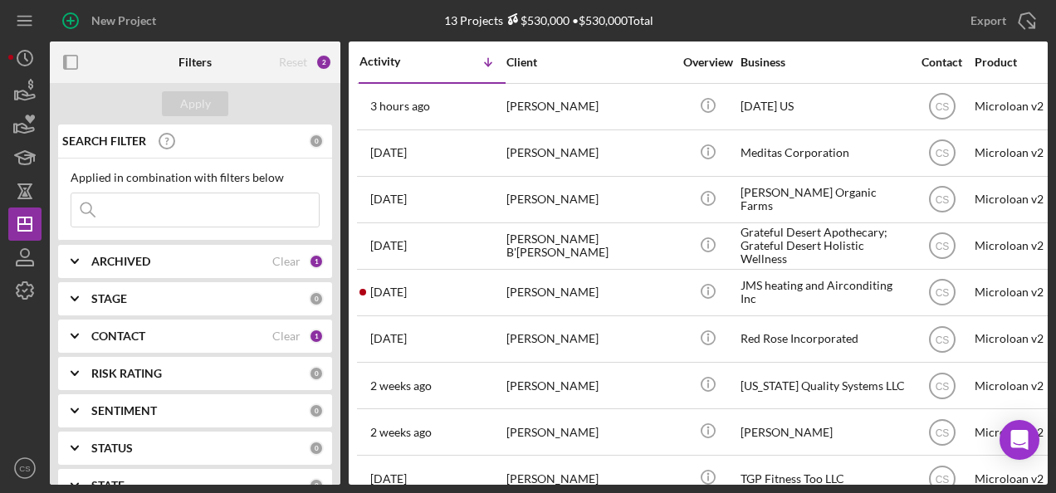
click at [188, 209] on input at bounding box center [194, 209] width 247 height 33
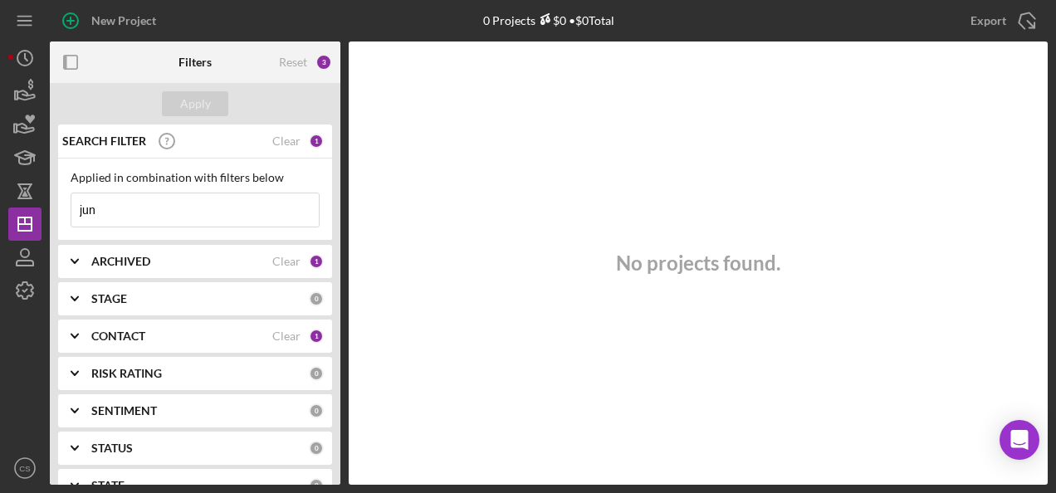
type input "jun"
click at [143, 339] on b "CONTACT" at bounding box center [118, 336] width 54 height 13
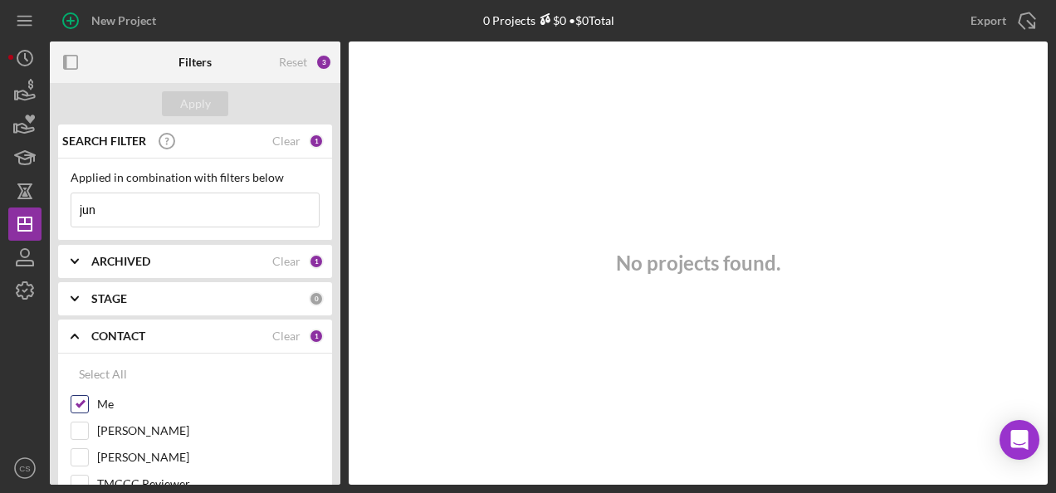
click at [86, 405] on input "Me" at bounding box center [79, 404] width 17 height 17
checkbox input "false"
click at [194, 108] on div "Apply" at bounding box center [195, 103] width 31 height 25
